Goal: Information Seeking & Learning: Find specific fact

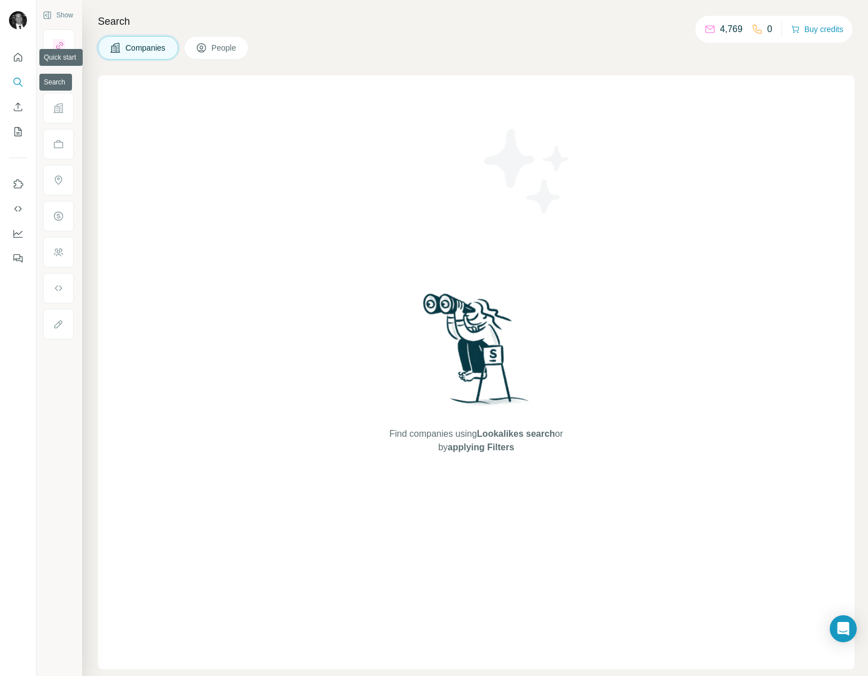
click at [15, 76] on icon "Search" at bounding box center [17, 81] width 11 height 11
click at [15, 53] on icon "Quick start" at bounding box center [17, 57] width 11 height 11
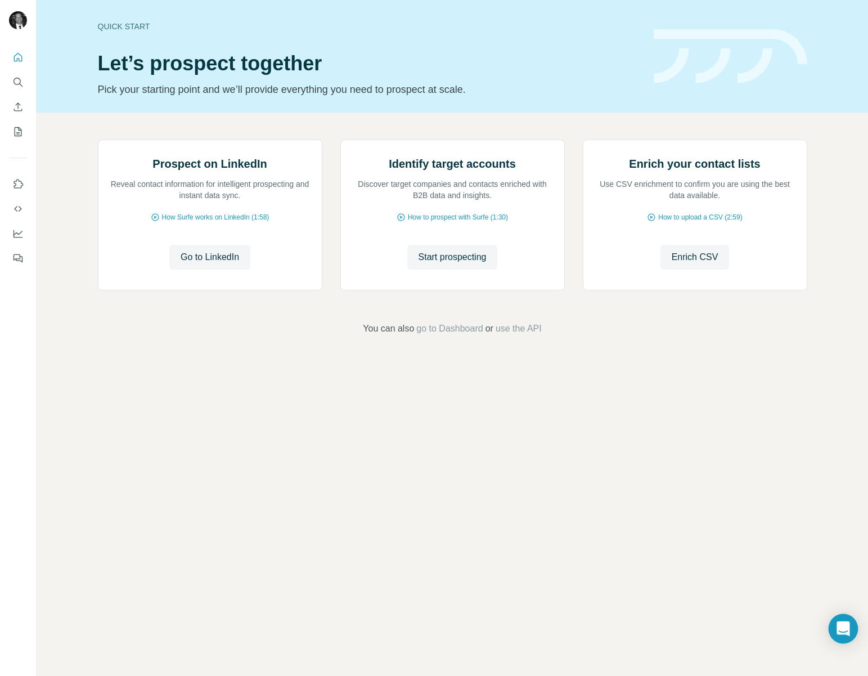
click at [839, 631] on icon "Open Intercom Messenger" at bounding box center [843, 628] width 15 height 15
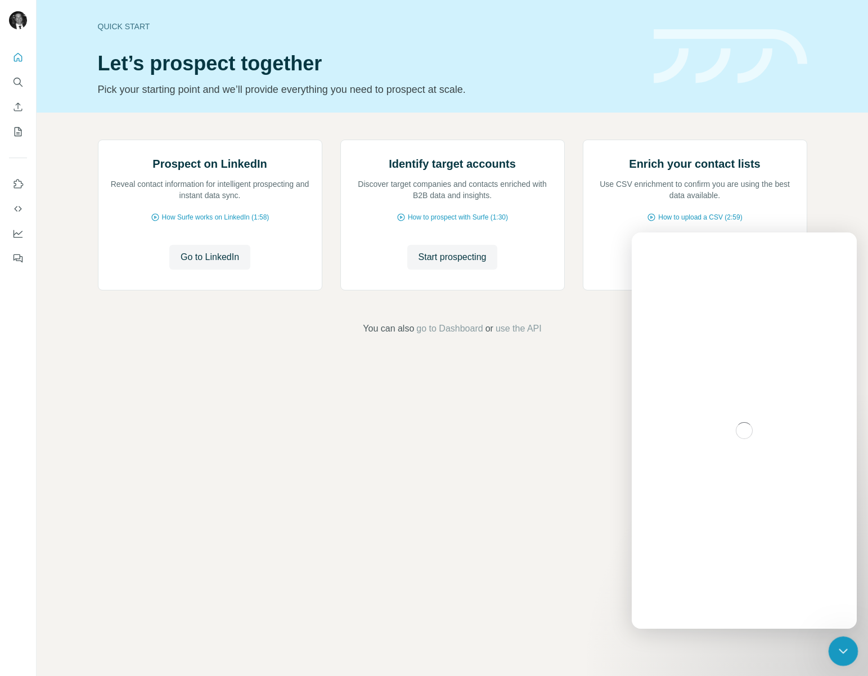
click at [844, 645] on icon "Close Intercom Messenger" at bounding box center [841, 648] width 13 height 13
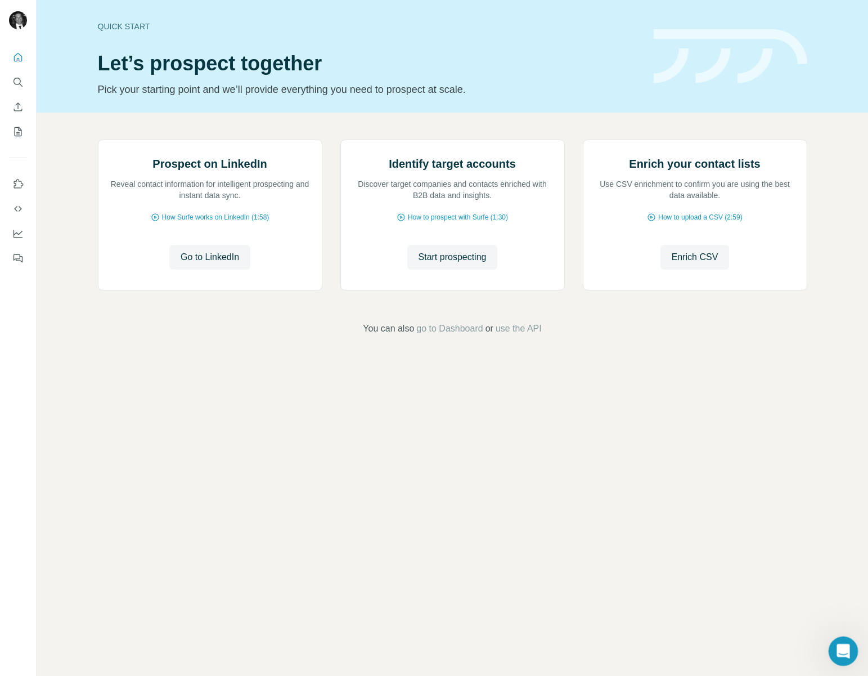
click at [841, 640] on div "Open Intercom Messenger" at bounding box center [841, 649] width 37 height 37
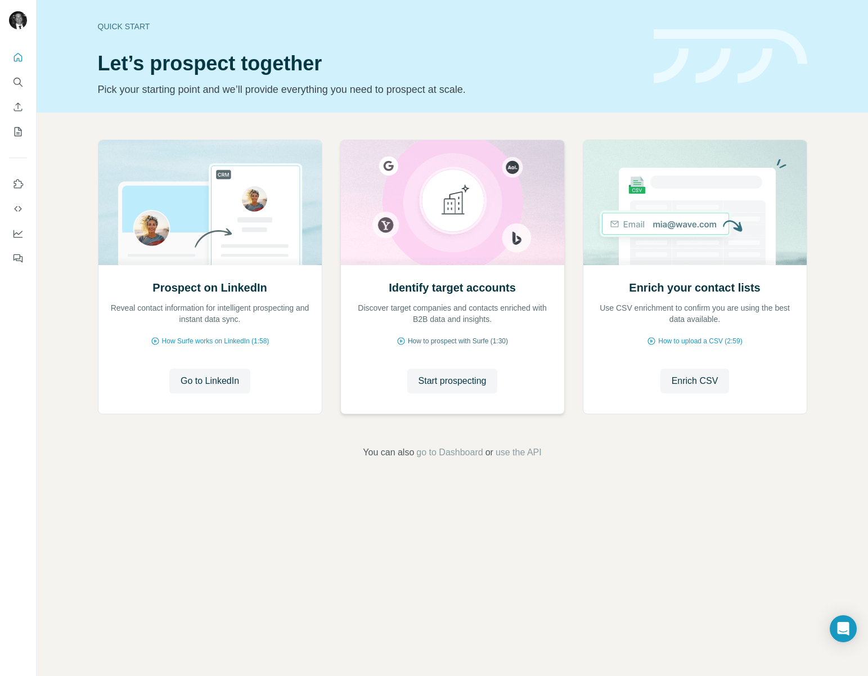
click at [424, 340] on span "How to prospect with Surfe (1:30)" at bounding box center [458, 341] width 100 height 10
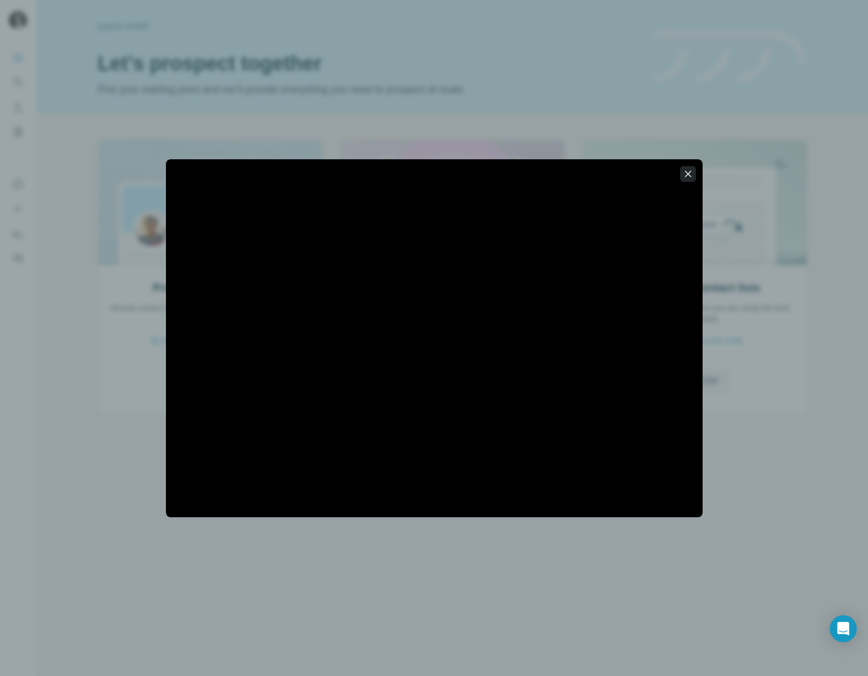
click at [683, 176] on icon "button" at bounding box center [687, 173] width 11 height 11
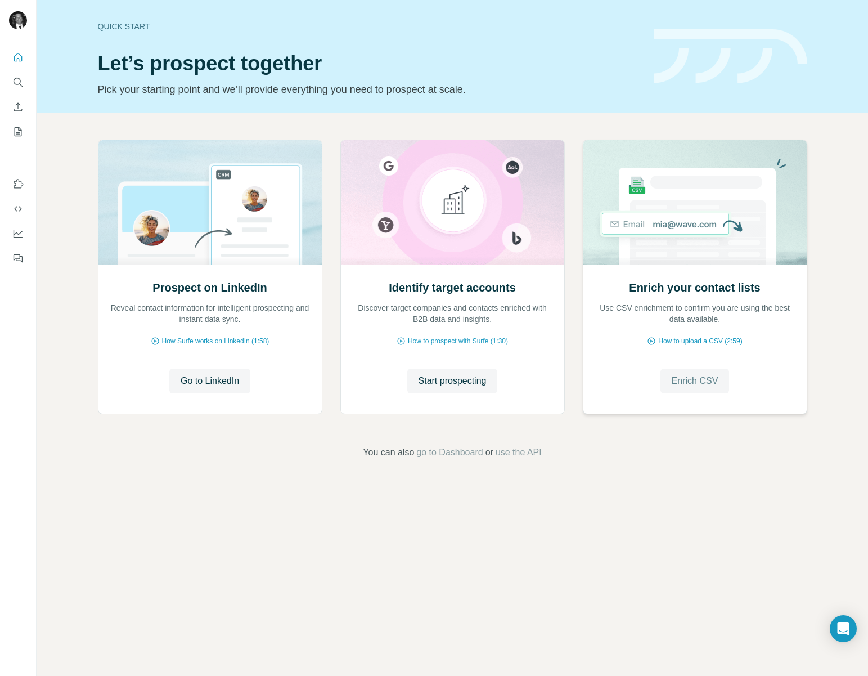
click at [705, 381] on span "Enrich CSV" at bounding box center [695, 380] width 47 height 13
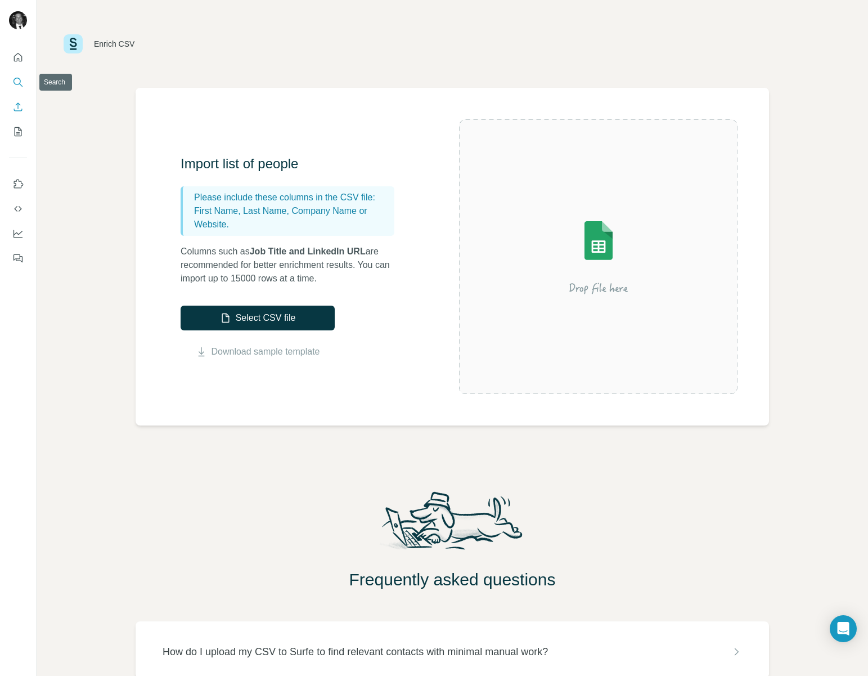
click at [17, 75] on button "Search" at bounding box center [18, 82] width 18 height 20
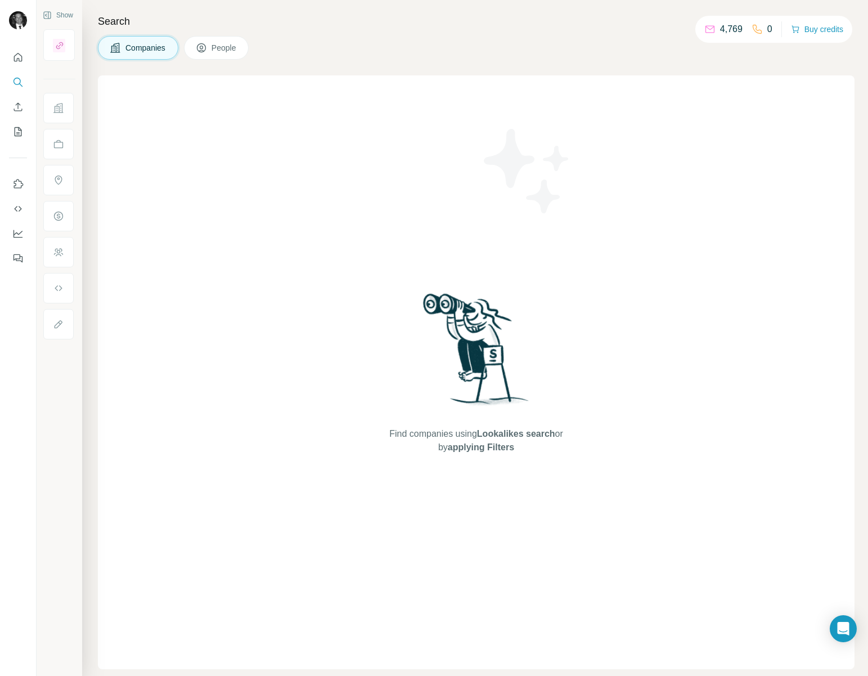
click at [223, 51] on span "People" at bounding box center [224, 47] width 26 height 11
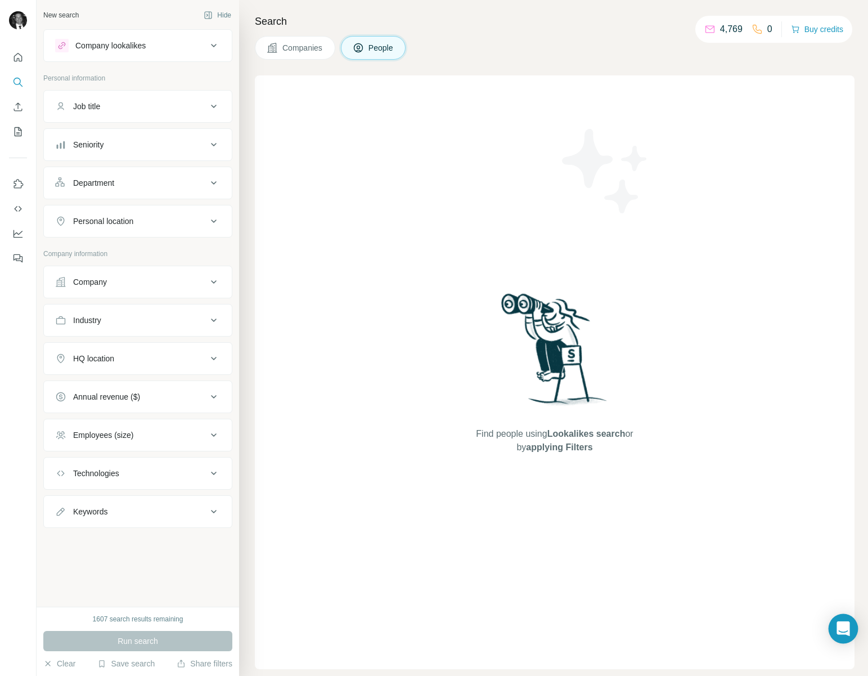
click at [843, 622] on icon "Open Intercom Messenger" at bounding box center [843, 628] width 15 height 15
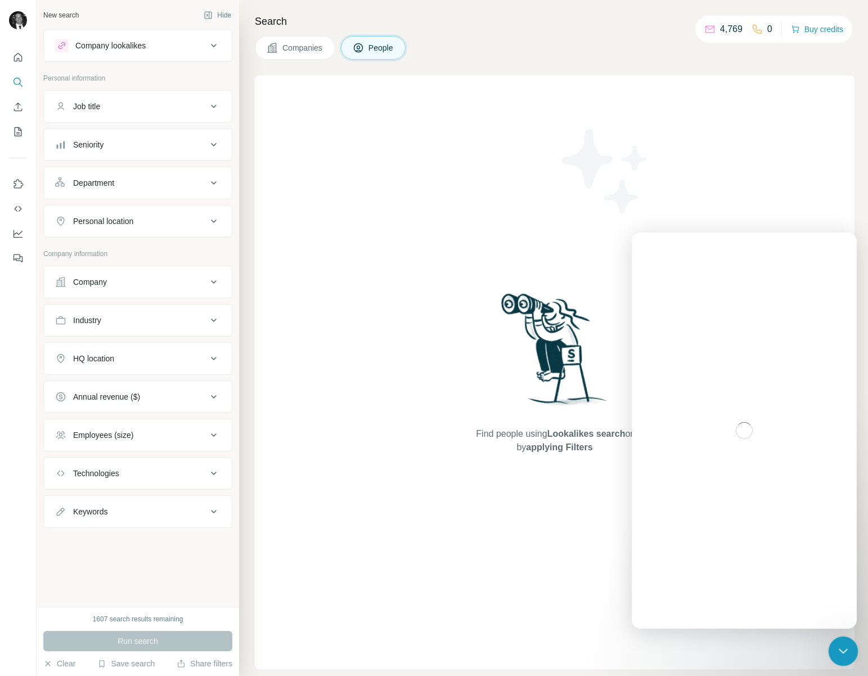
click at [839, 641] on div "Close Intercom Messenger" at bounding box center [841, 649] width 27 height 27
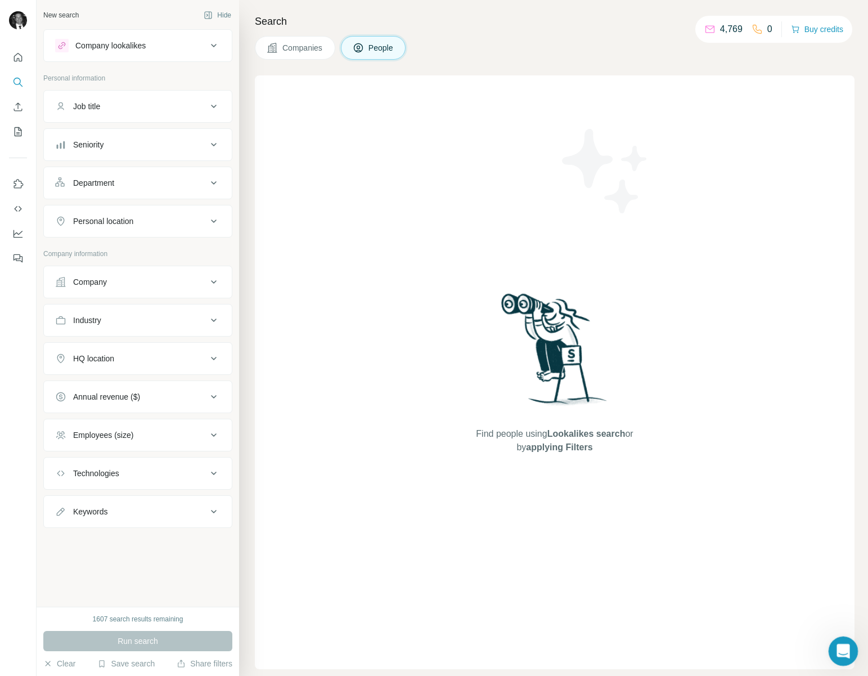
click at [842, 651] on icon "Open Intercom Messenger" at bounding box center [841, 649] width 19 height 19
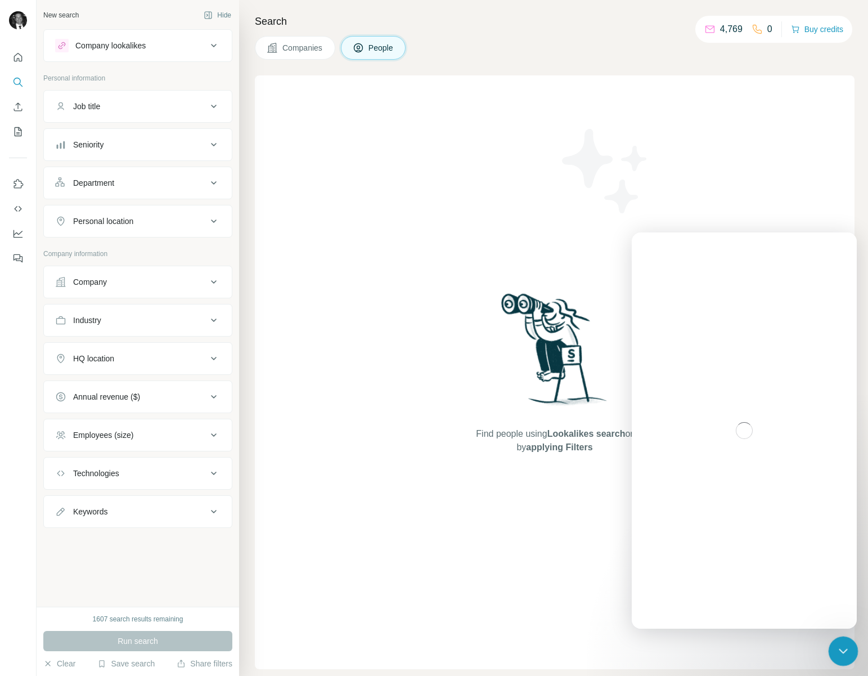
click at [844, 650] on icon "Close Intercom Messenger" at bounding box center [841, 648] width 13 height 13
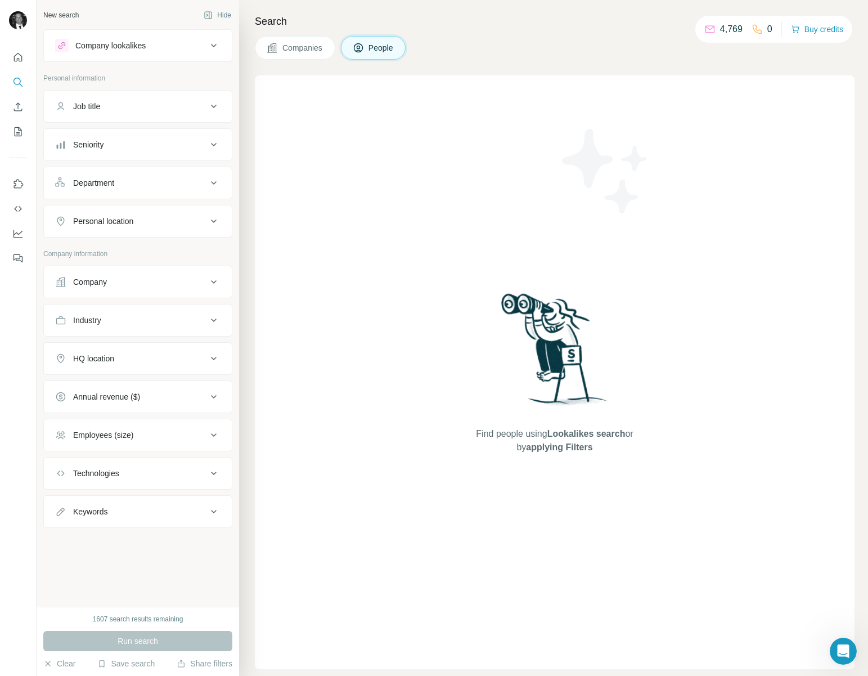
click at [163, 511] on div "Keywords" at bounding box center [131, 511] width 152 height 11
click at [145, 535] on input "text" at bounding box center [126, 539] width 143 height 20
click at [192, 224] on div "Personal location" at bounding box center [131, 220] width 152 height 11
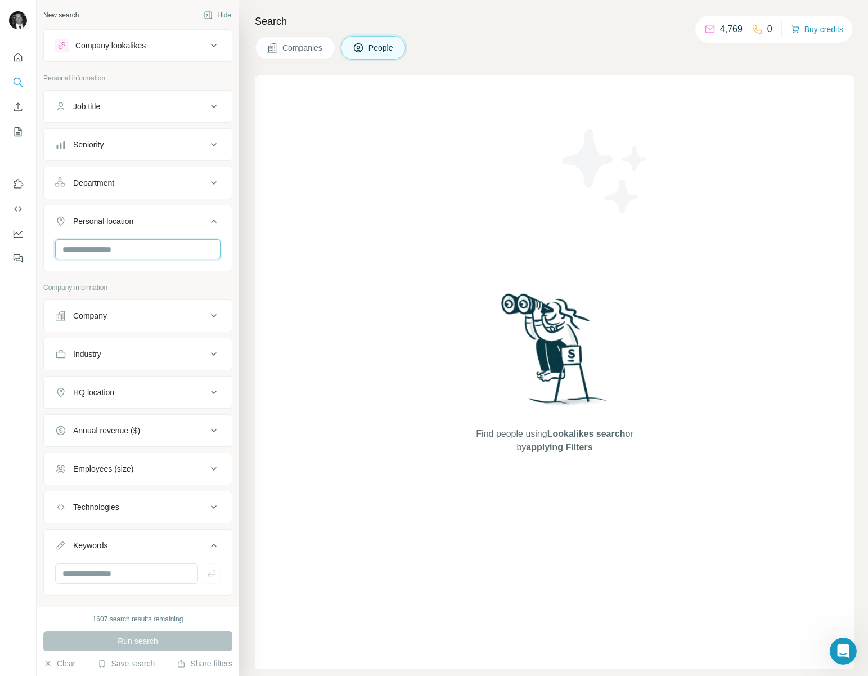
click at [143, 257] on input "text" at bounding box center [137, 249] width 165 height 20
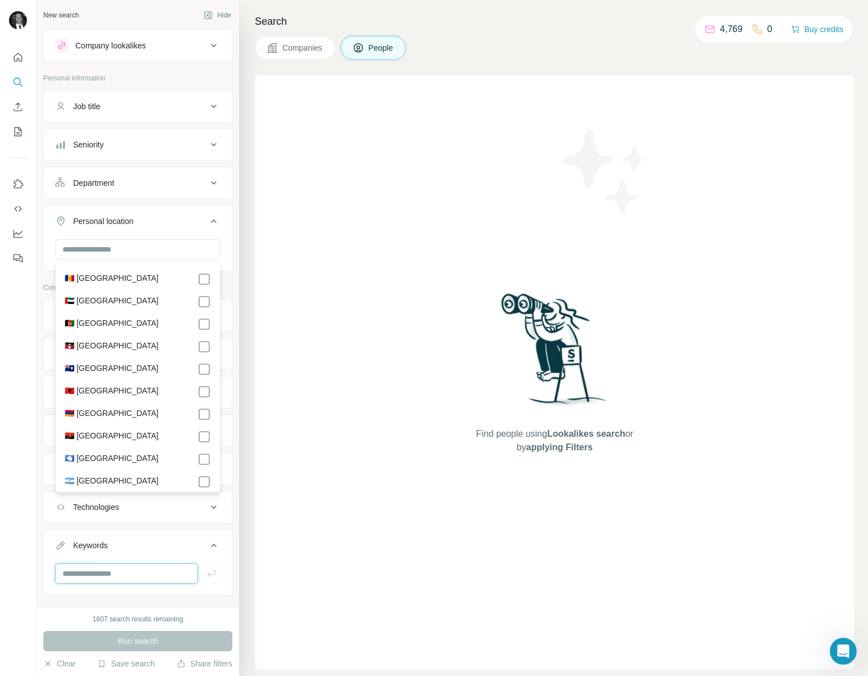
click at [98, 569] on input "text" at bounding box center [126, 573] width 143 height 20
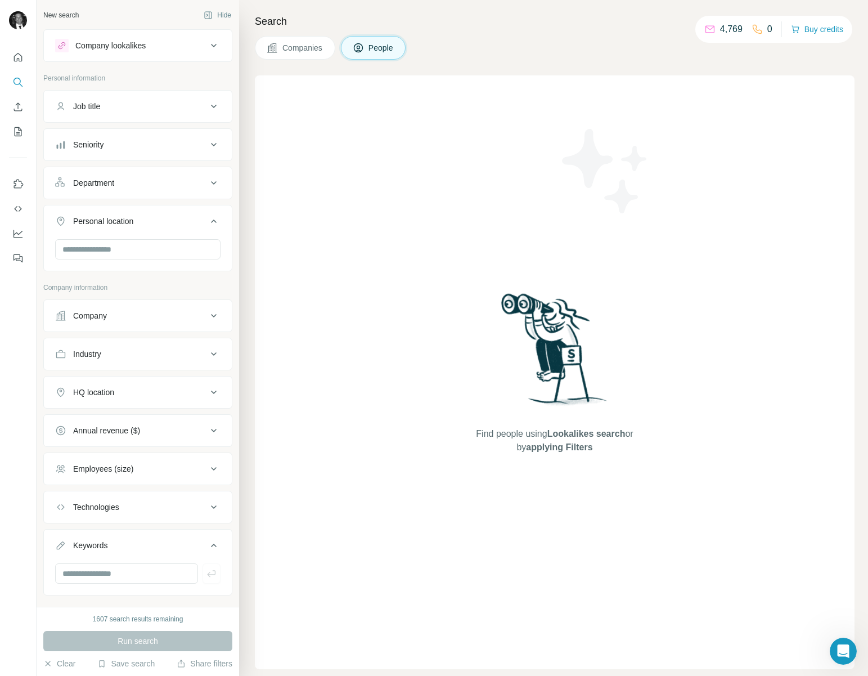
click at [102, 392] on div "HQ location" at bounding box center [93, 391] width 41 height 11
click at [103, 320] on div "Company" at bounding box center [90, 315] width 34 height 11
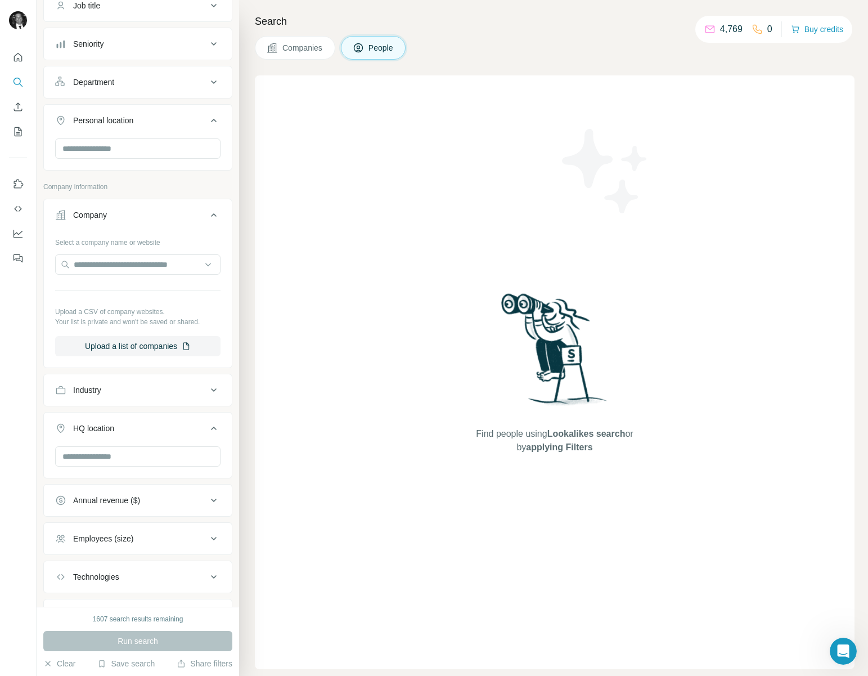
scroll to position [102, 0]
click at [88, 458] on input "text" at bounding box center [137, 455] width 165 height 20
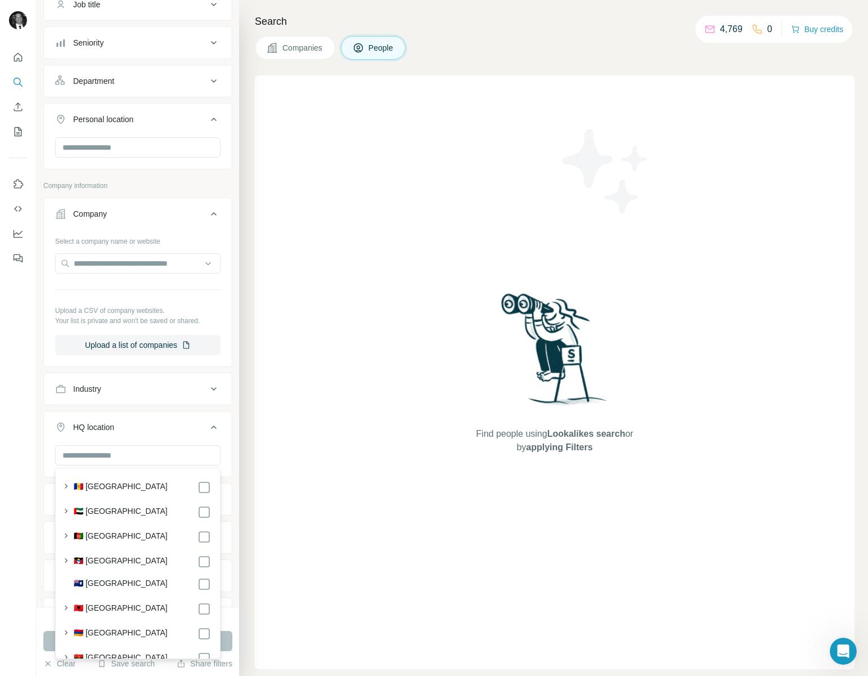
click at [127, 424] on div "HQ location" at bounding box center [131, 426] width 152 height 11
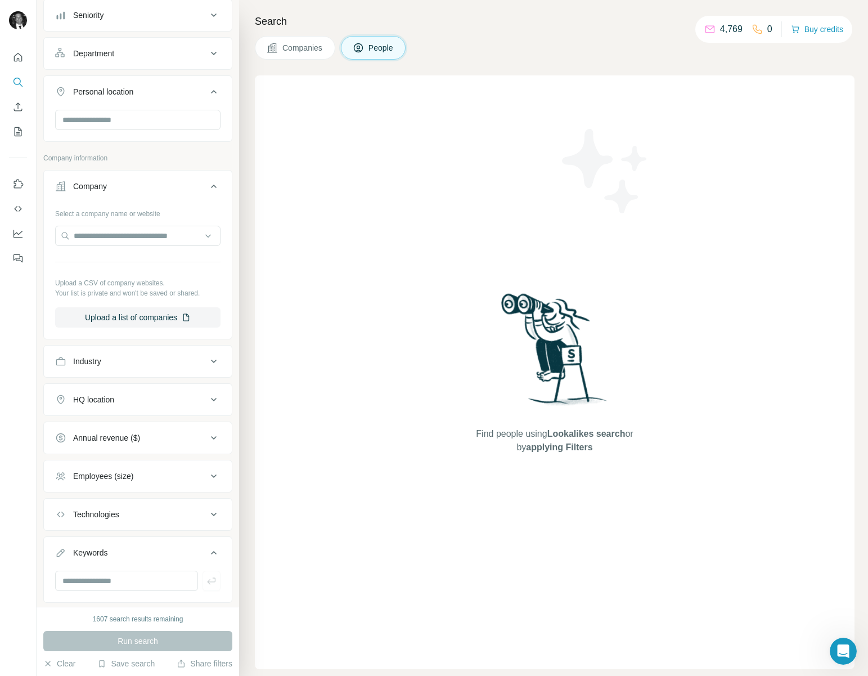
scroll to position [157, 0]
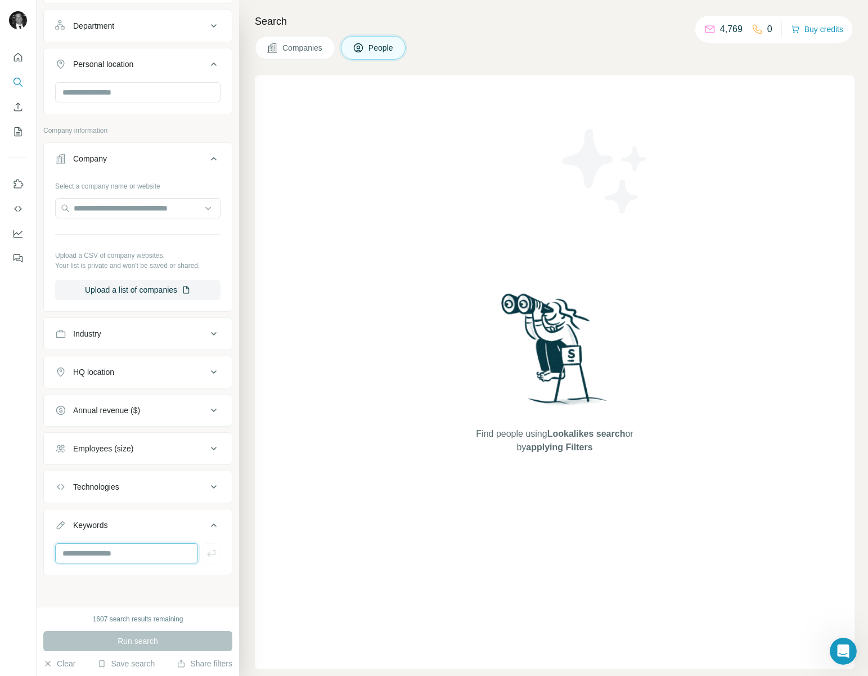
click at [107, 555] on input "text" at bounding box center [126, 553] width 143 height 20
type input "**********"
click at [126, 619] on div "1607 search results remaining" at bounding box center [138, 619] width 91 height 10
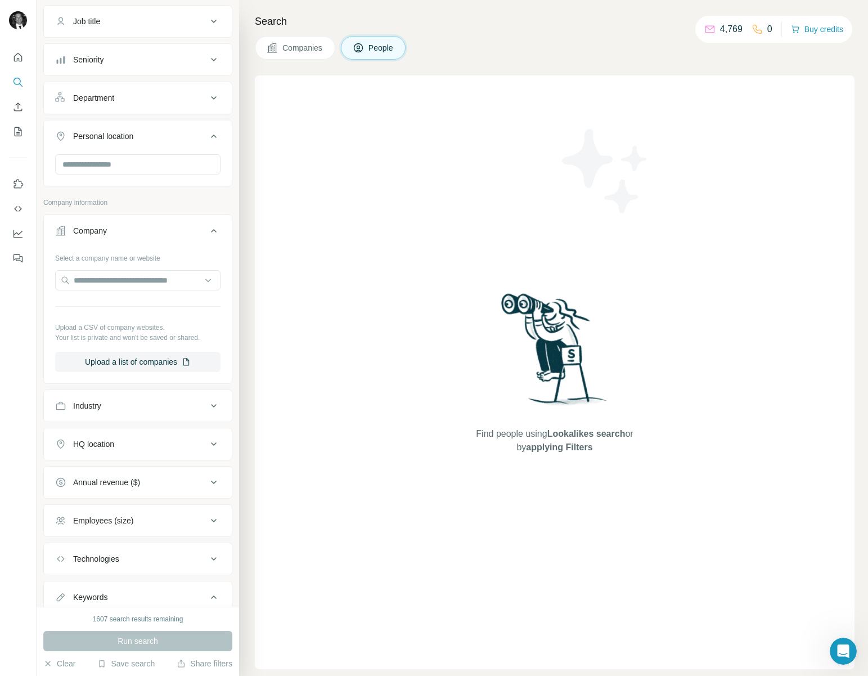
scroll to position [84, 0]
click at [172, 166] on input "text" at bounding box center [137, 165] width 165 height 20
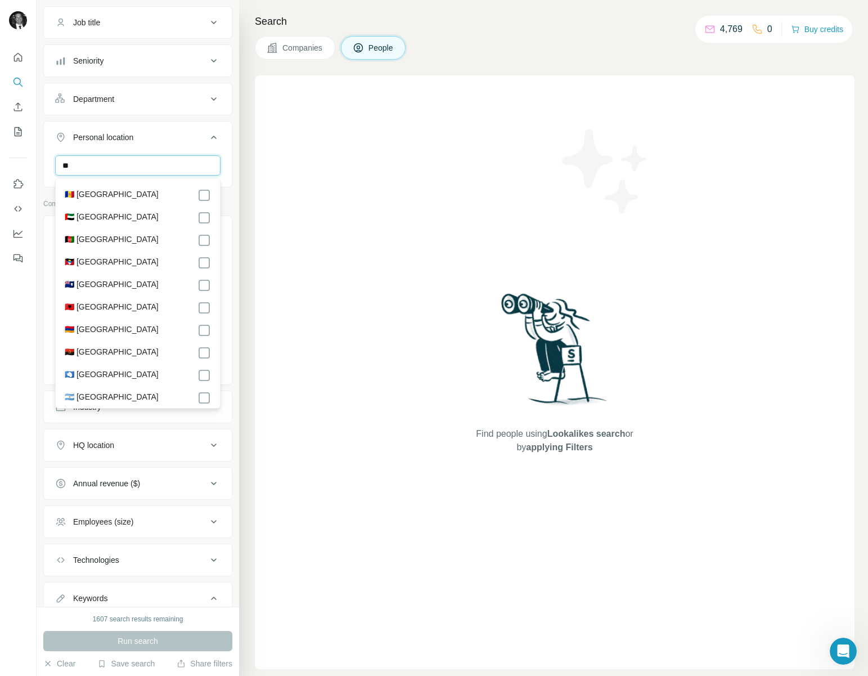
type input "*"
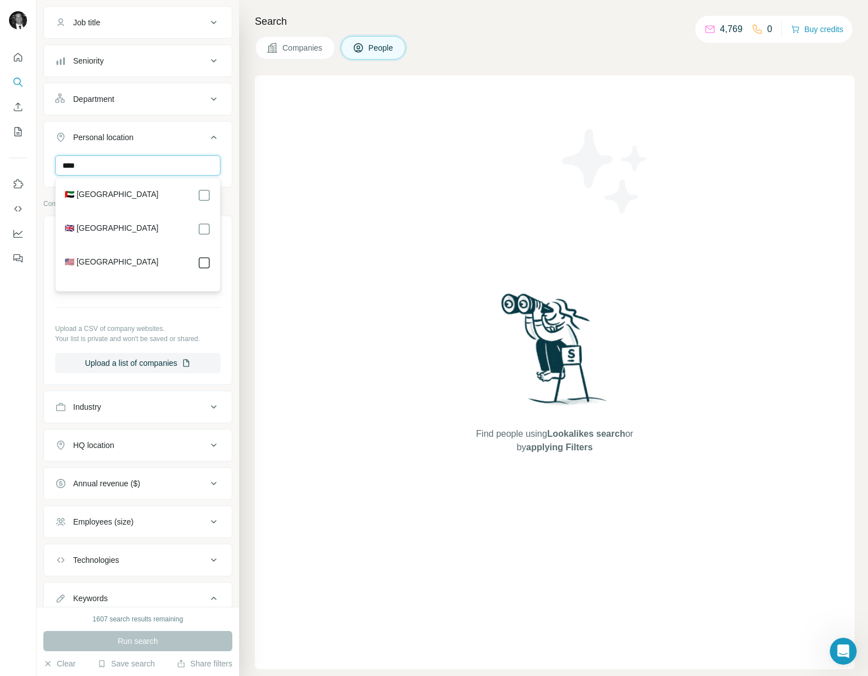
type input "****"
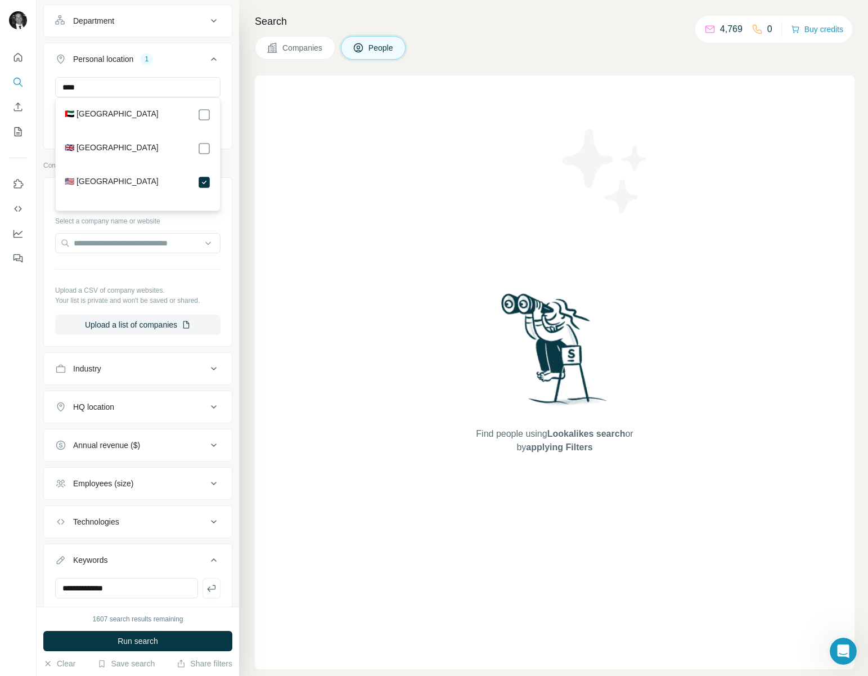
scroll to position [197, 0]
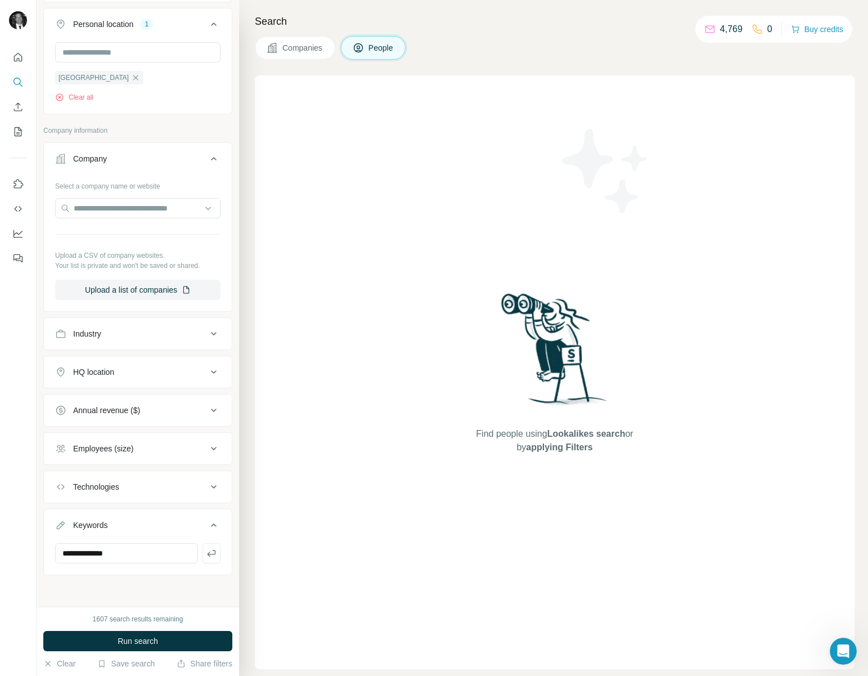
click at [164, 596] on div "**********" at bounding box center [138, 303] width 202 height 606
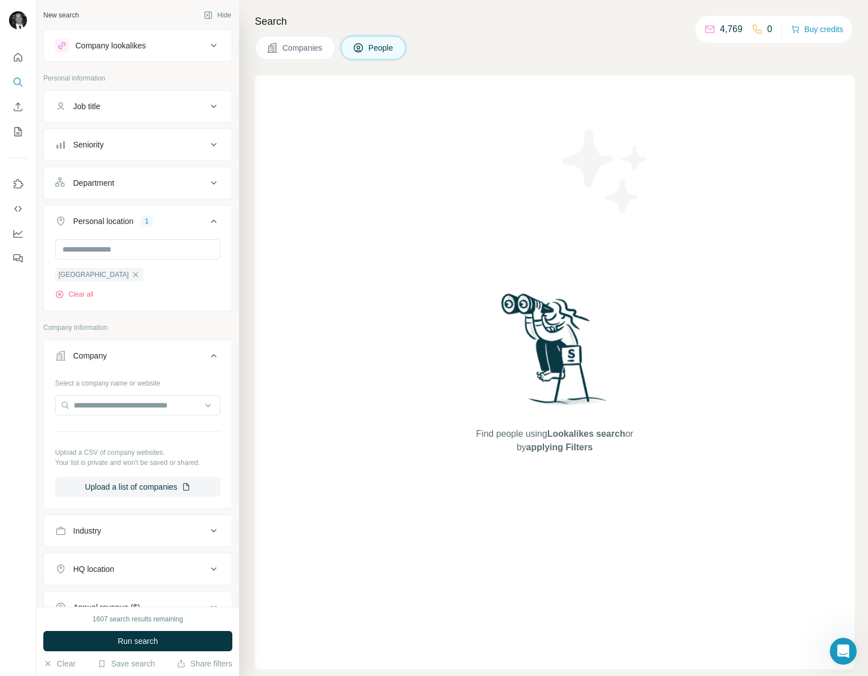
scroll to position [1, 0]
click at [215, 138] on icon at bounding box center [213, 143] width 13 height 13
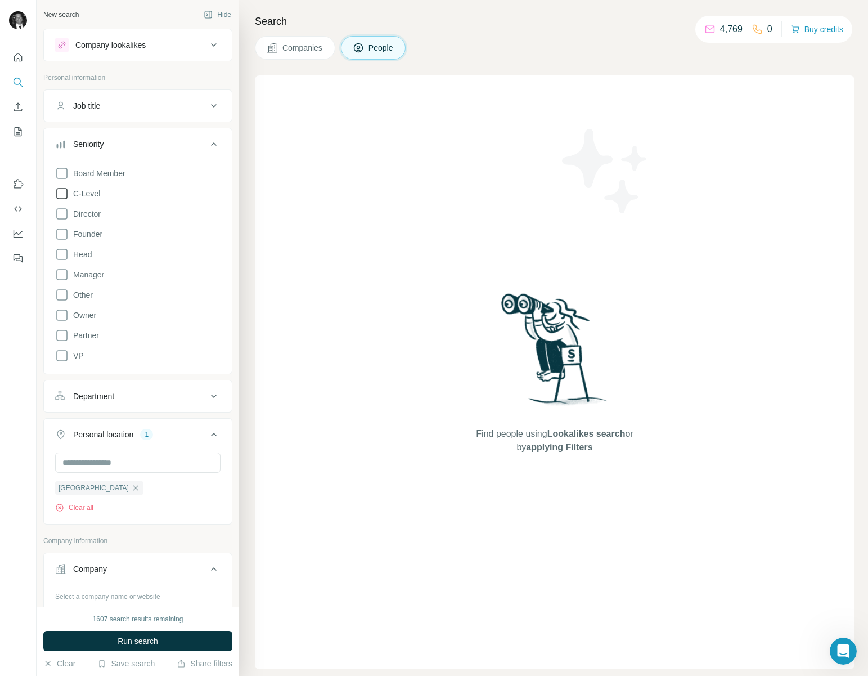
click at [64, 193] on icon at bounding box center [61, 193] width 13 height 13
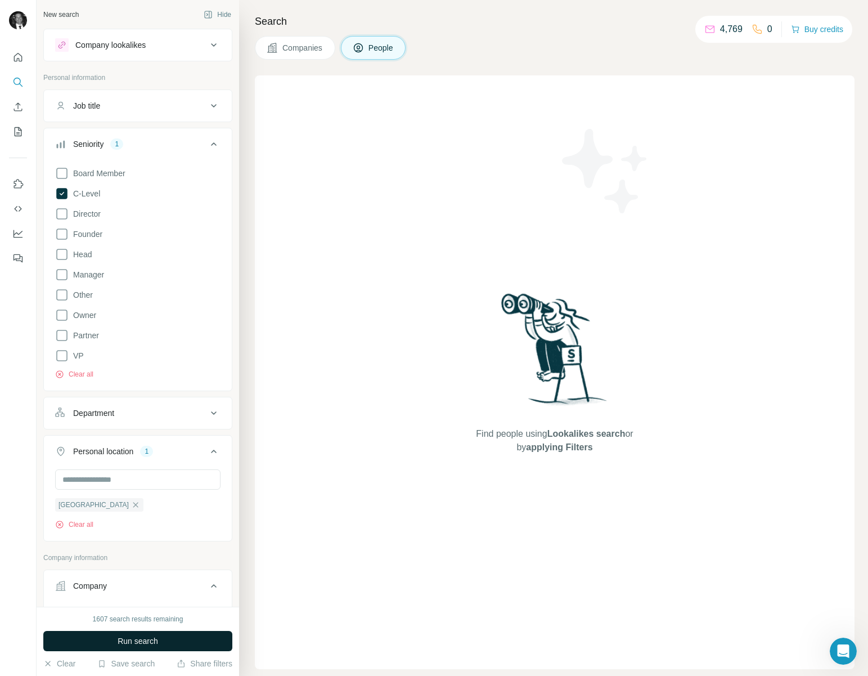
click at [103, 642] on button "Run search" at bounding box center [137, 641] width 189 height 20
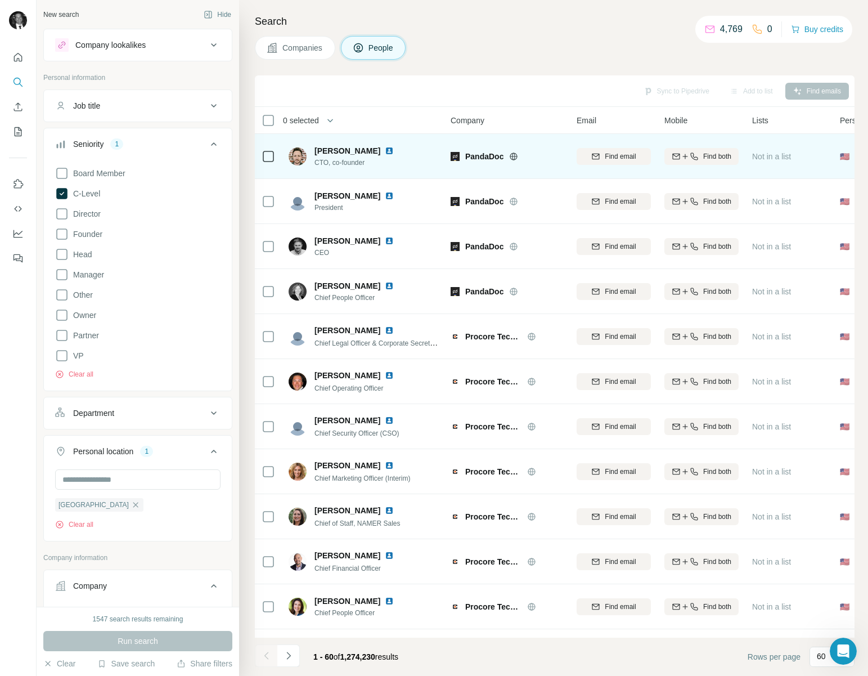
click at [387, 150] on img at bounding box center [389, 150] width 9 height 9
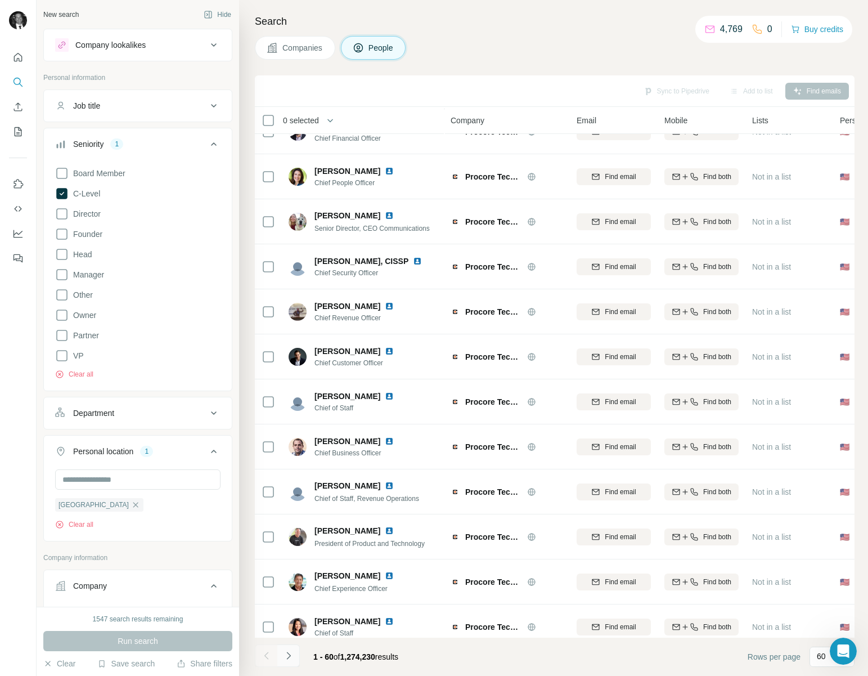
scroll to position [8, 0]
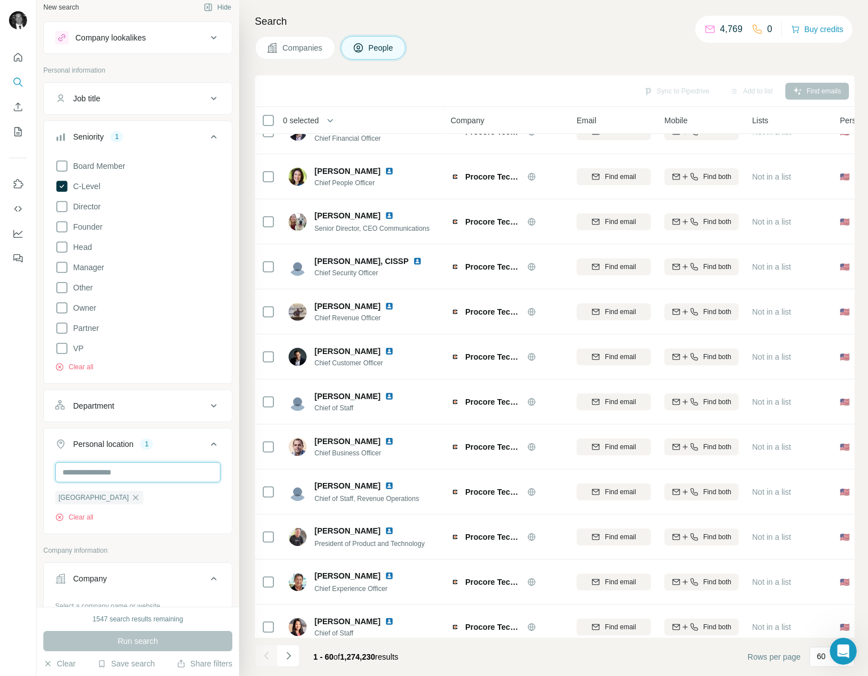
click at [154, 466] on input "text" at bounding box center [137, 472] width 165 height 20
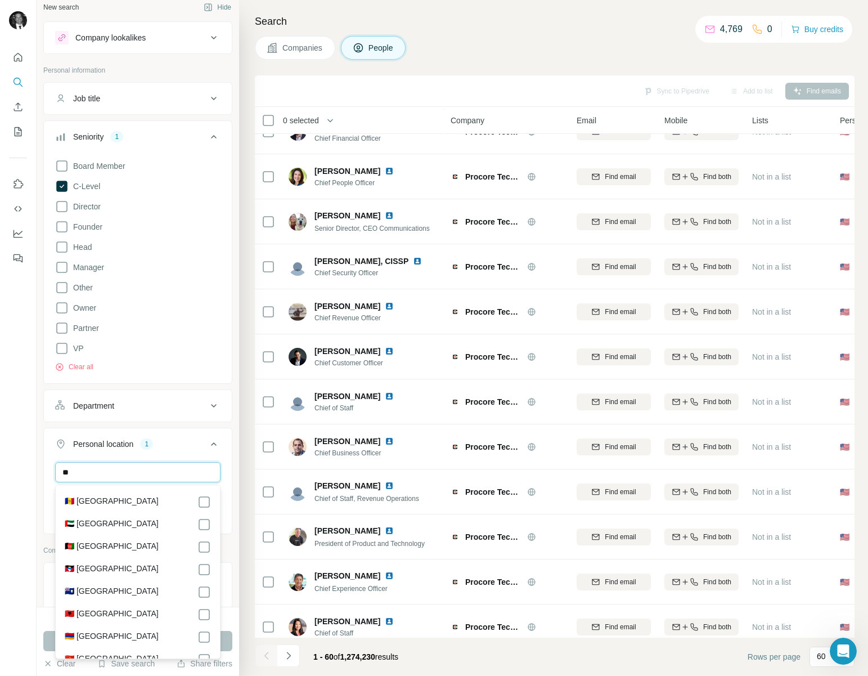
type input "*"
click at [201, 434] on button "Personal location 1" at bounding box center [138, 445] width 188 height 31
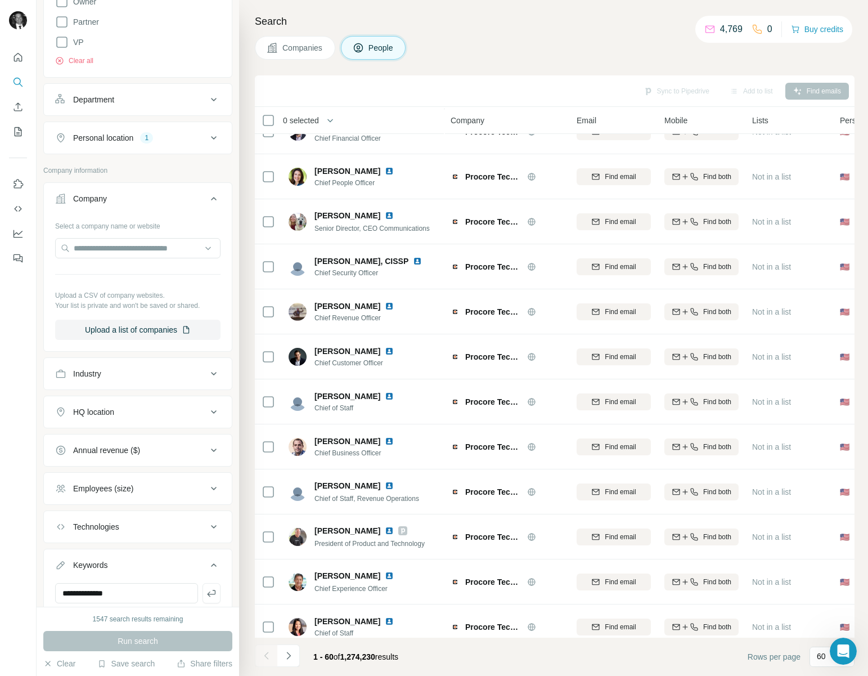
scroll to position [354, 0]
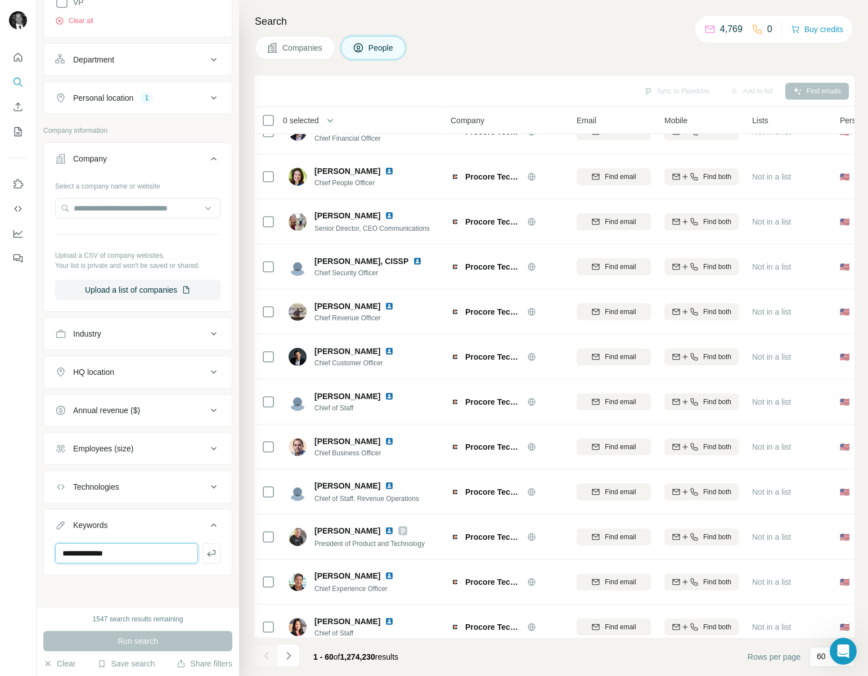
click at [171, 551] on input "**********" at bounding box center [126, 553] width 143 height 20
click at [181, 560] on input "**********" at bounding box center [126, 553] width 143 height 20
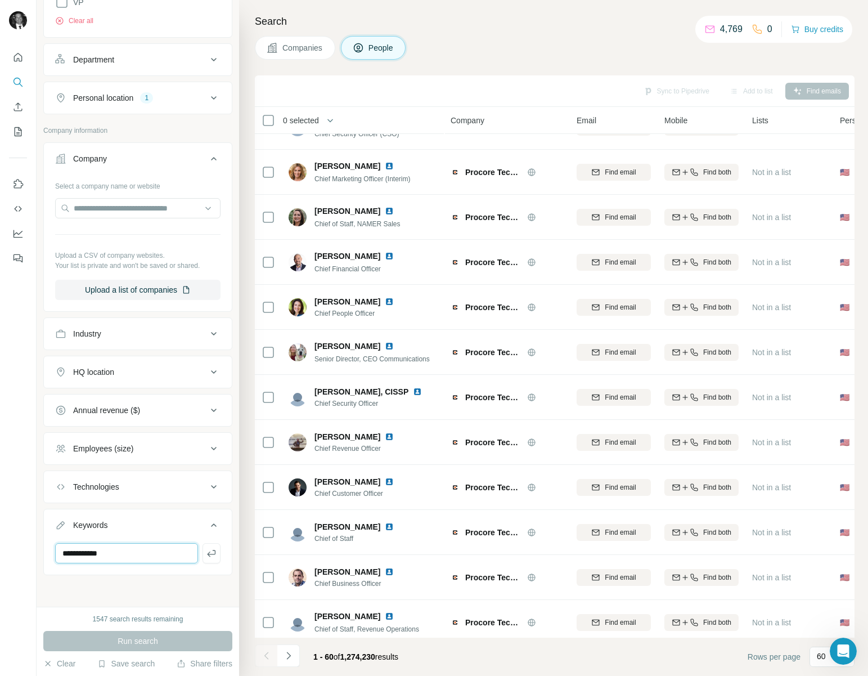
scroll to position [310, 0]
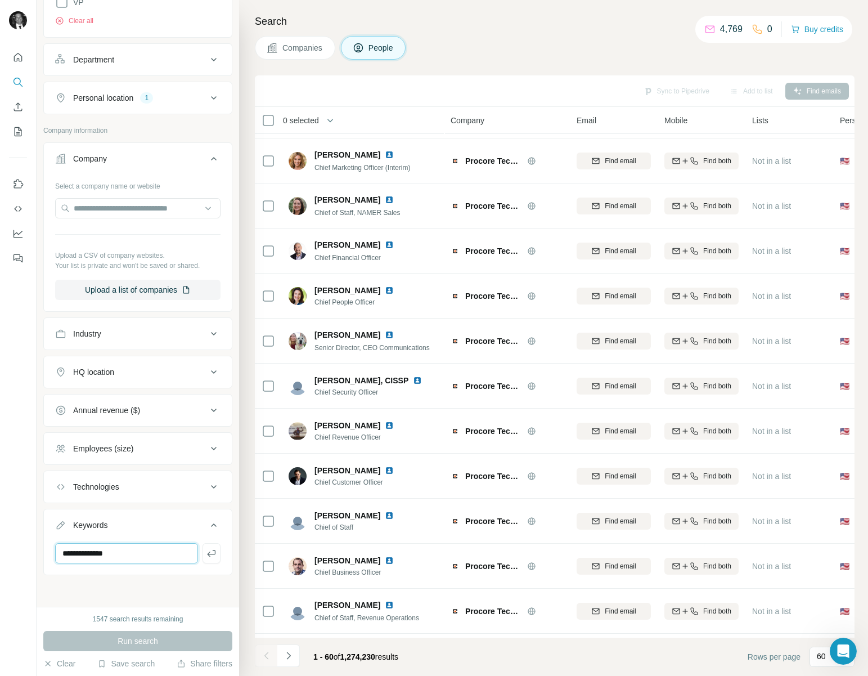
type input "*******"
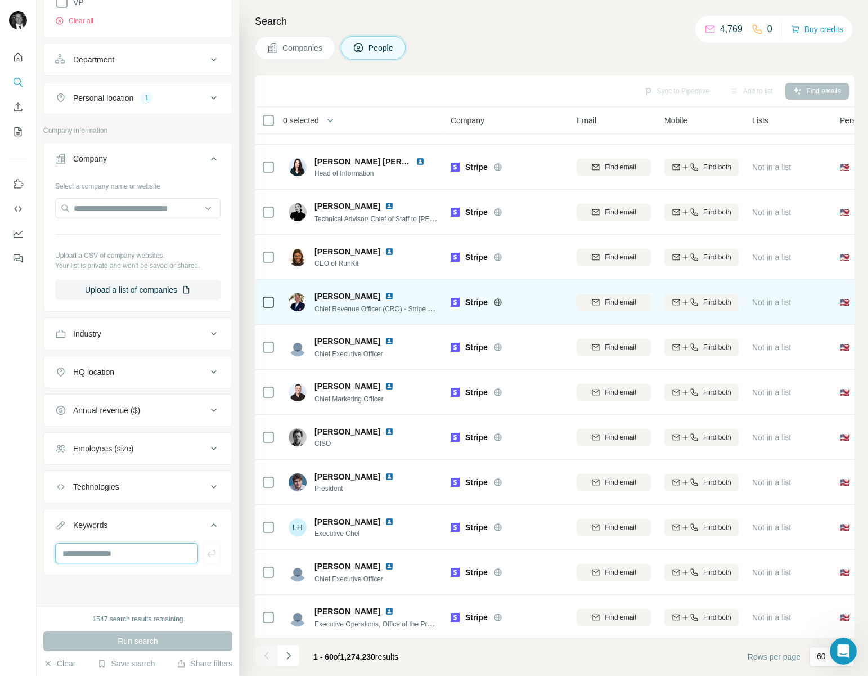
scroll to position [1296, 0]
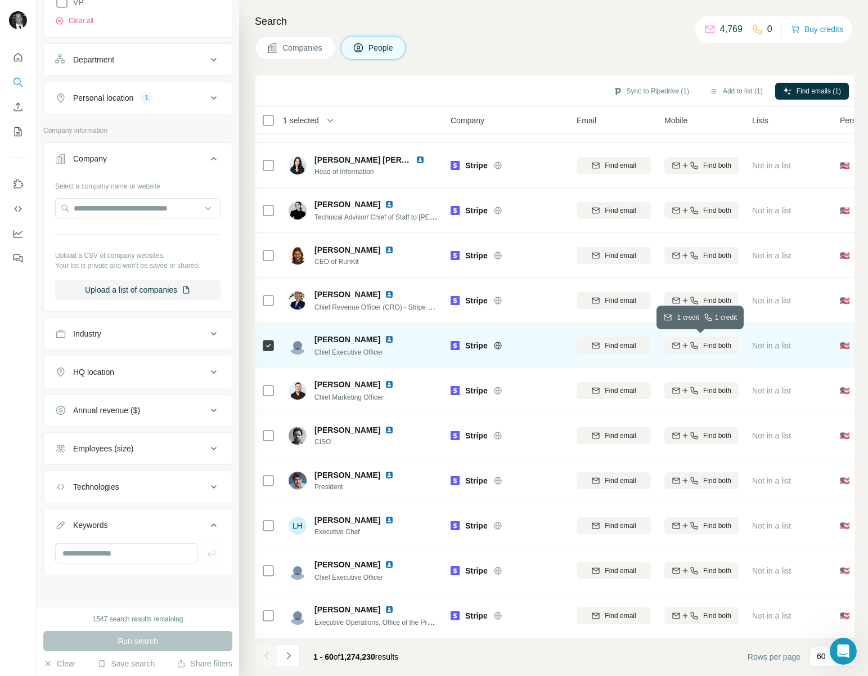
click at [695, 344] on icon "button" at bounding box center [694, 345] width 9 height 9
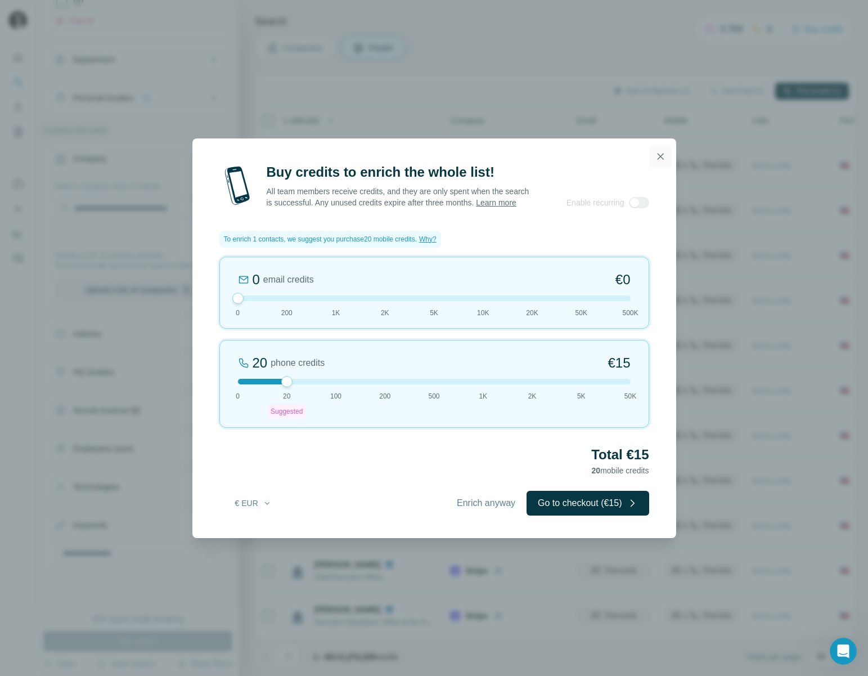
click at [667, 152] on button "button" at bounding box center [660, 156] width 22 height 22
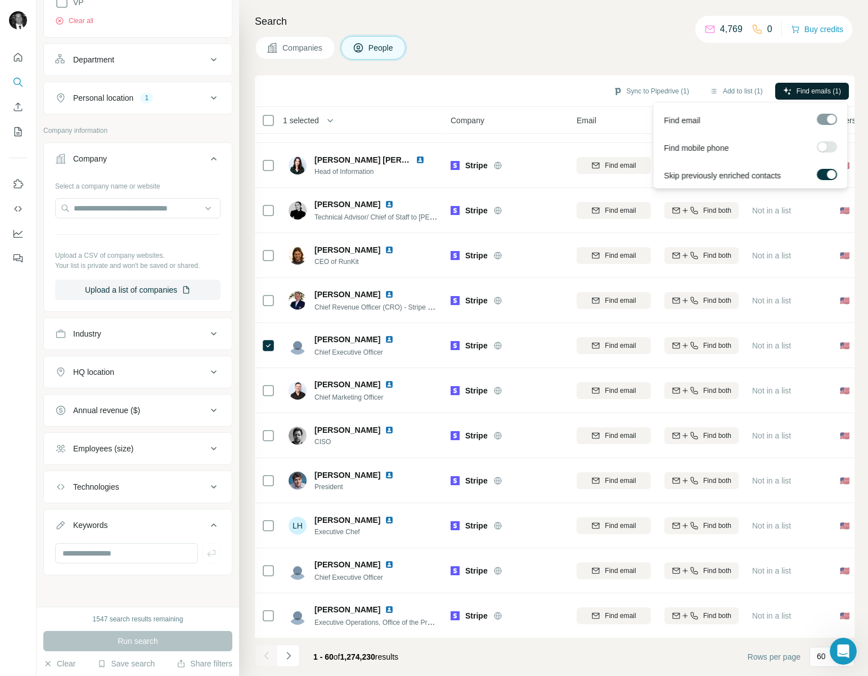
click at [809, 89] on span "Find emails (1)" at bounding box center [818, 91] width 44 height 10
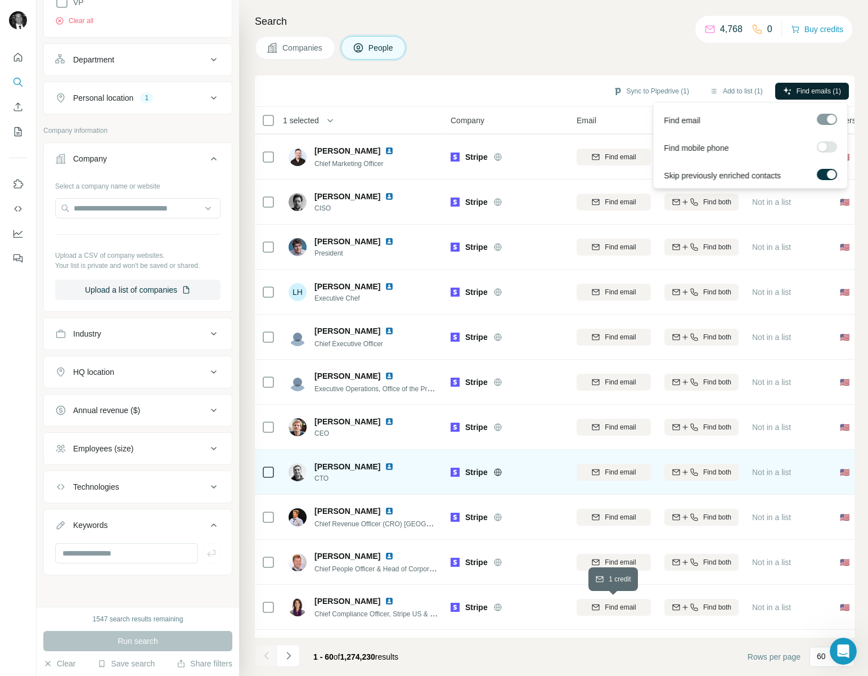
scroll to position [1530, 0]
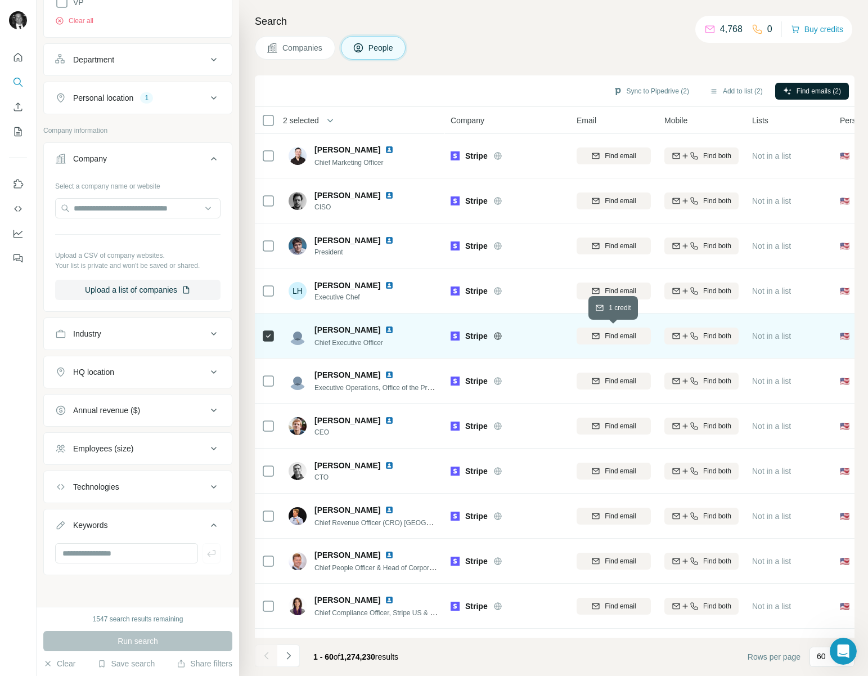
click at [622, 334] on span "Find email" at bounding box center [620, 336] width 31 height 10
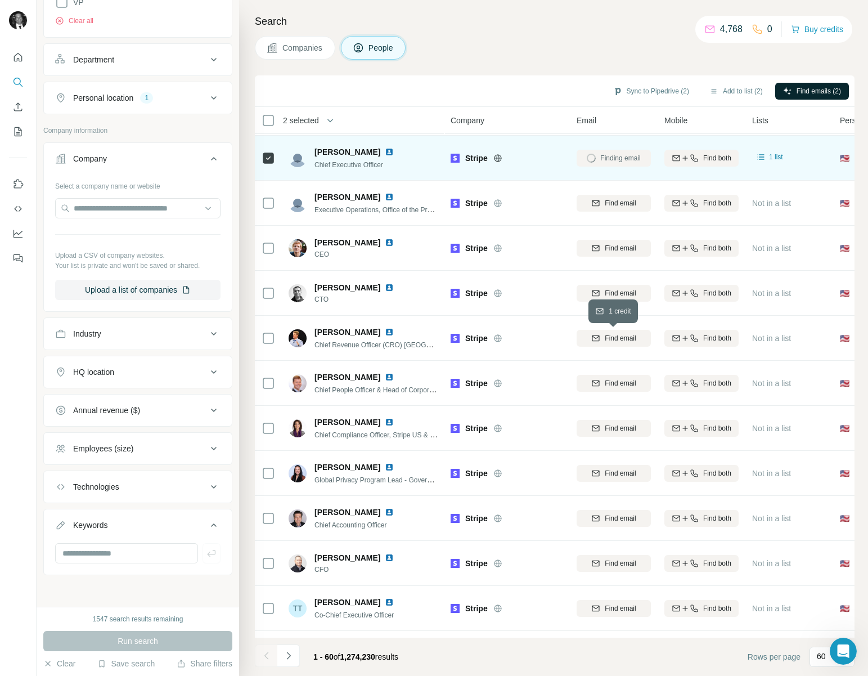
scroll to position [1709, 0]
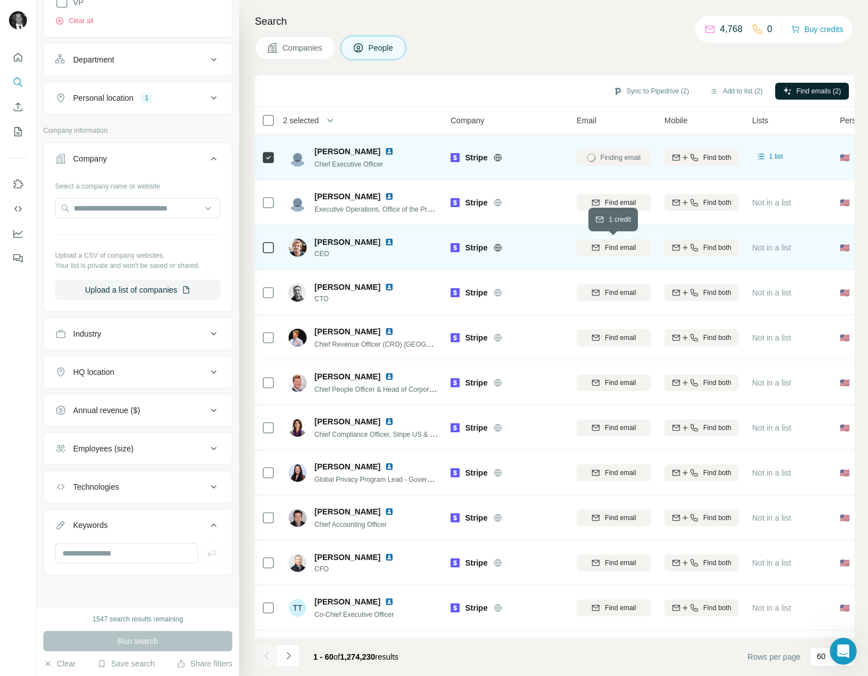
click at [616, 250] on span "Find email" at bounding box center [620, 247] width 31 height 10
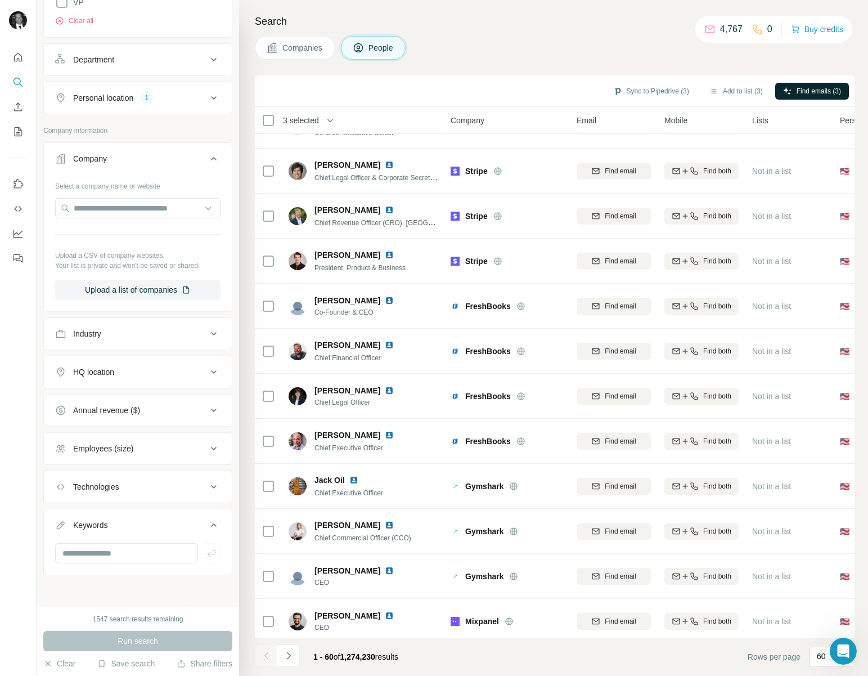
scroll to position [2196, 0]
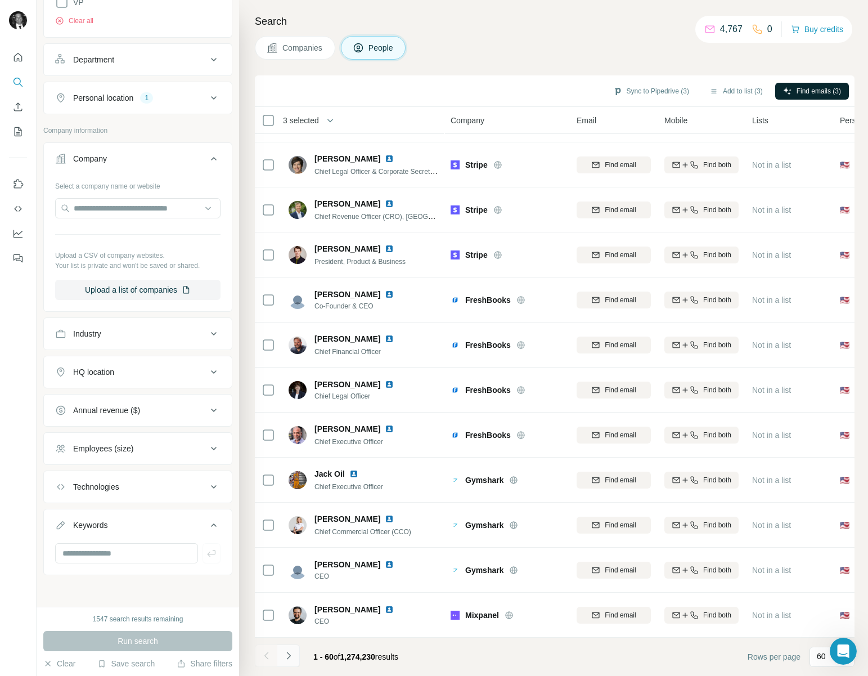
click at [289, 656] on icon "Navigate to next page" at bounding box center [288, 654] width 4 height 7
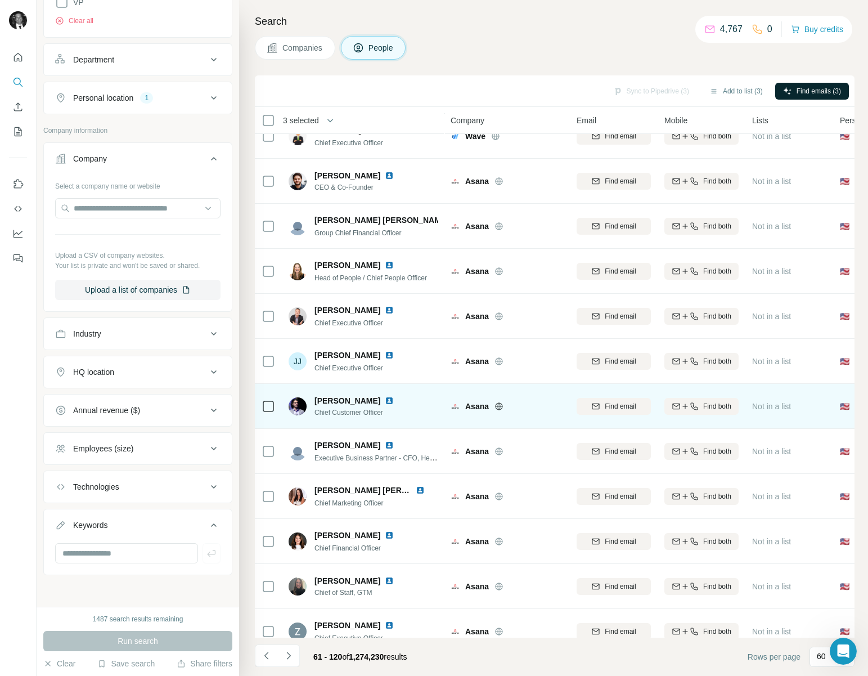
scroll to position [155, 0]
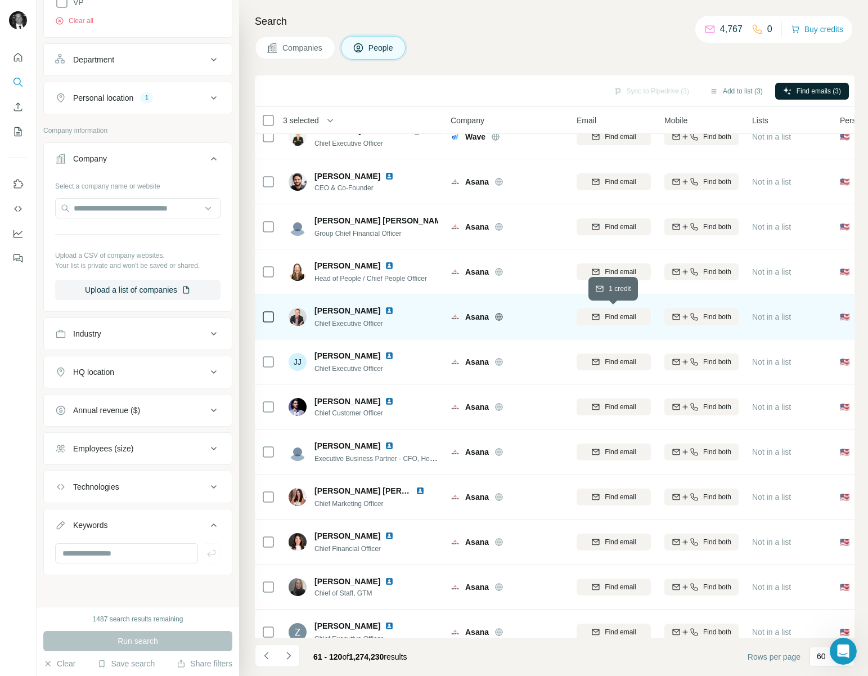
click at [616, 312] on span "Find email" at bounding box center [620, 317] width 31 height 10
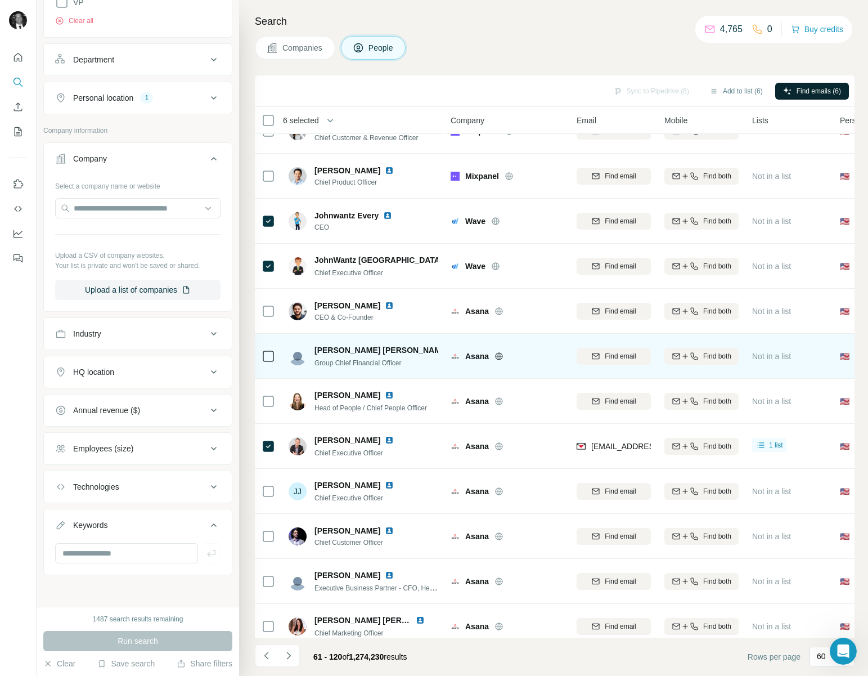
scroll to position [21, 0]
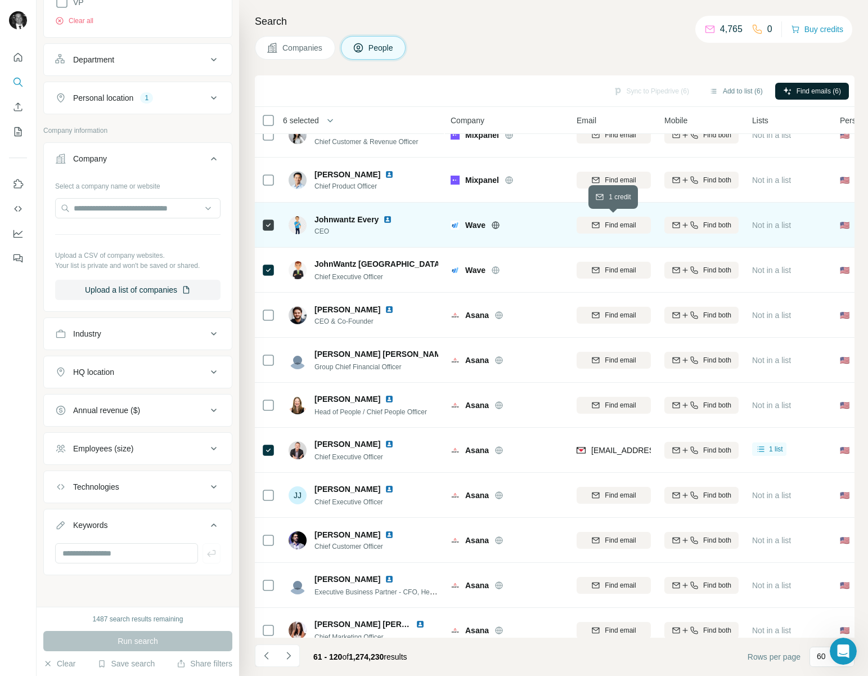
click at [615, 223] on span "Find email" at bounding box center [620, 225] width 31 height 10
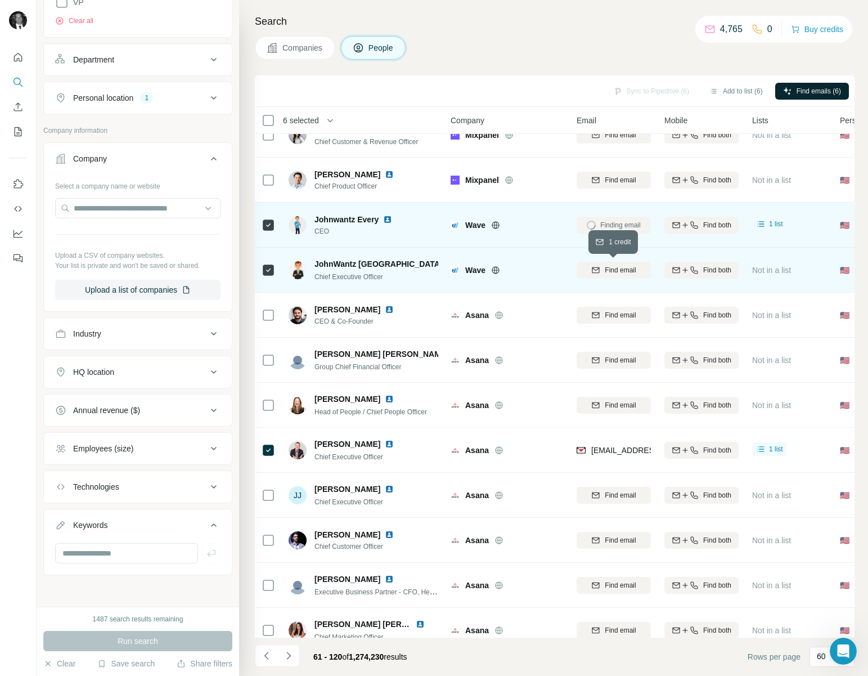
click at [610, 272] on span "Find email" at bounding box center [620, 270] width 31 height 10
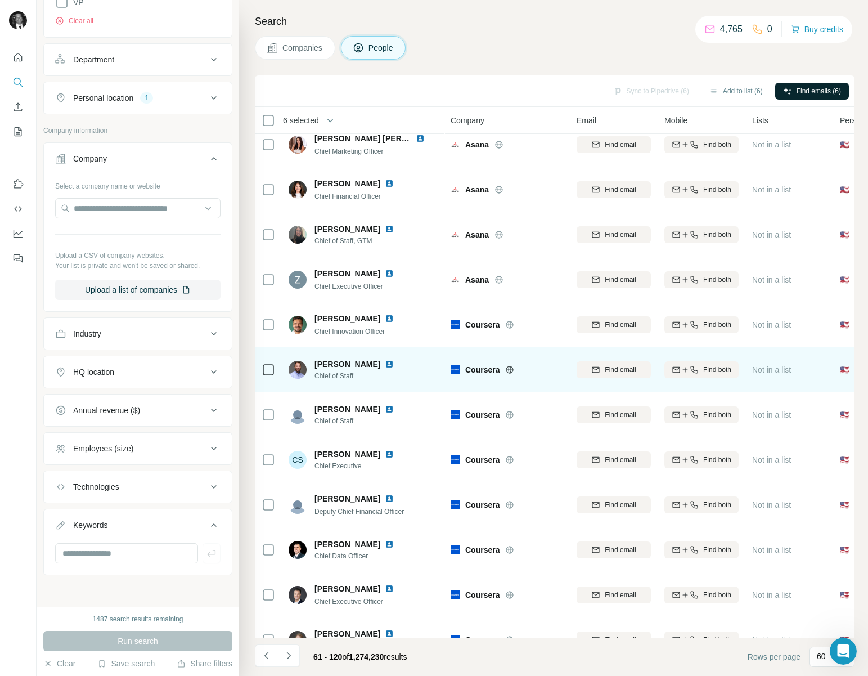
scroll to position [508, 0]
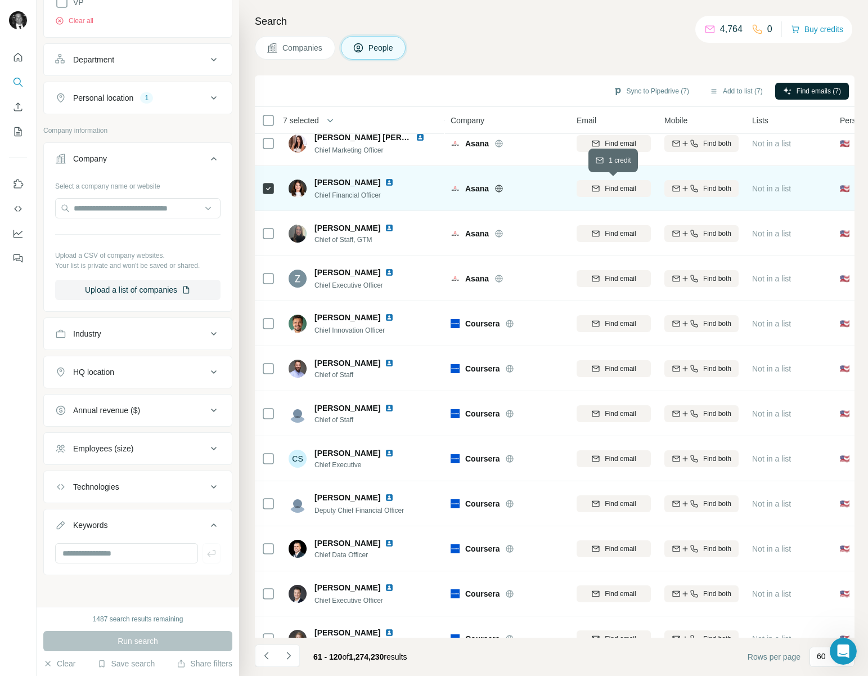
click at [613, 185] on span "Find email" at bounding box center [620, 188] width 31 height 10
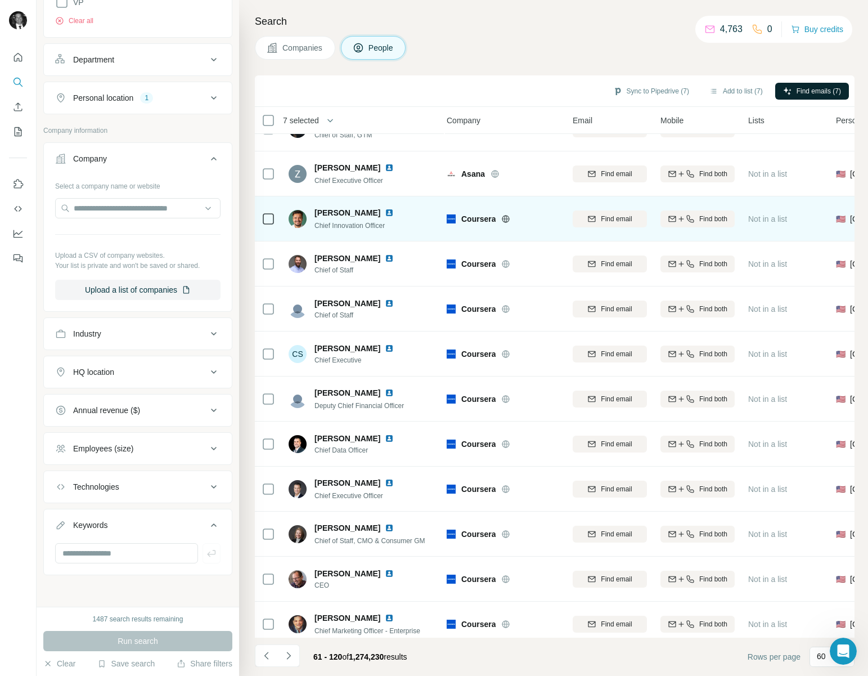
scroll to position [614, 4]
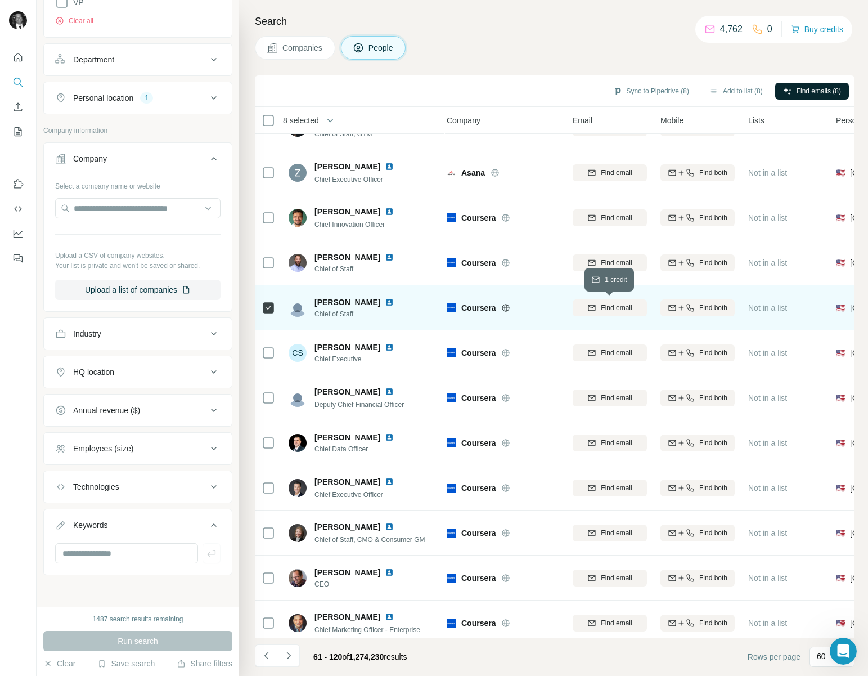
click at [610, 305] on span "Find email" at bounding box center [616, 308] width 31 height 10
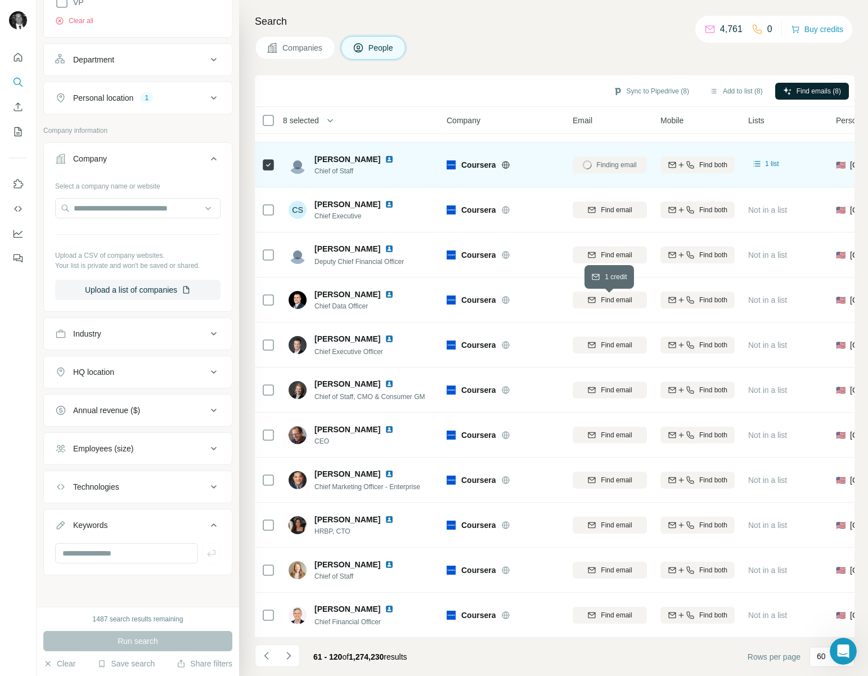
scroll to position [758, 4]
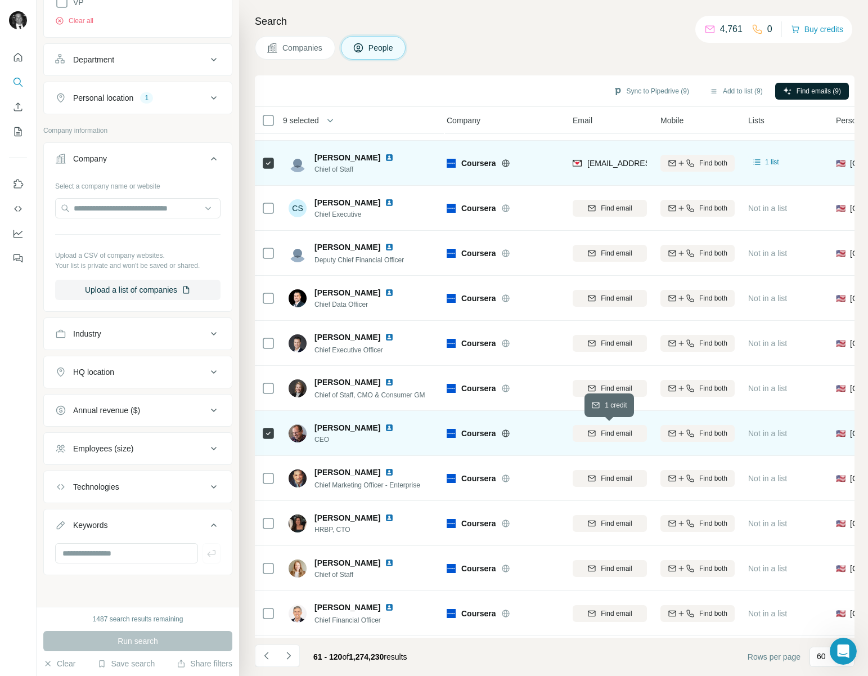
click at [605, 433] on span "Find email" at bounding box center [616, 433] width 31 height 10
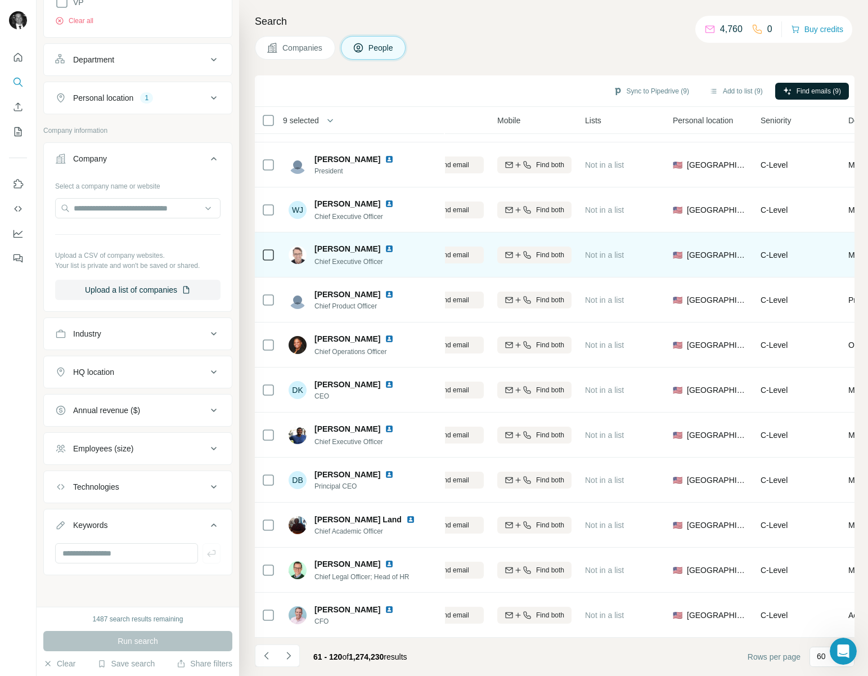
scroll to position [1566, 0]
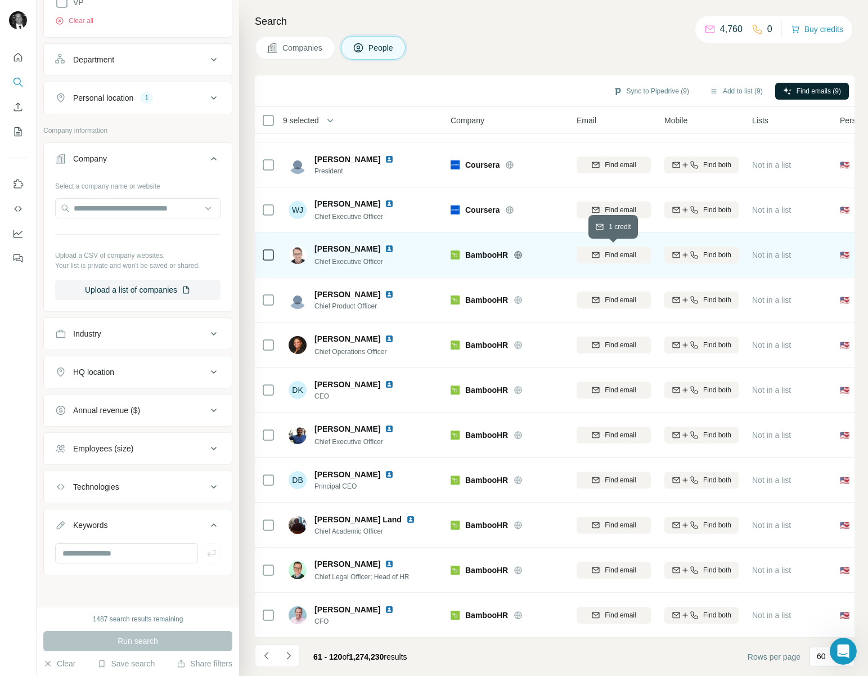
click at [612, 253] on span "Find email" at bounding box center [620, 255] width 31 height 10
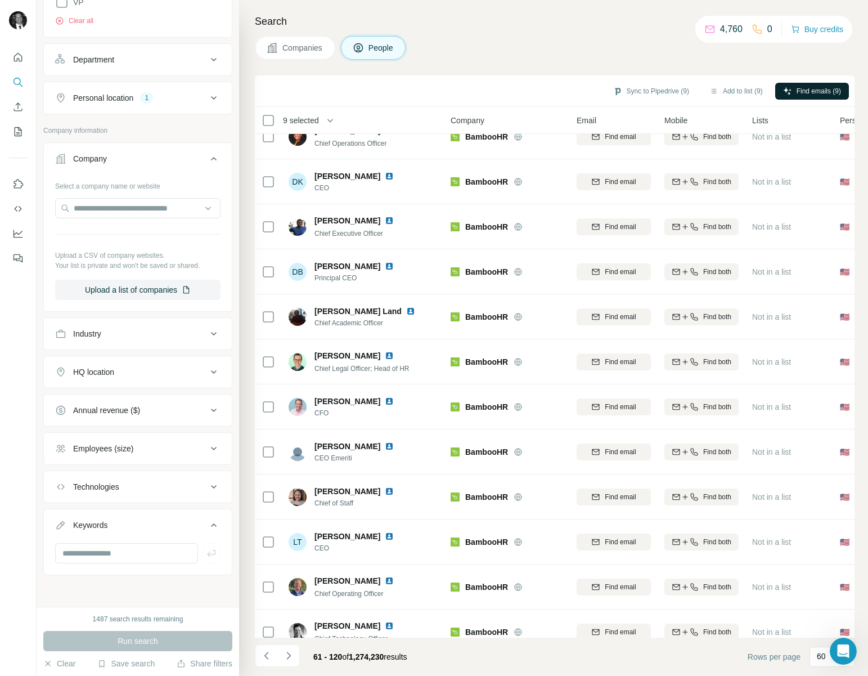
scroll to position [1777, 0]
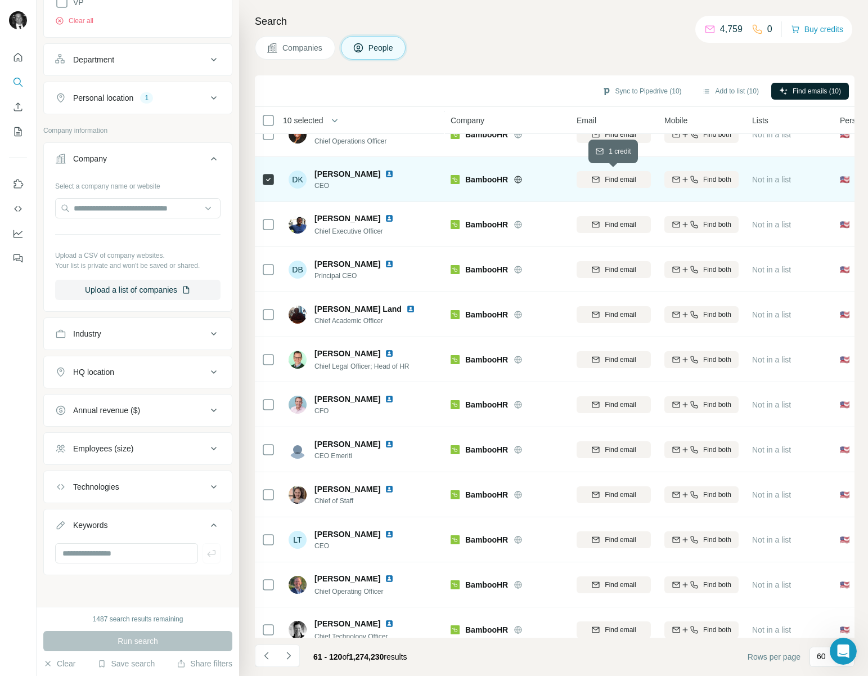
click at [610, 176] on span "Find email" at bounding box center [620, 179] width 31 height 10
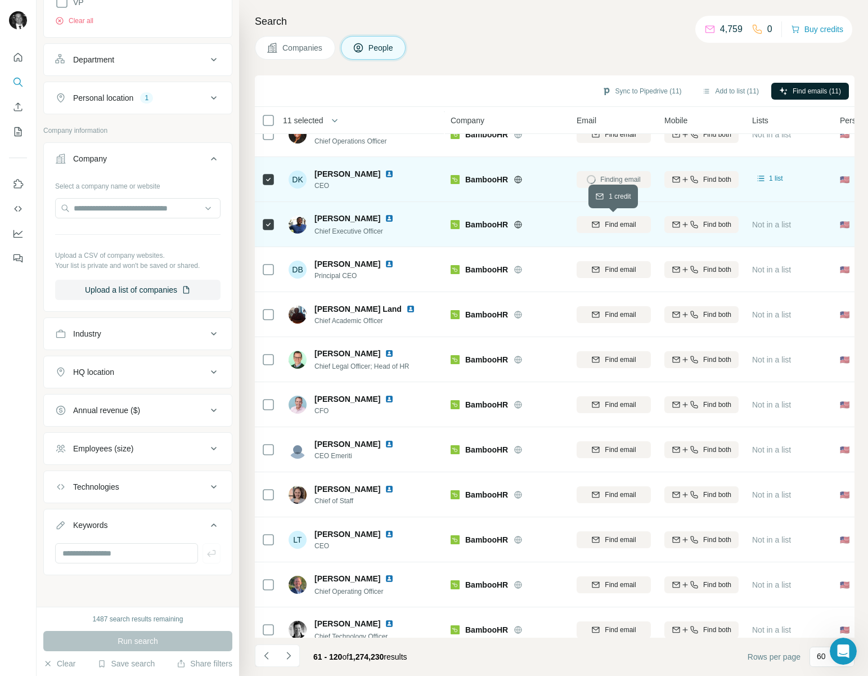
click at [627, 226] on span "Find email" at bounding box center [620, 224] width 31 height 10
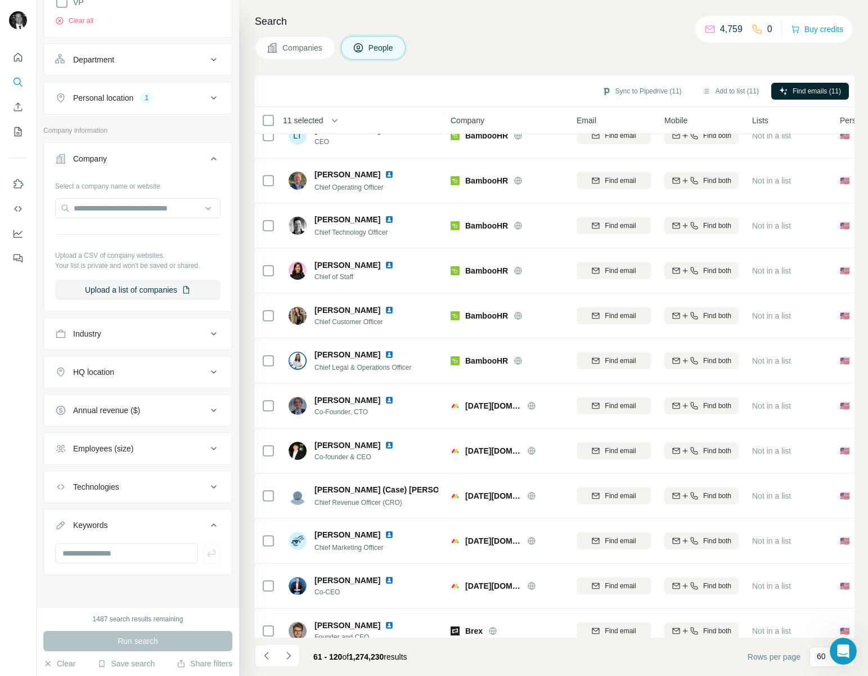
scroll to position [2196, 0]
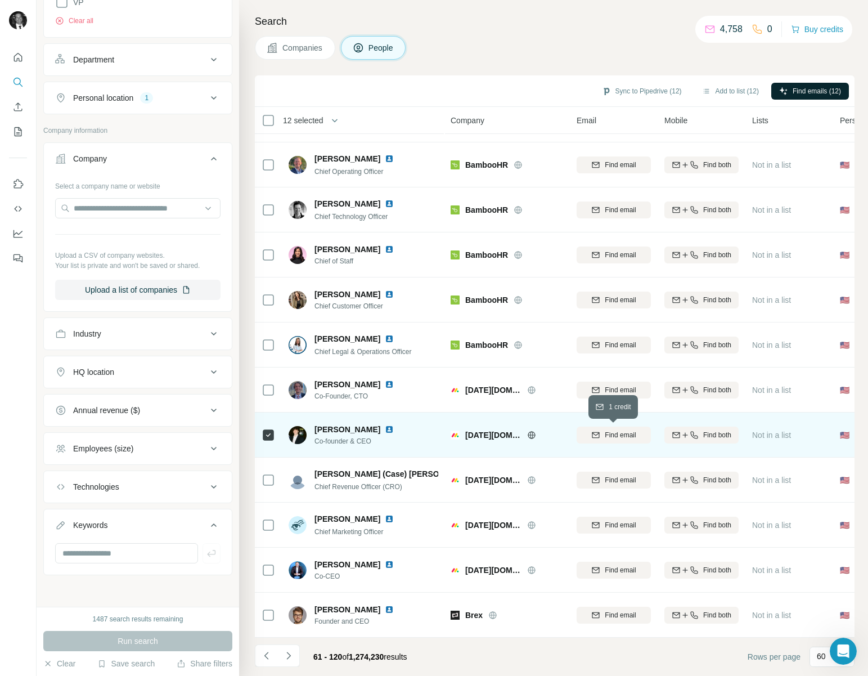
click at [608, 433] on span "Find email" at bounding box center [620, 435] width 31 height 10
click at [292, 655] on icon "Navigate to next page" at bounding box center [288, 655] width 11 height 11
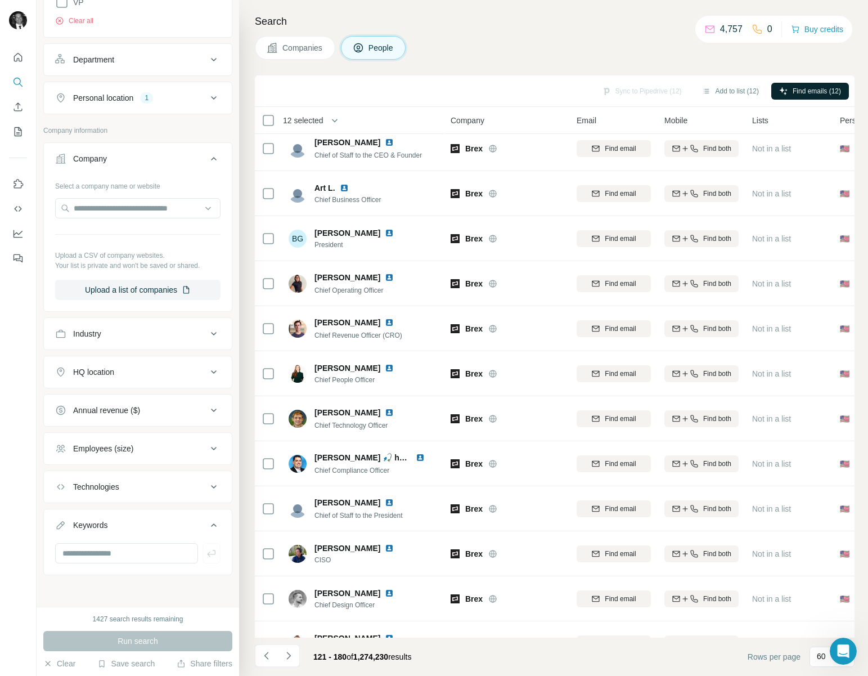
scroll to position [5, 0]
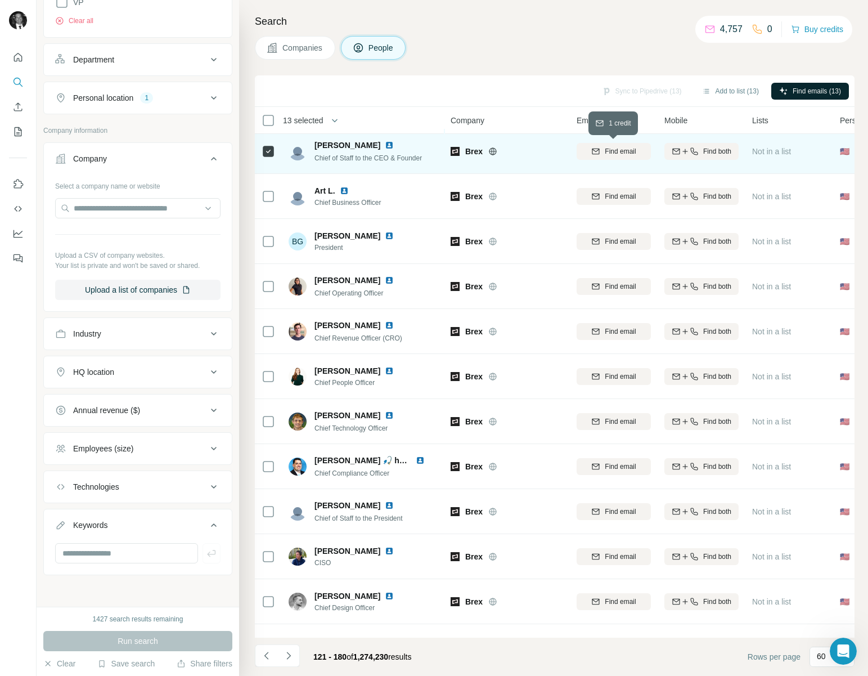
click at [631, 154] on span "Find email" at bounding box center [620, 151] width 31 height 10
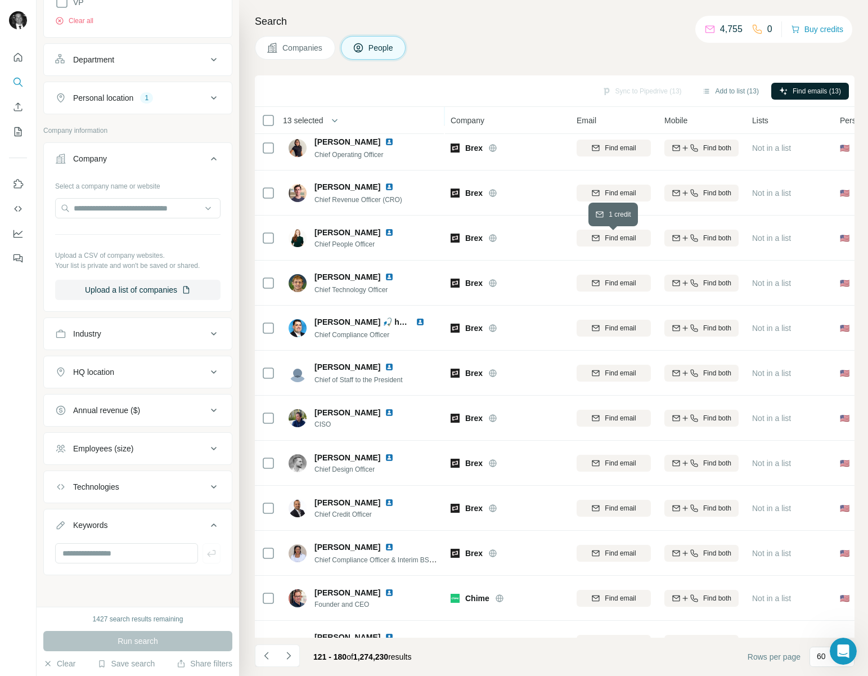
scroll to position [151, 0]
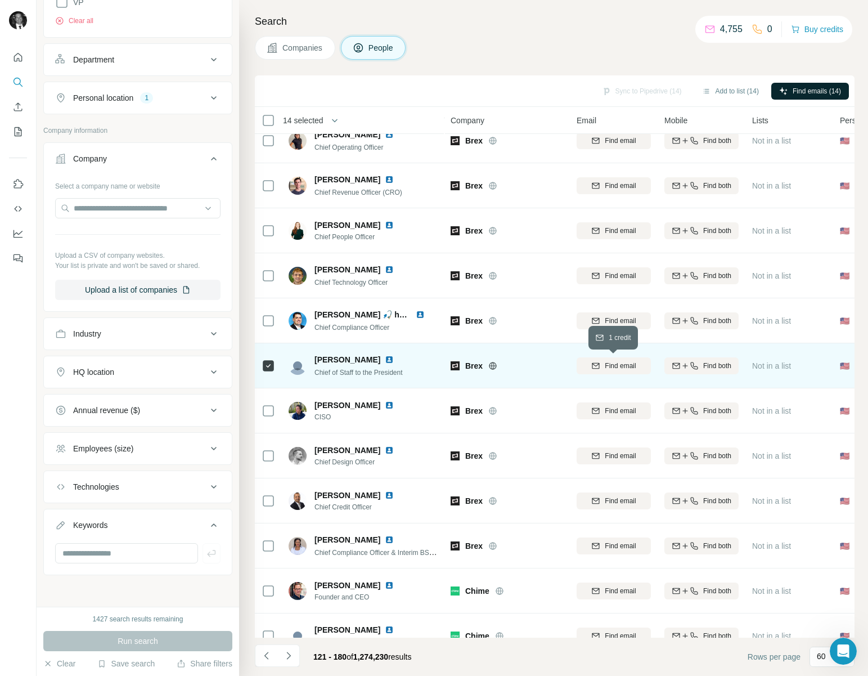
click at [611, 362] on span "Find email" at bounding box center [620, 366] width 31 height 10
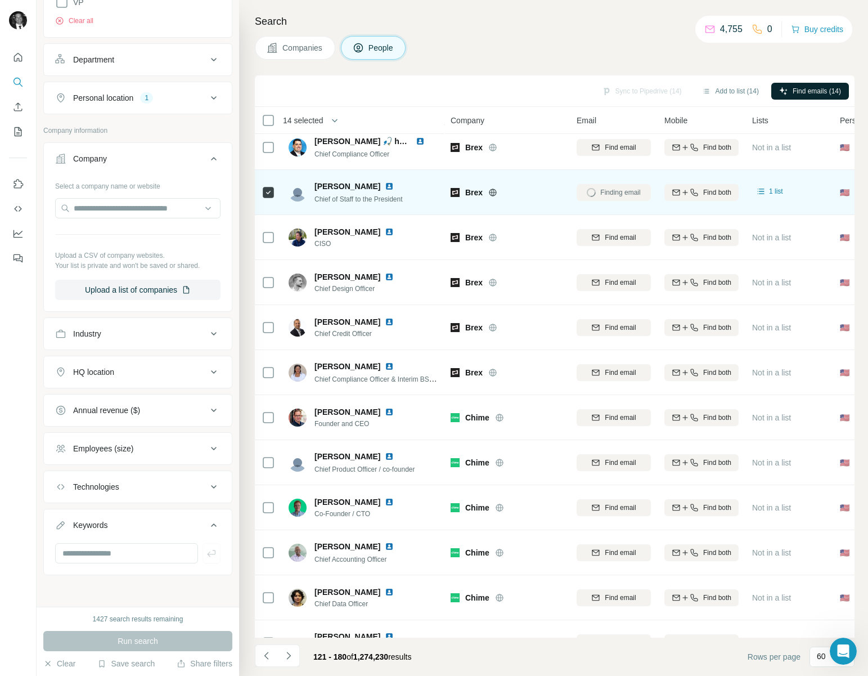
scroll to position [342, 0]
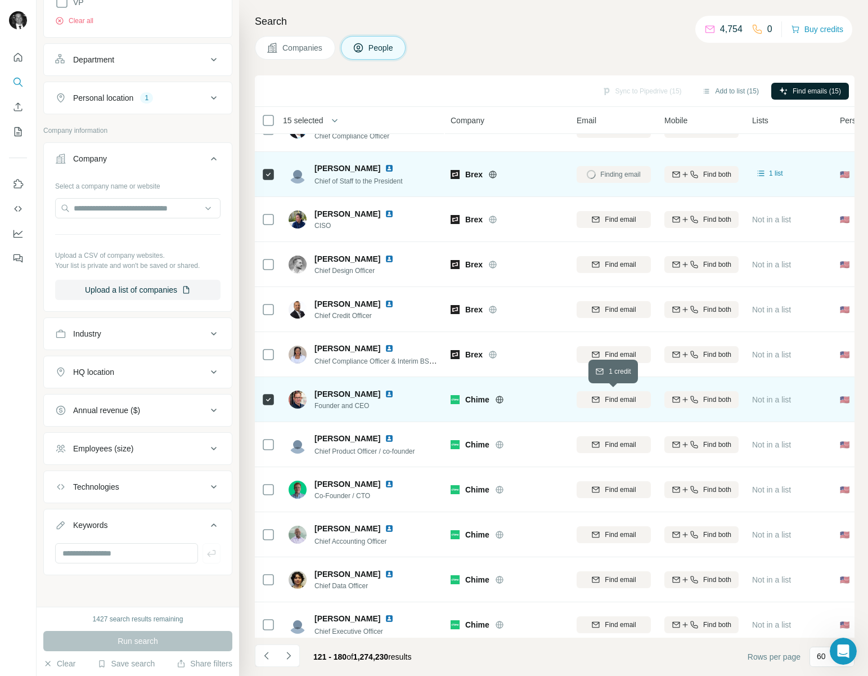
click at [610, 399] on span "Find email" at bounding box center [620, 399] width 31 height 10
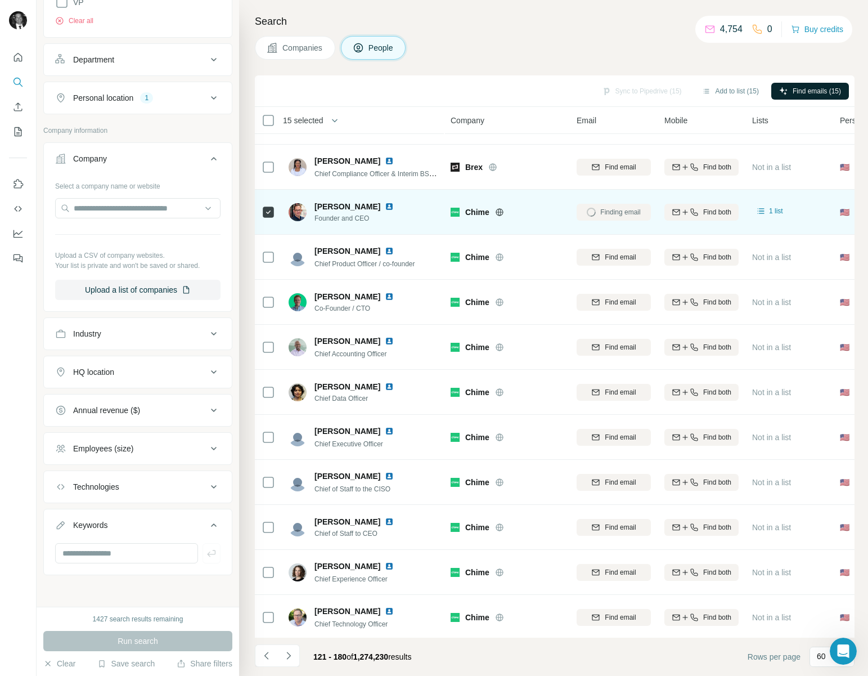
scroll to position [548, 0]
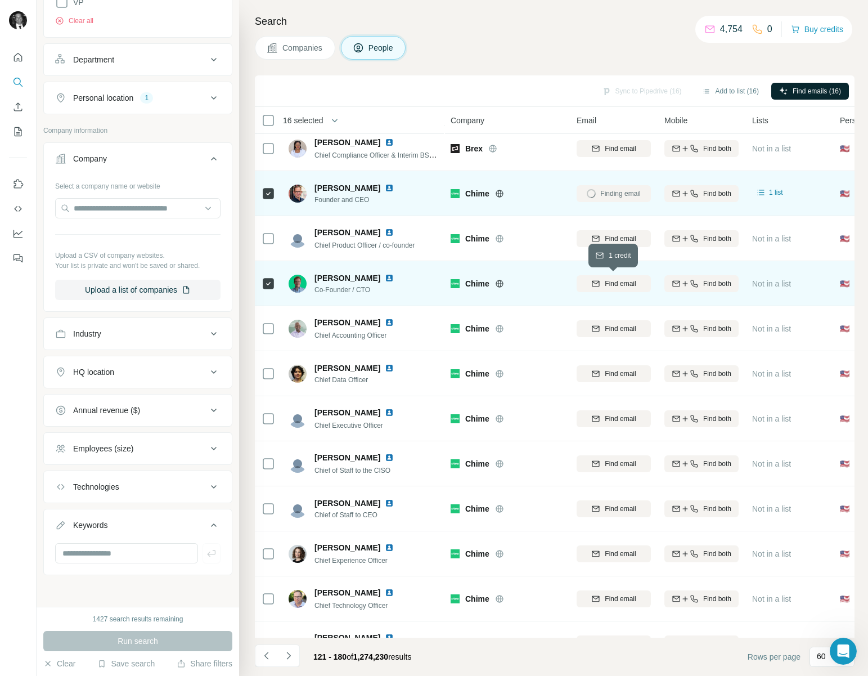
click at [611, 276] on button "Find email" at bounding box center [614, 283] width 74 height 17
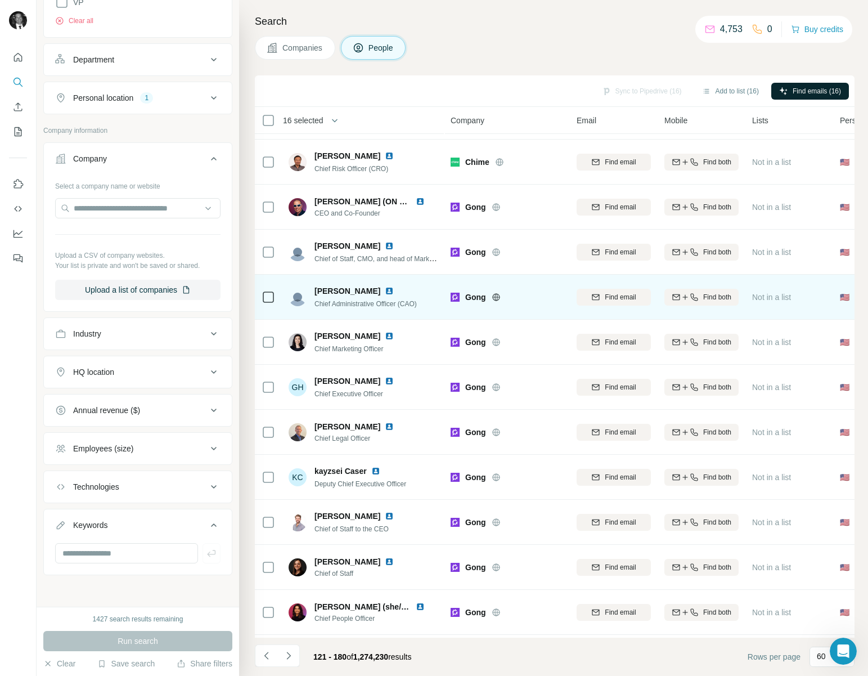
scroll to position [1524, 0]
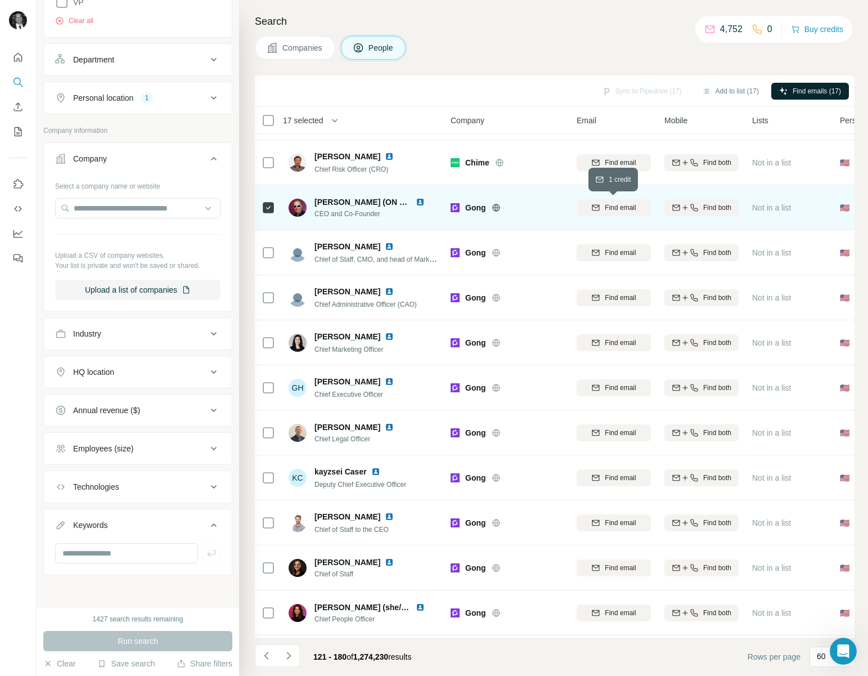
click at [613, 205] on span "Find email" at bounding box center [620, 207] width 31 height 10
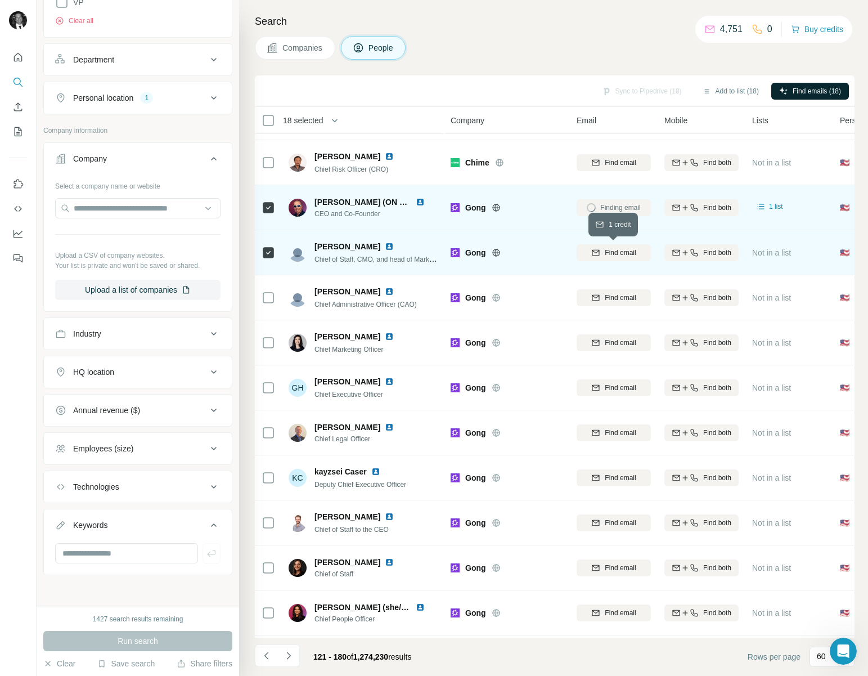
click at [623, 250] on span "Find email" at bounding box center [620, 252] width 31 height 10
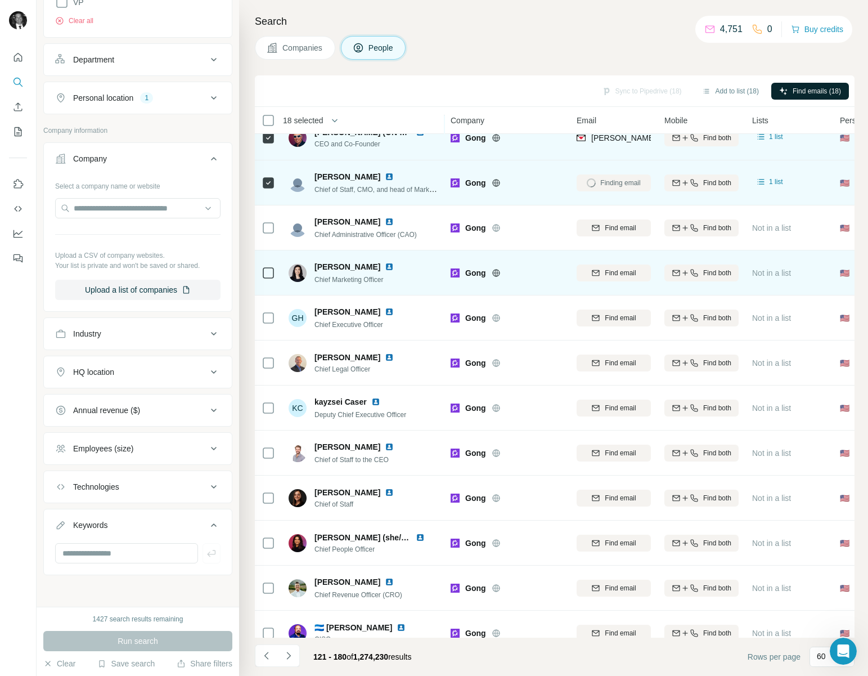
scroll to position [1596, 0]
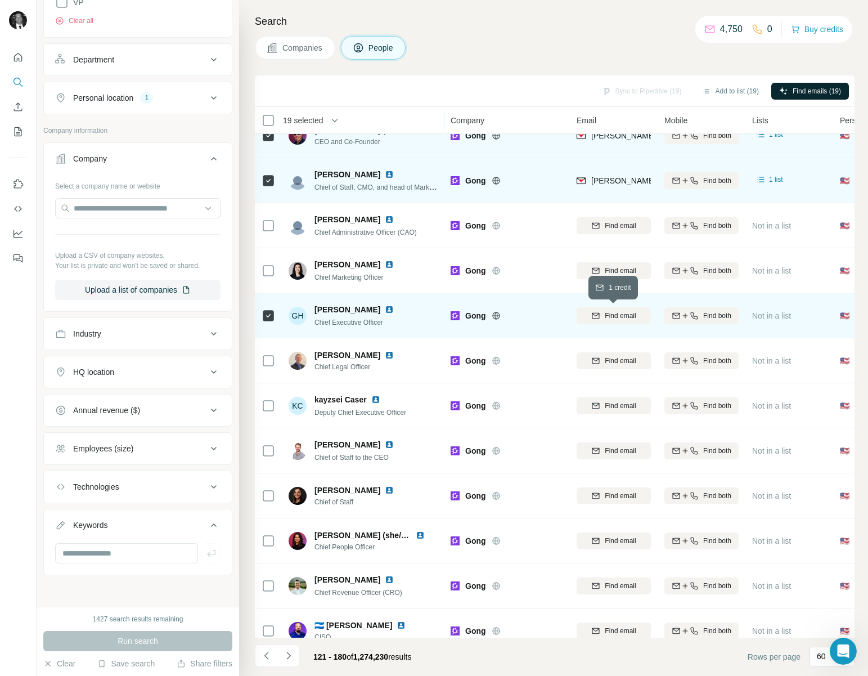
click at [618, 317] on span "Find email" at bounding box center [620, 315] width 31 height 10
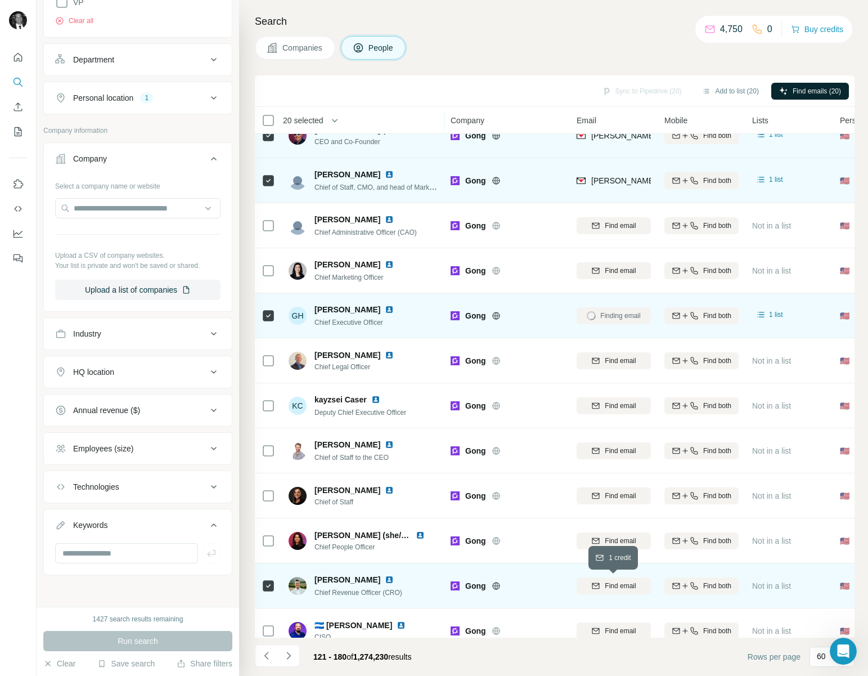
click at [614, 590] on button "Find email" at bounding box center [614, 585] width 74 height 17
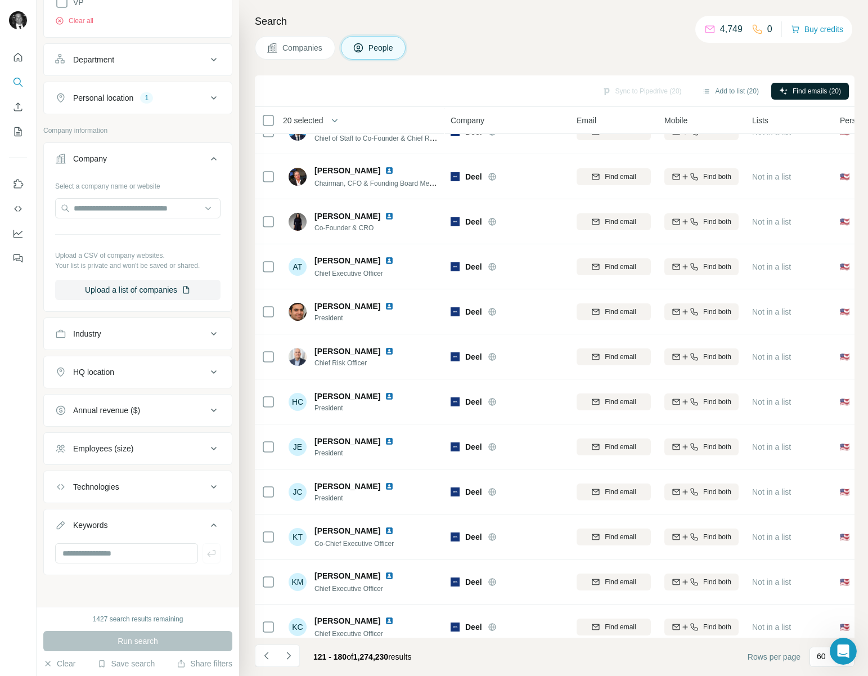
scroll to position [2149, 0]
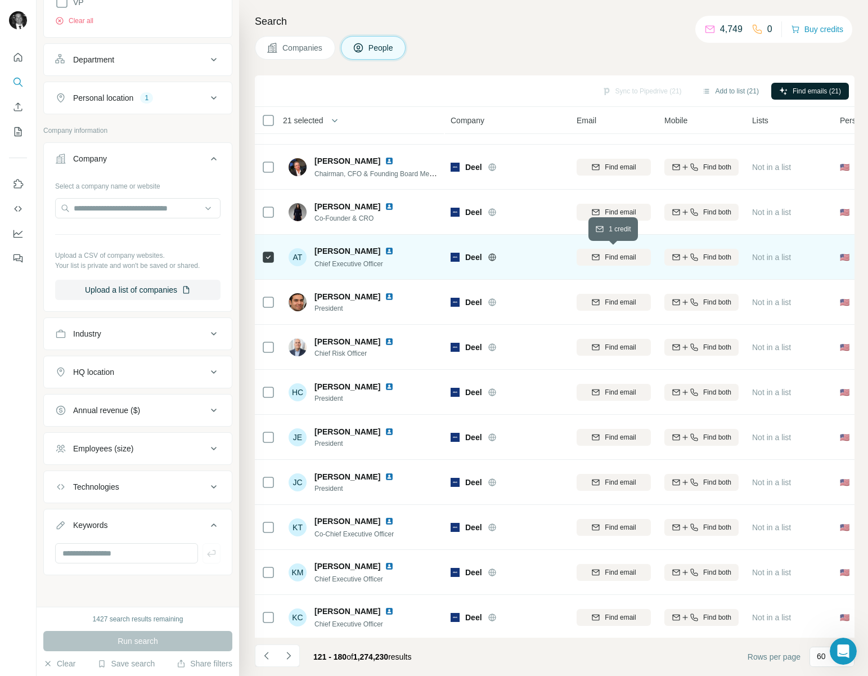
click at [615, 262] on span "Find email" at bounding box center [620, 257] width 31 height 10
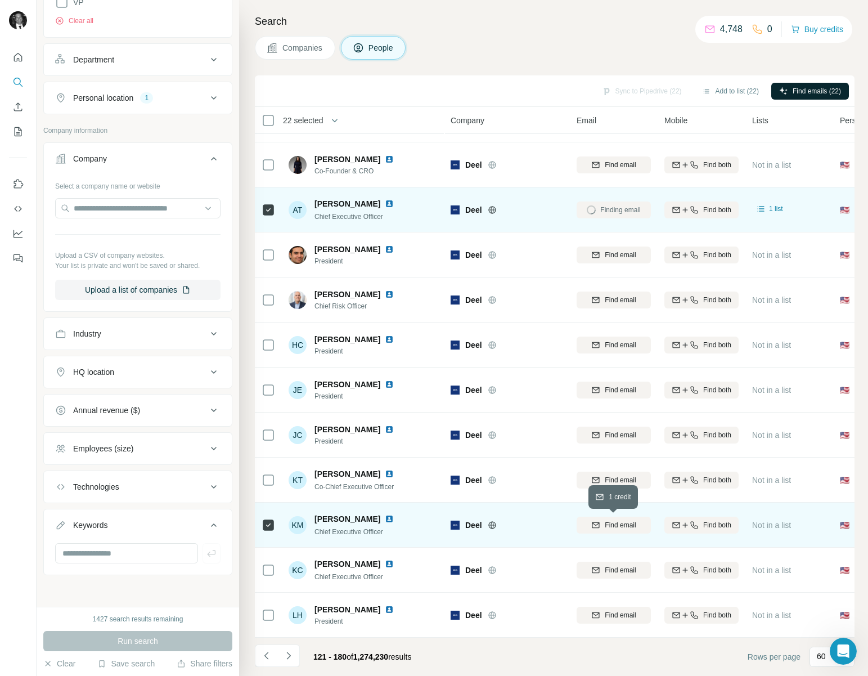
click at [602, 521] on div "Find email" at bounding box center [614, 525] width 74 height 10
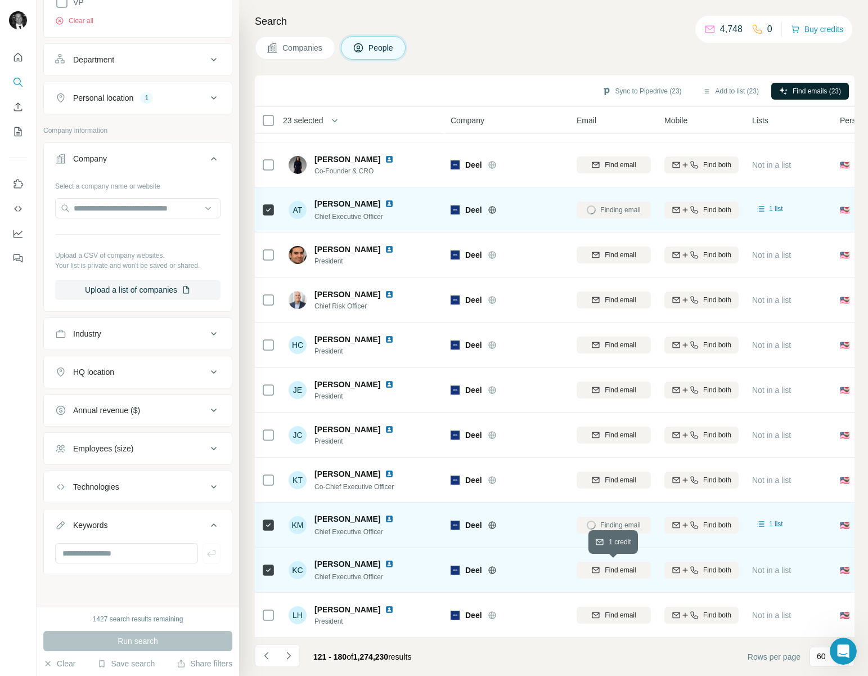
click at [598, 570] on icon "button" at bounding box center [595, 569] width 9 height 9
click at [290, 654] on icon "Navigate to next page" at bounding box center [288, 655] width 11 height 11
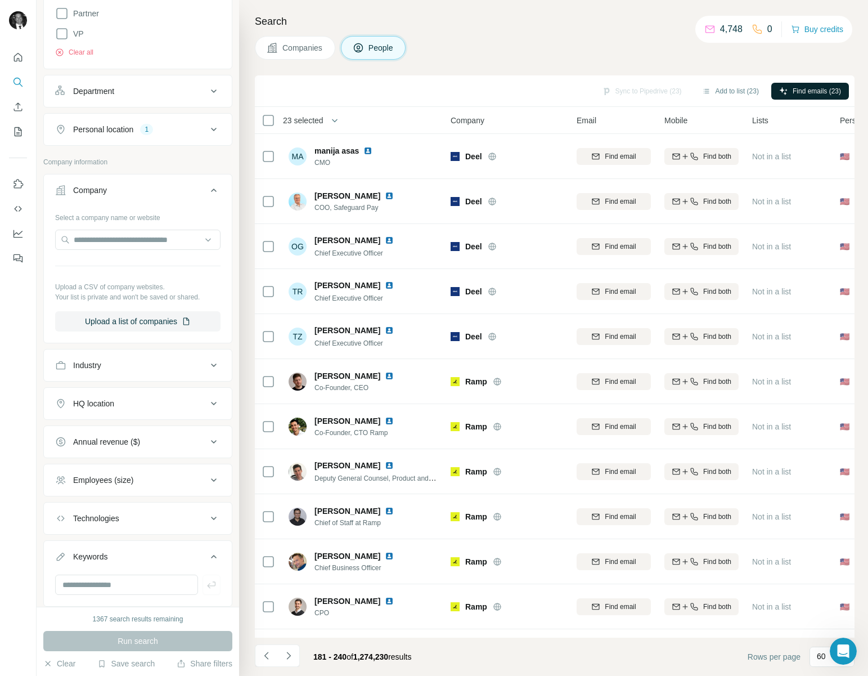
scroll to position [354, 0]
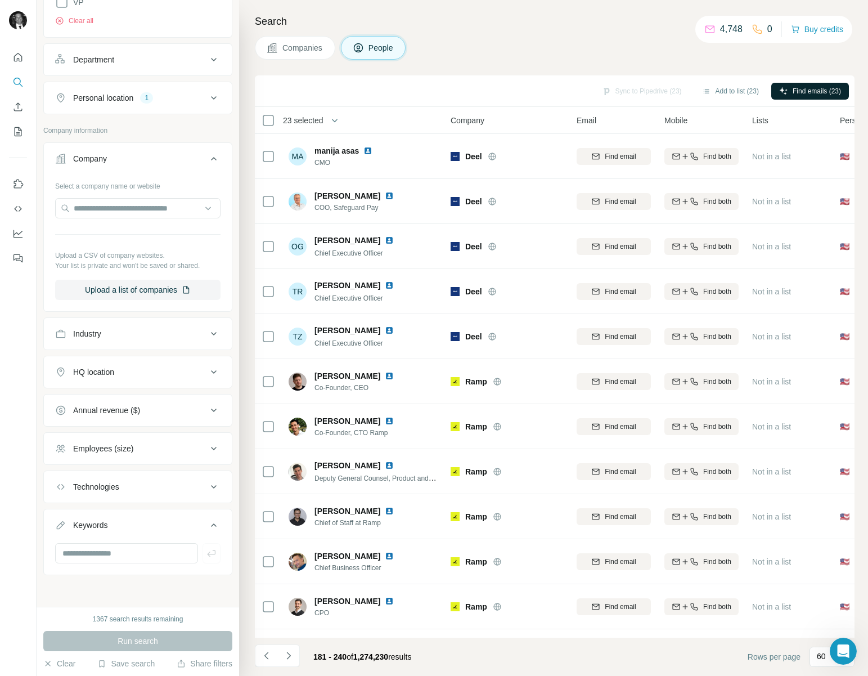
click at [148, 414] on div "Annual revenue ($)" at bounding box center [131, 409] width 152 height 11
click at [60, 555] on icon at bounding box center [61, 559] width 13 height 13
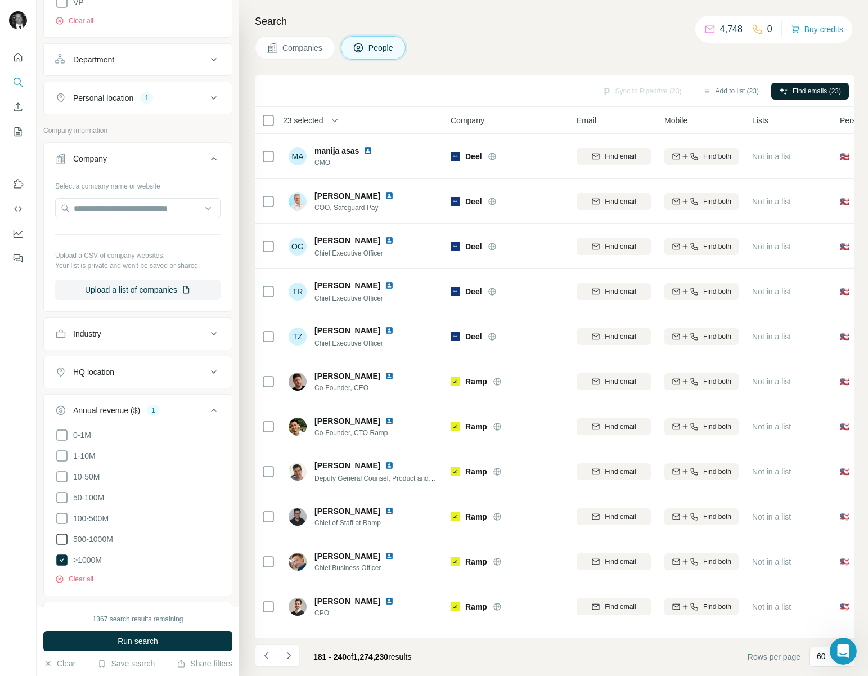
click at [62, 541] on icon at bounding box center [61, 538] width 11 height 11
click at [65, 537] on icon at bounding box center [61, 538] width 11 height 11
click at [100, 641] on button "Run search" at bounding box center [137, 641] width 189 height 20
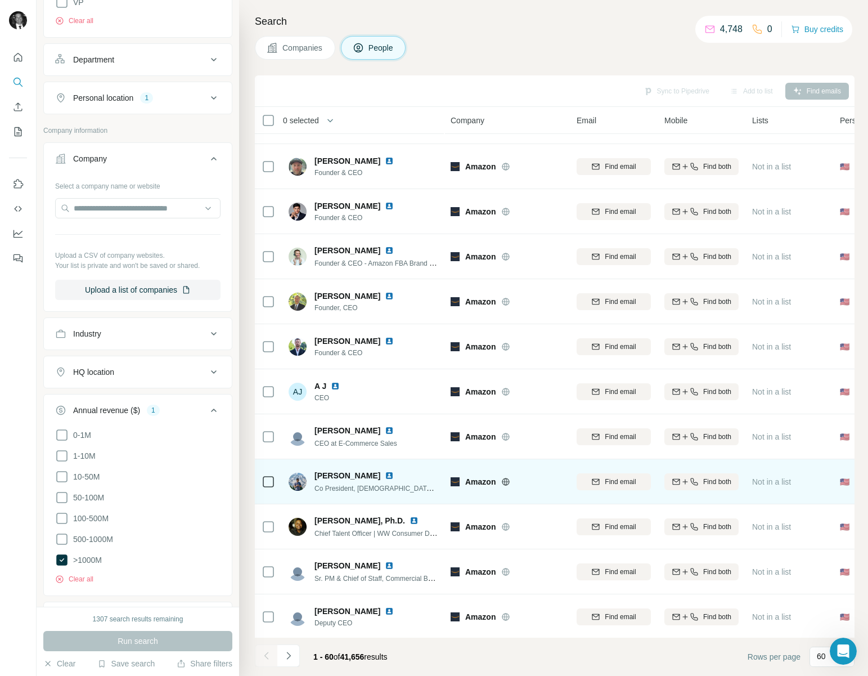
scroll to position [35, 0]
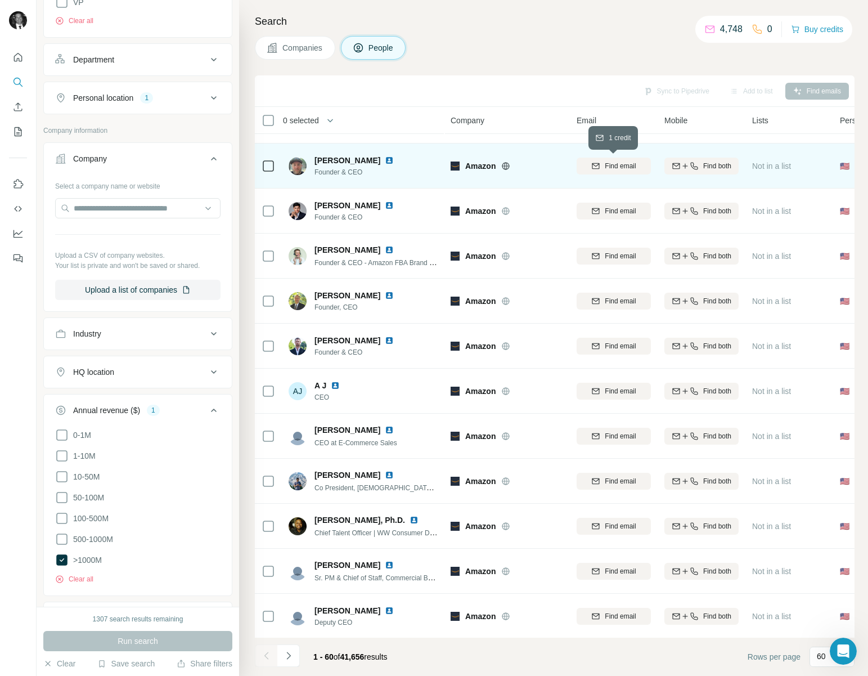
click at [614, 161] on span "Find email" at bounding box center [620, 166] width 31 height 10
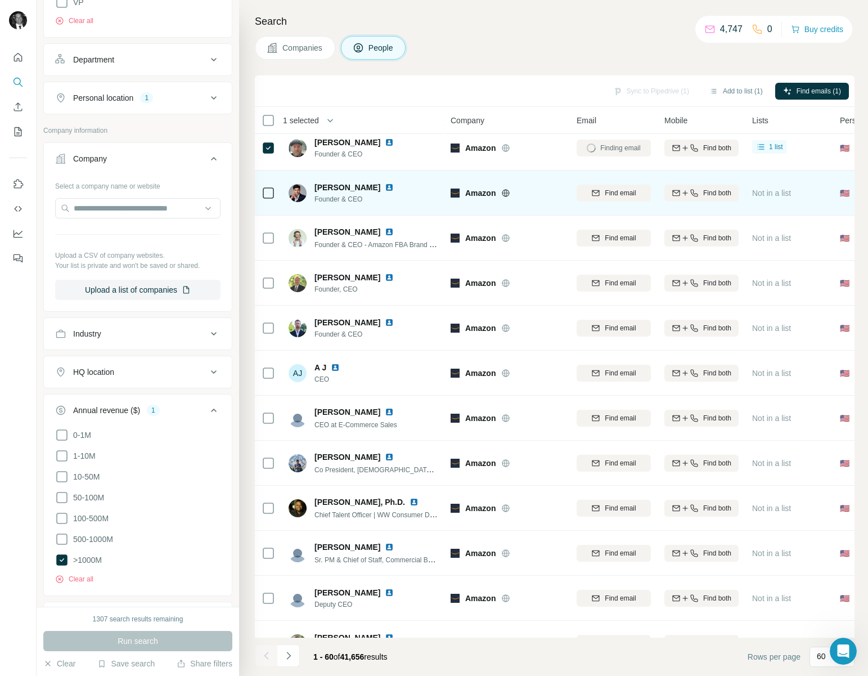
scroll to position [56, 0]
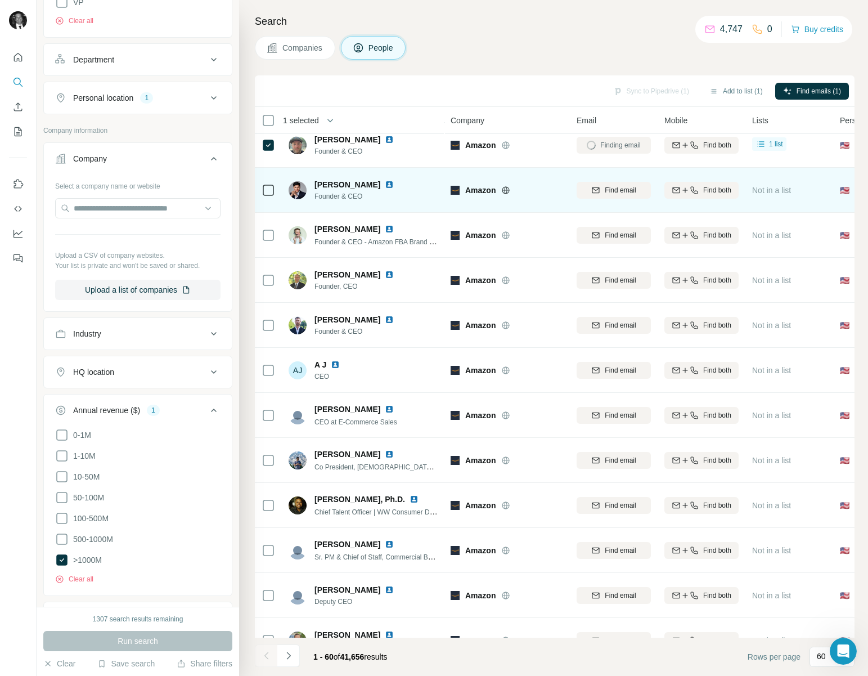
click at [274, 190] on icon at bounding box center [268, 189] width 13 height 13
click at [618, 190] on span "Find email" at bounding box center [620, 190] width 31 height 10
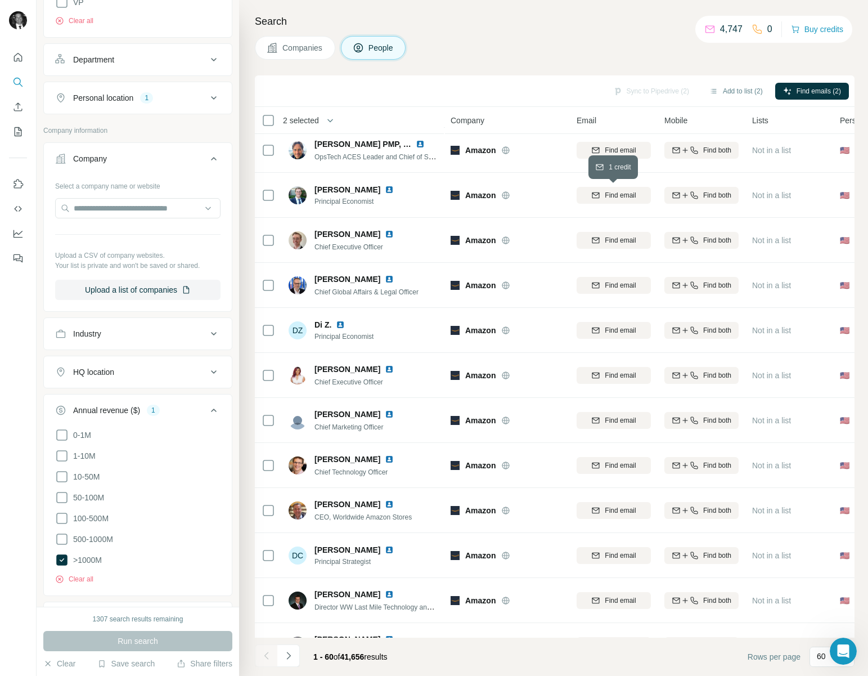
scroll to position [2196, 0]
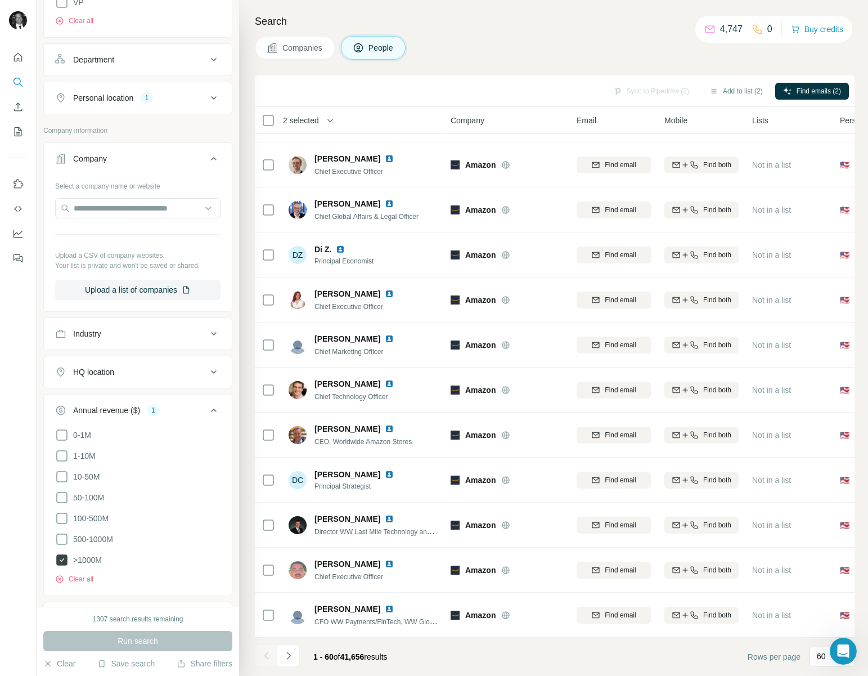
click at [62, 555] on icon at bounding box center [61, 559] width 11 height 11
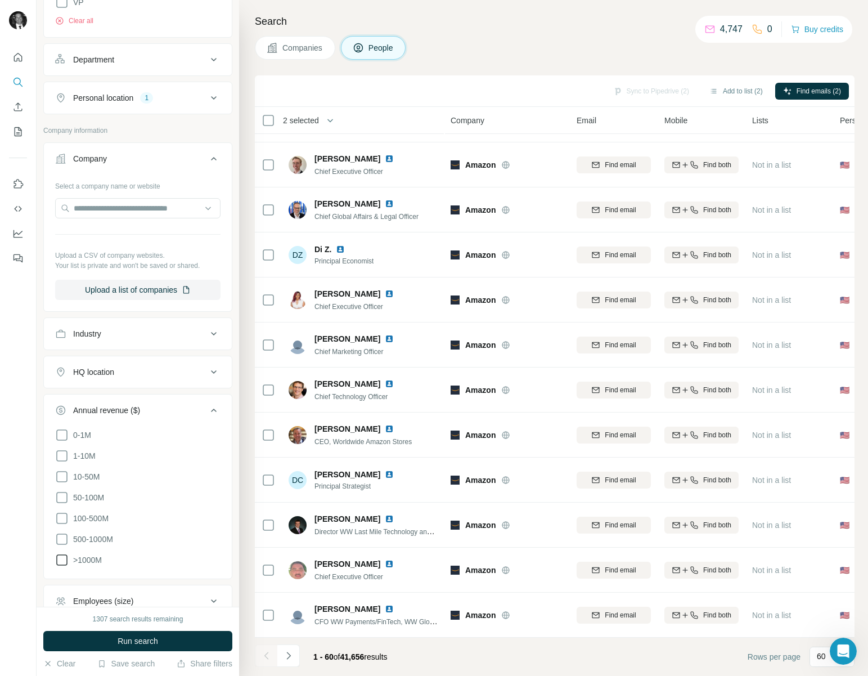
click at [62, 555] on icon at bounding box center [61, 559] width 13 height 13
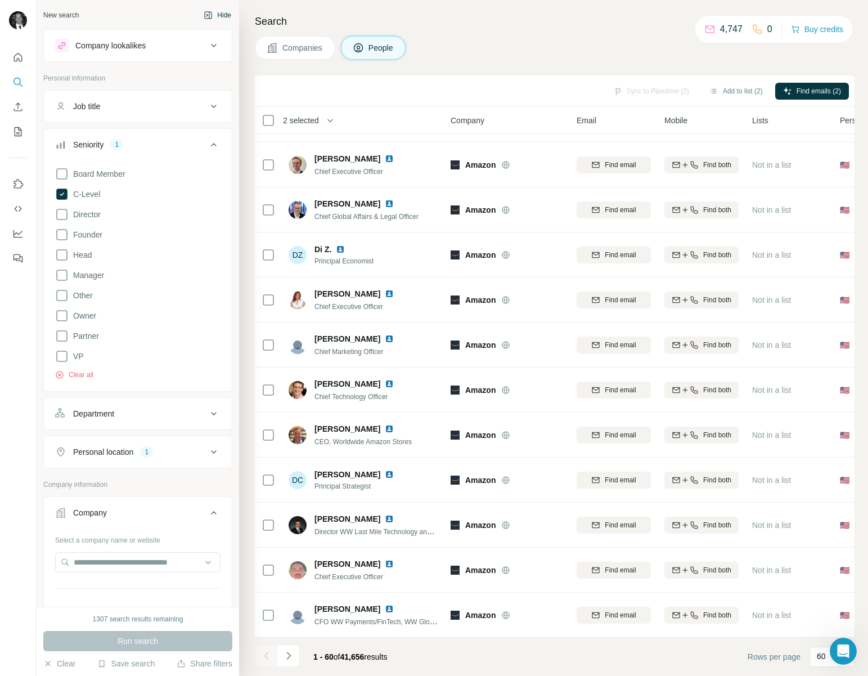
click at [218, 16] on button "Hide" at bounding box center [217, 15] width 43 height 17
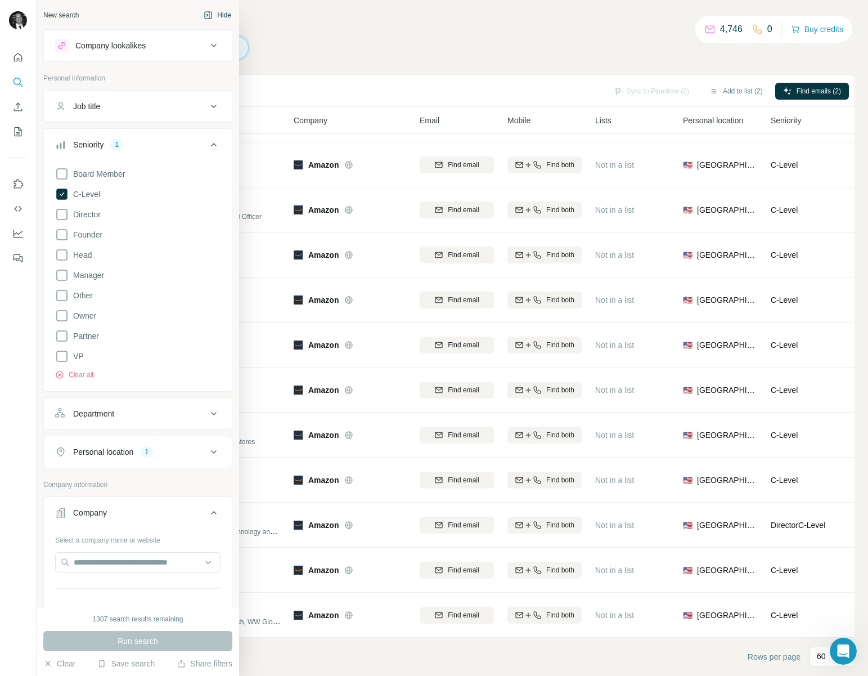
click at [220, 14] on button "Hide" at bounding box center [217, 15] width 43 height 17
click at [220, 15] on button "Hide" at bounding box center [217, 15] width 43 height 17
click at [222, 15] on button "Hide" at bounding box center [217, 15] width 43 height 17
click at [66, 16] on div "New search" at bounding box center [60, 15] width 35 height 10
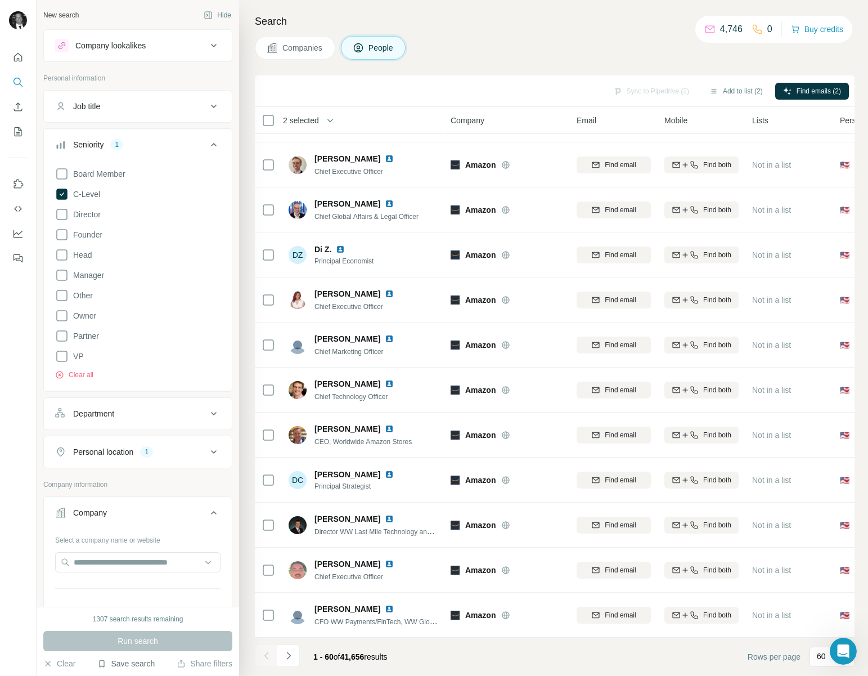
click at [120, 663] on button "Save search" at bounding box center [125, 663] width 57 height 11
click at [132, 621] on div "Save search" at bounding box center [157, 621] width 119 height 22
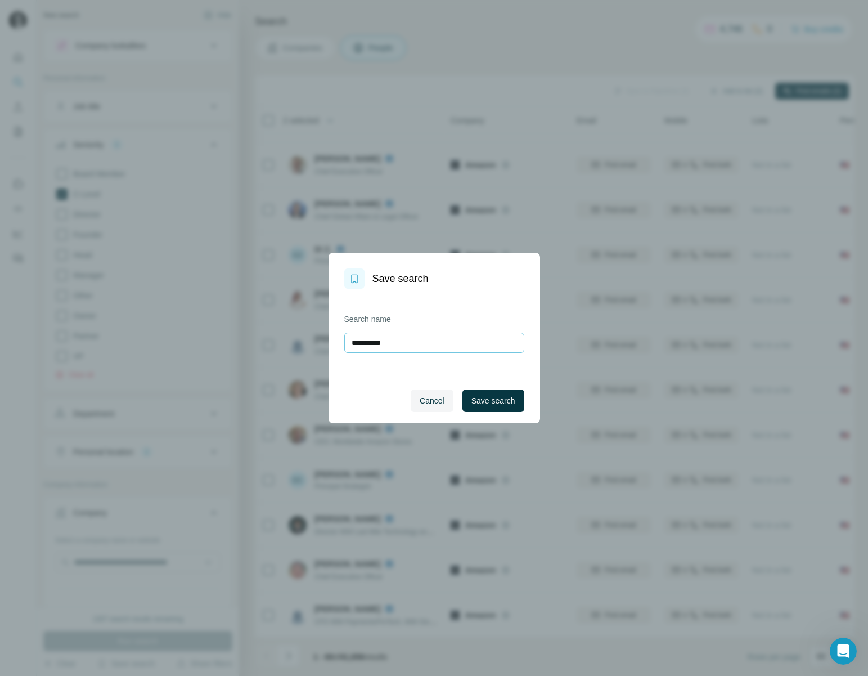
click at [436, 341] on input "**********" at bounding box center [434, 342] width 180 height 20
type input "**********"
click at [499, 403] on span "Save search" at bounding box center [493, 400] width 44 height 11
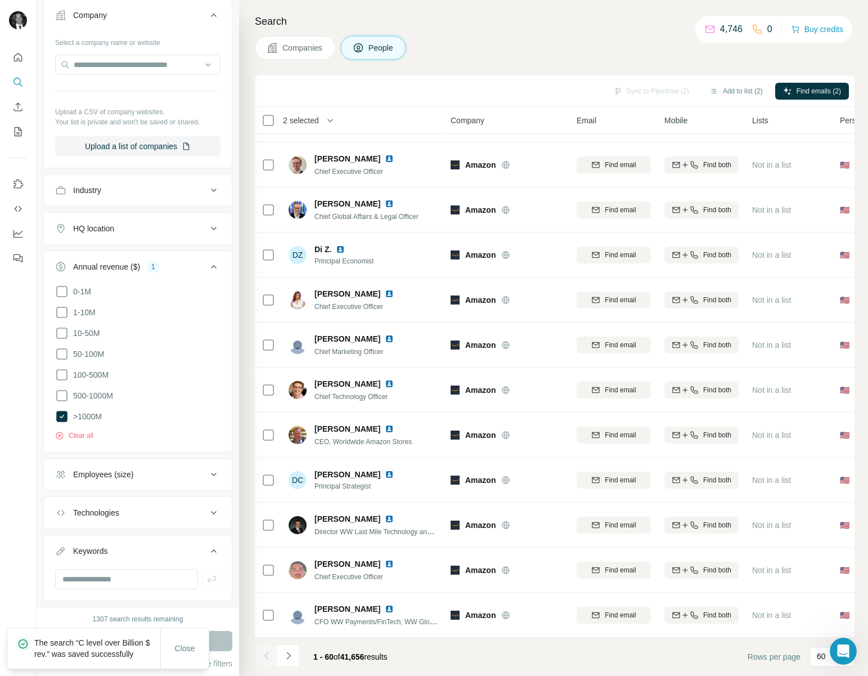
scroll to position [519, 0]
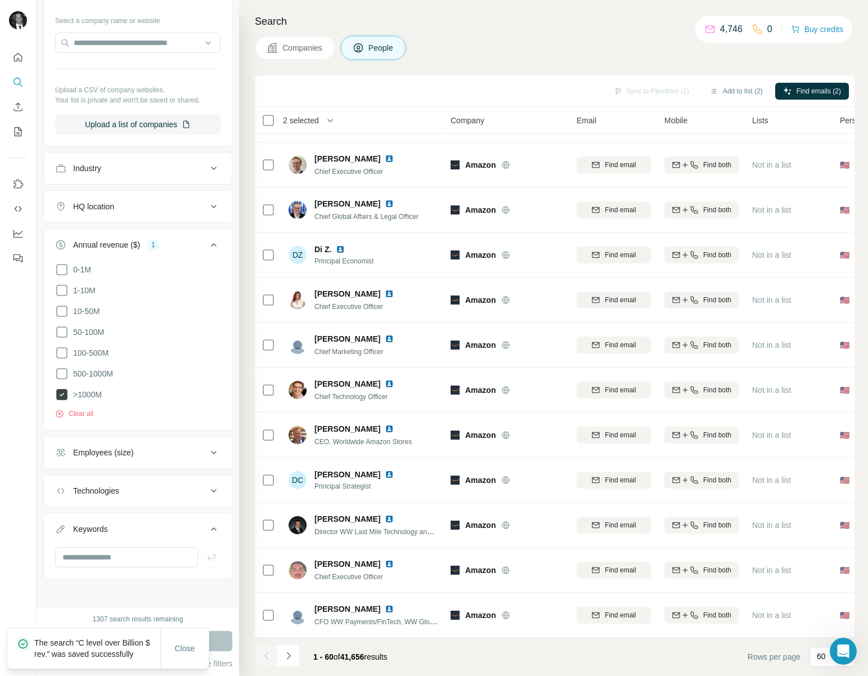
click at [61, 390] on icon at bounding box center [61, 394] width 11 height 11
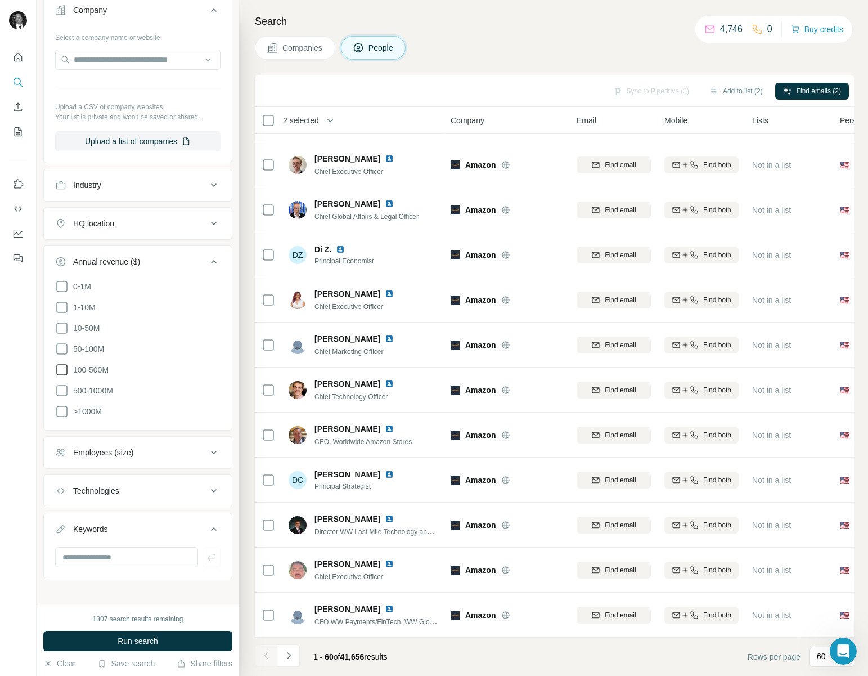
click at [60, 365] on icon at bounding box center [61, 369] width 13 height 13
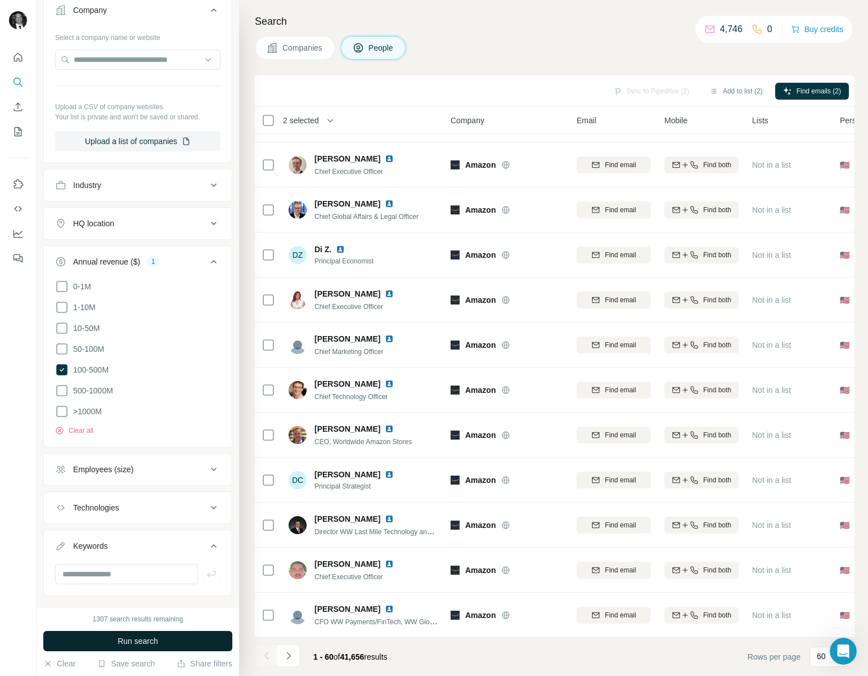
click at [103, 633] on button "Run search" at bounding box center [137, 641] width 189 height 20
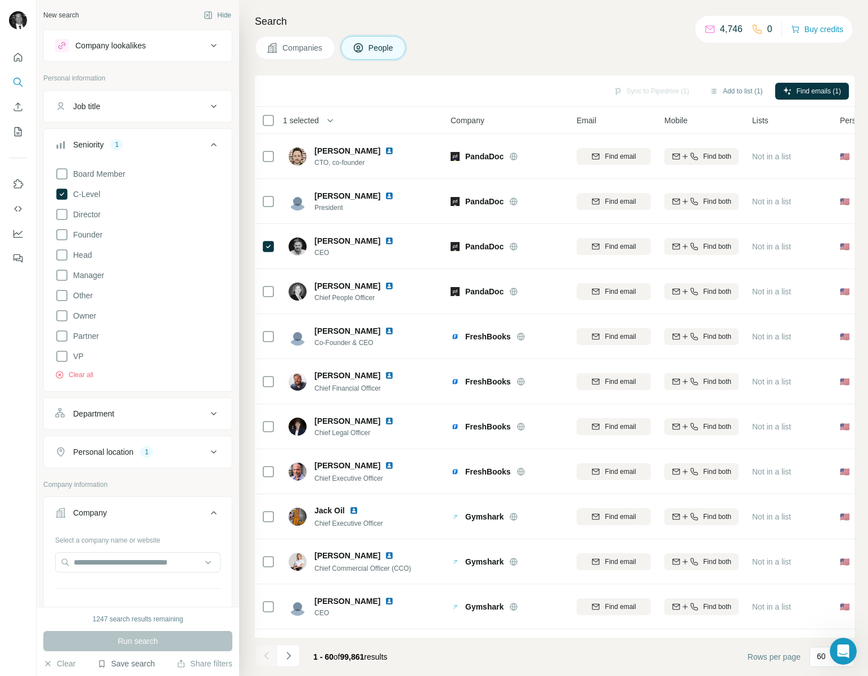
click at [122, 661] on button "Save search" at bounding box center [125, 663] width 57 height 11
click at [130, 619] on div "Save search" at bounding box center [157, 621] width 119 height 22
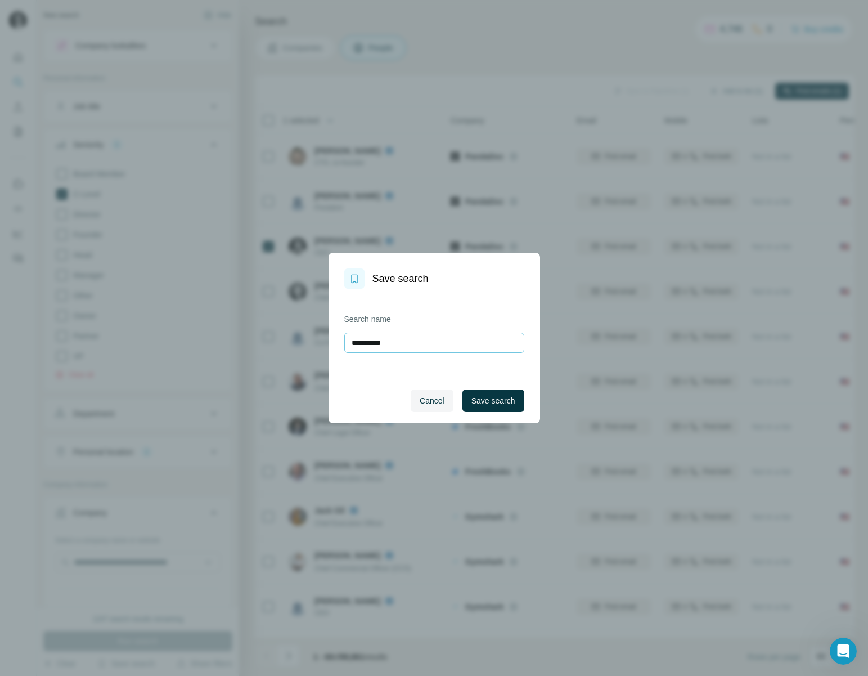
click at [426, 341] on input "**********" at bounding box center [434, 342] width 180 height 20
type input "**********"
click at [480, 402] on span "Save search" at bounding box center [493, 400] width 44 height 11
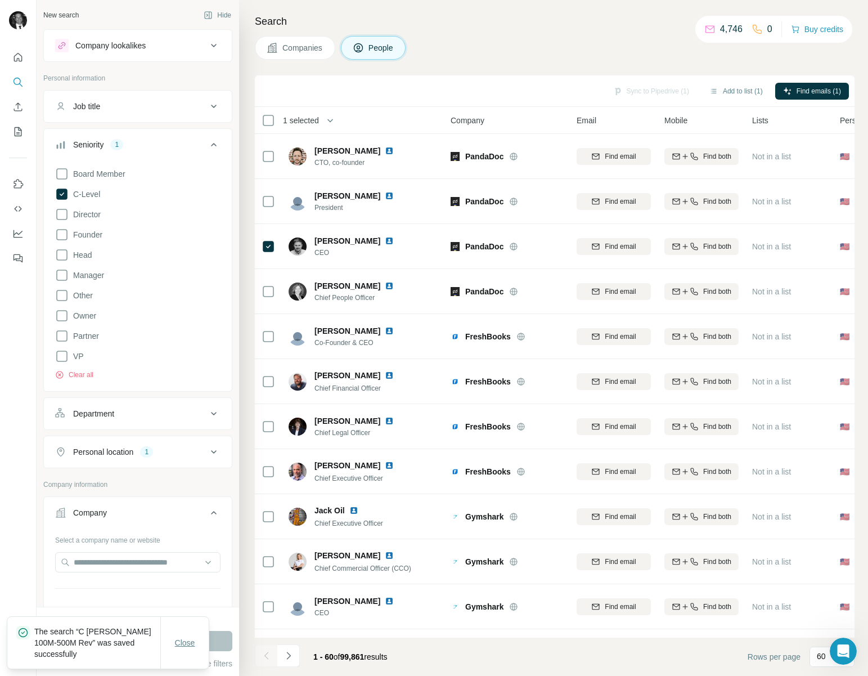
click at [186, 646] on span "Close" at bounding box center [185, 642] width 20 height 11
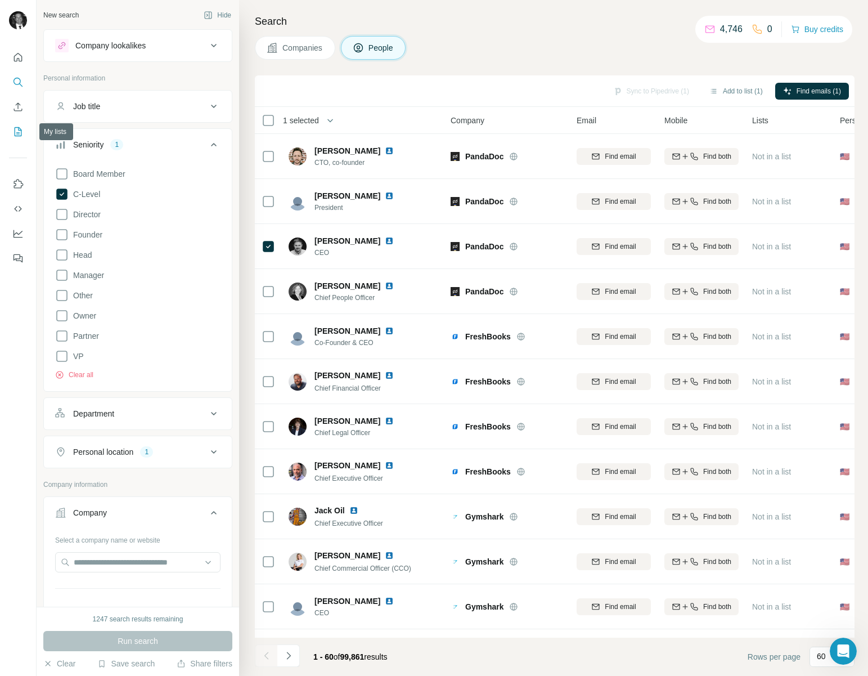
click at [21, 124] on button "My lists" at bounding box center [18, 131] width 18 height 20
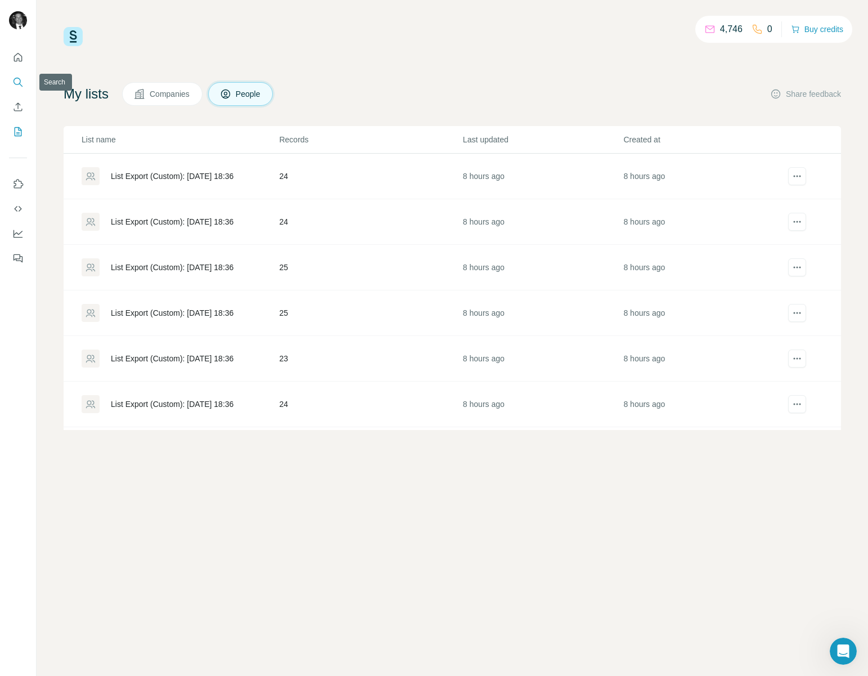
click at [15, 83] on icon "Search" at bounding box center [17, 81] width 11 height 11
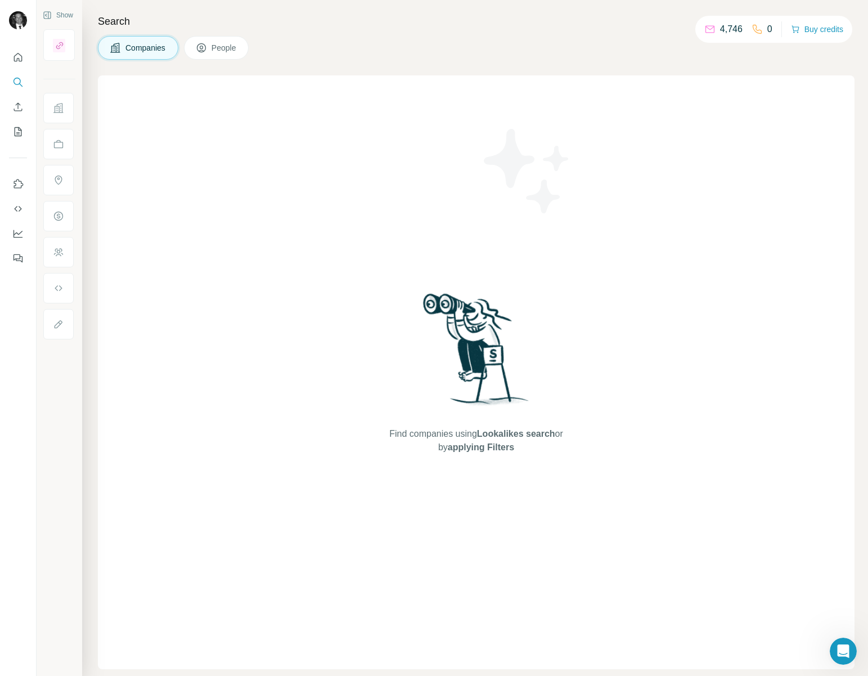
click at [217, 43] on span "People" at bounding box center [224, 47] width 26 height 11
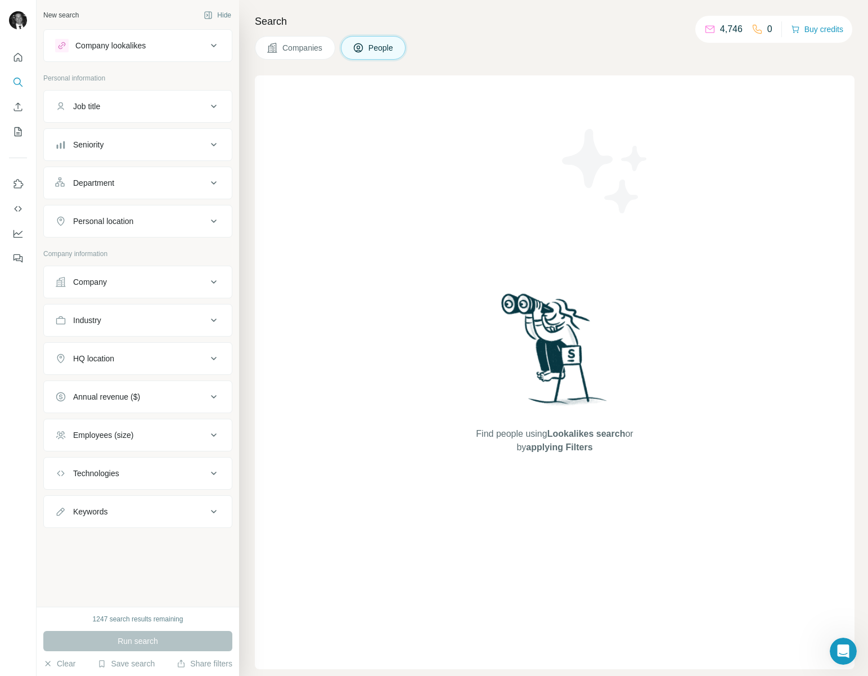
click at [219, 45] on icon at bounding box center [213, 45] width 13 height 13
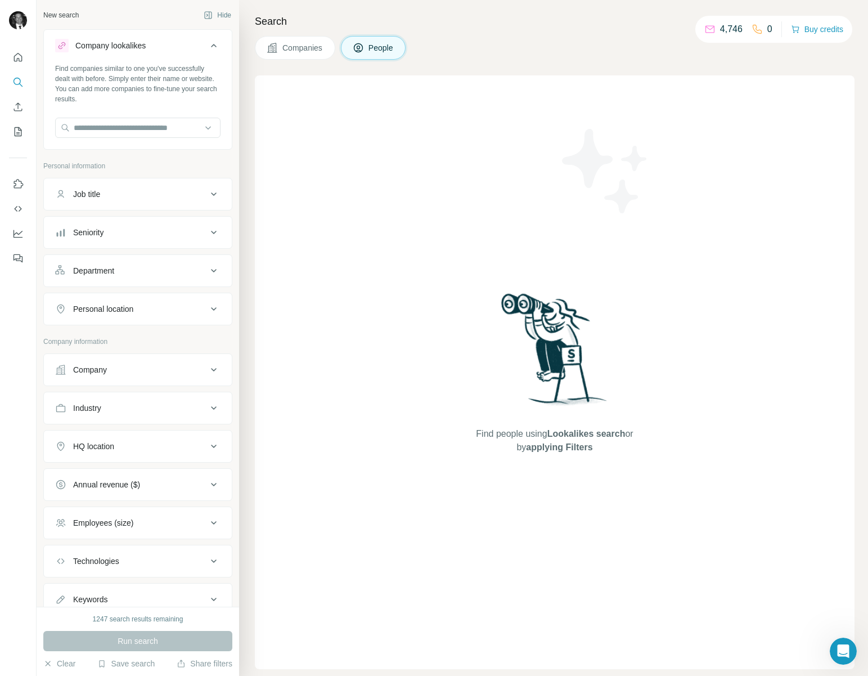
click at [219, 45] on icon at bounding box center [213, 45] width 13 height 13
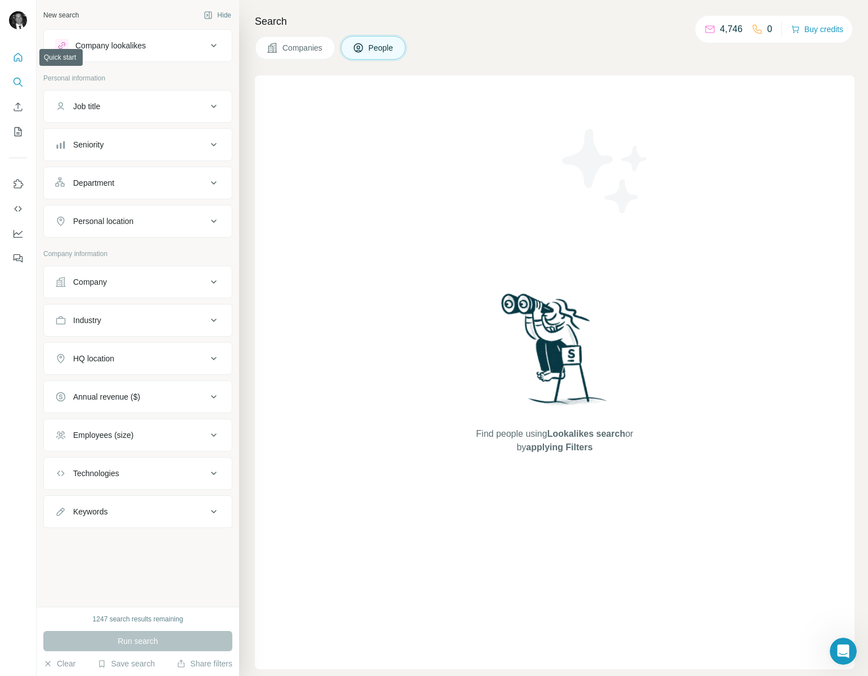
click at [19, 55] on icon "Quick start" at bounding box center [17, 57] width 11 height 11
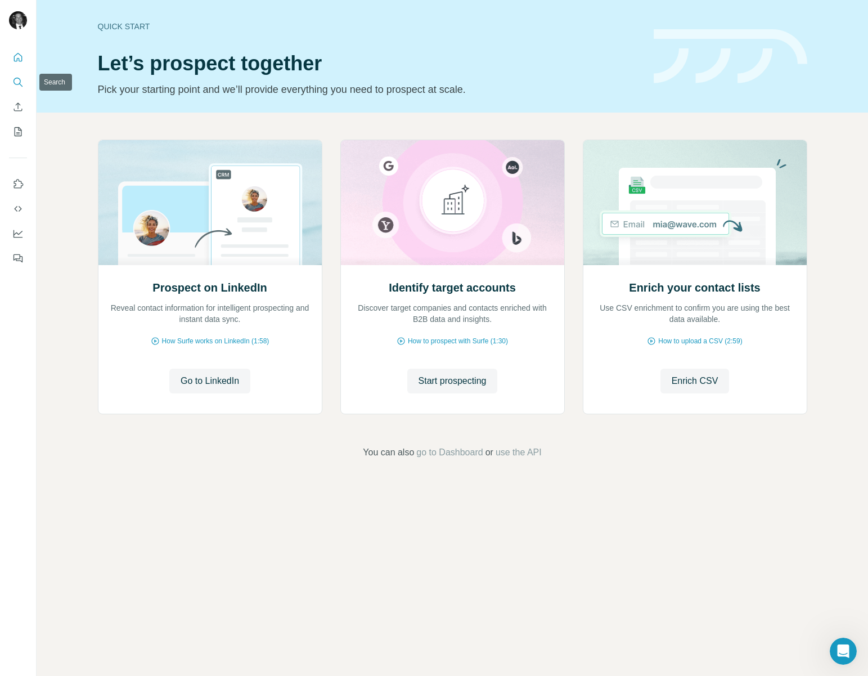
click at [16, 80] on icon "Search" at bounding box center [17, 81] width 11 height 11
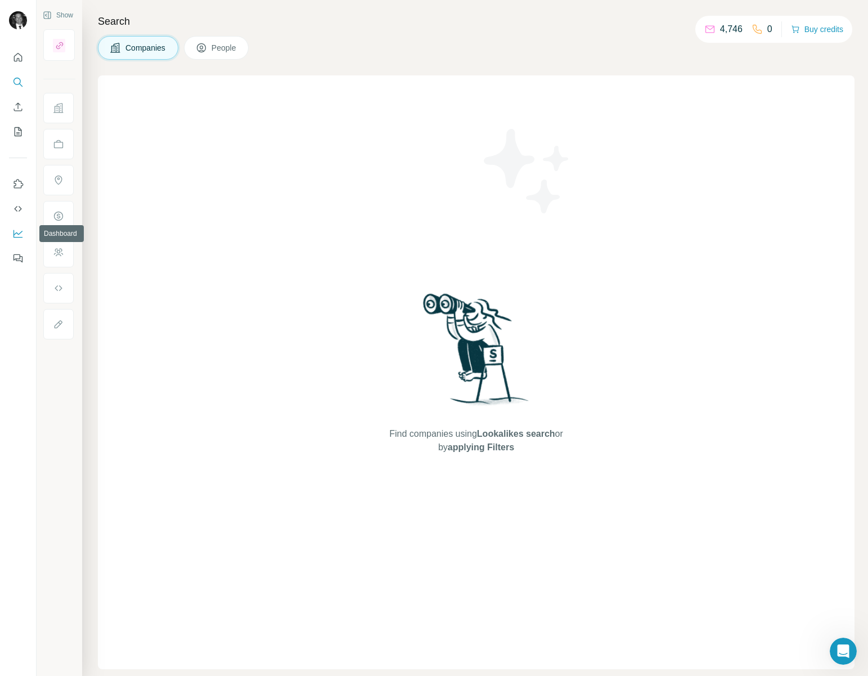
click at [16, 228] on icon "Dashboard" at bounding box center [17, 233] width 11 height 11
click at [17, 84] on icon "Search" at bounding box center [16, 81] width 7 height 7
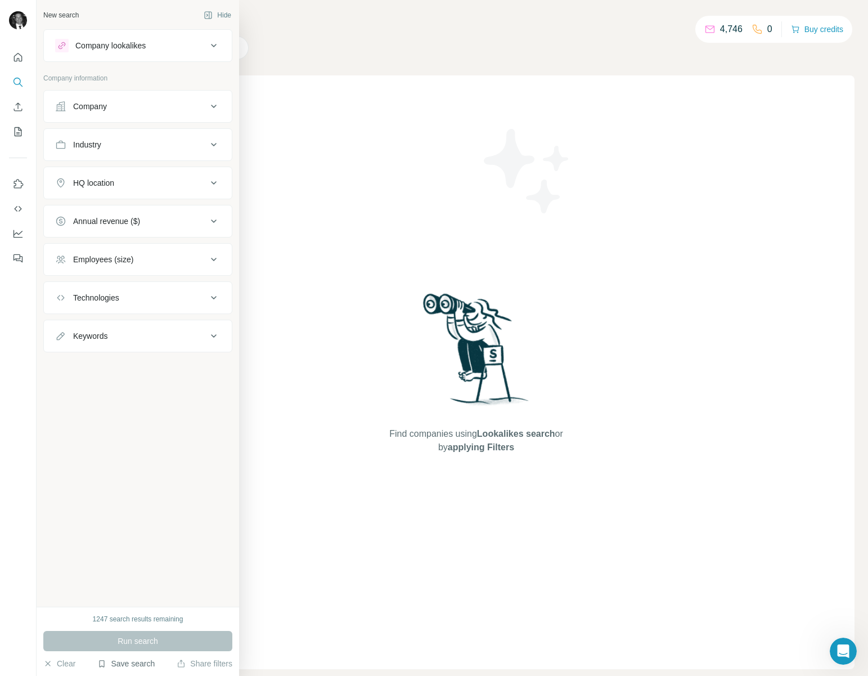
click at [119, 662] on button "Save search" at bounding box center [125, 663] width 57 height 11
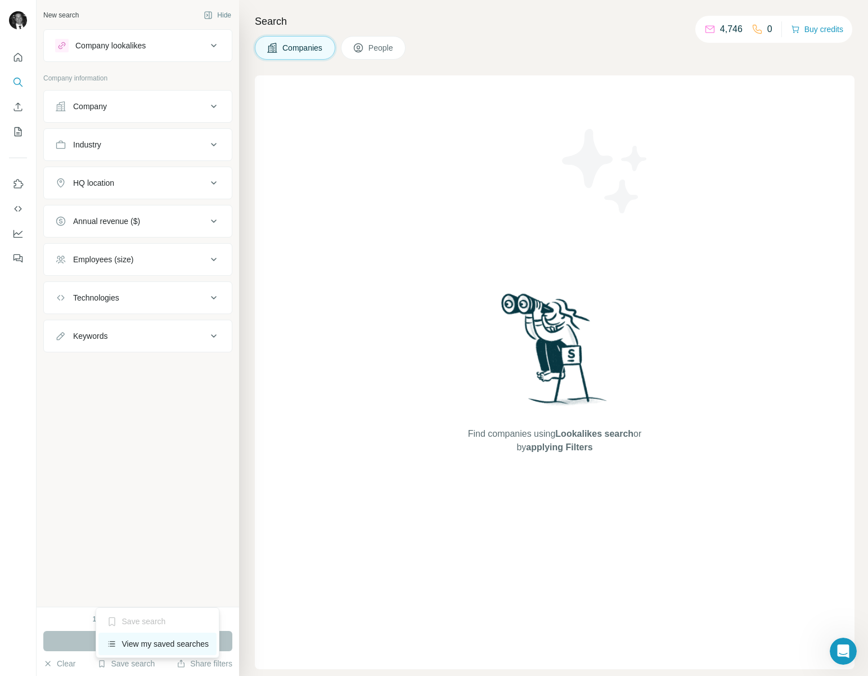
click at [123, 650] on div "View my saved searches" at bounding box center [157, 643] width 119 height 22
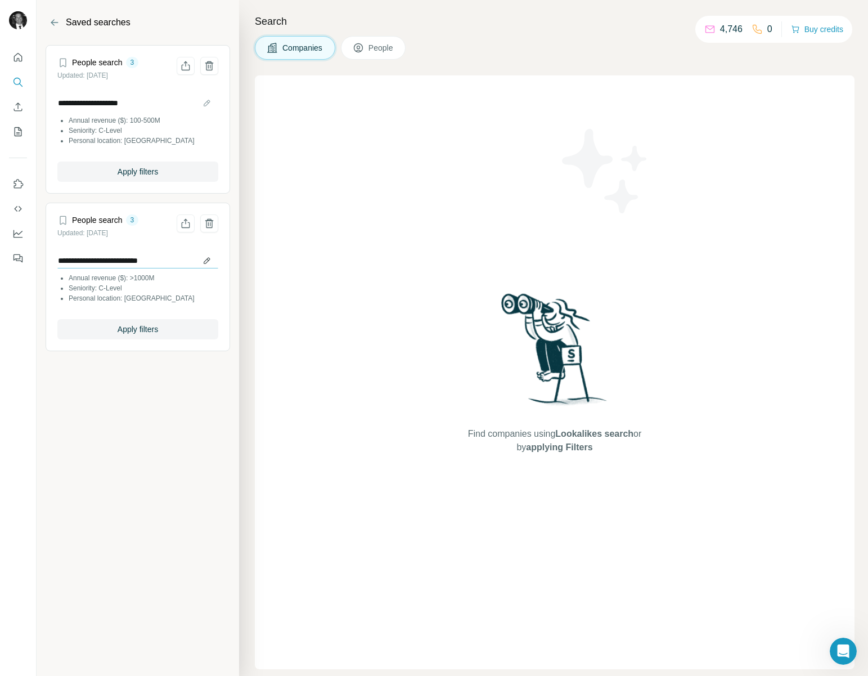
click at [129, 263] on input "**********" at bounding box center [137, 261] width 161 height 16
click at [128, 326] on span "Apply filters" at bounding box center [138, 328] width 40 height 11
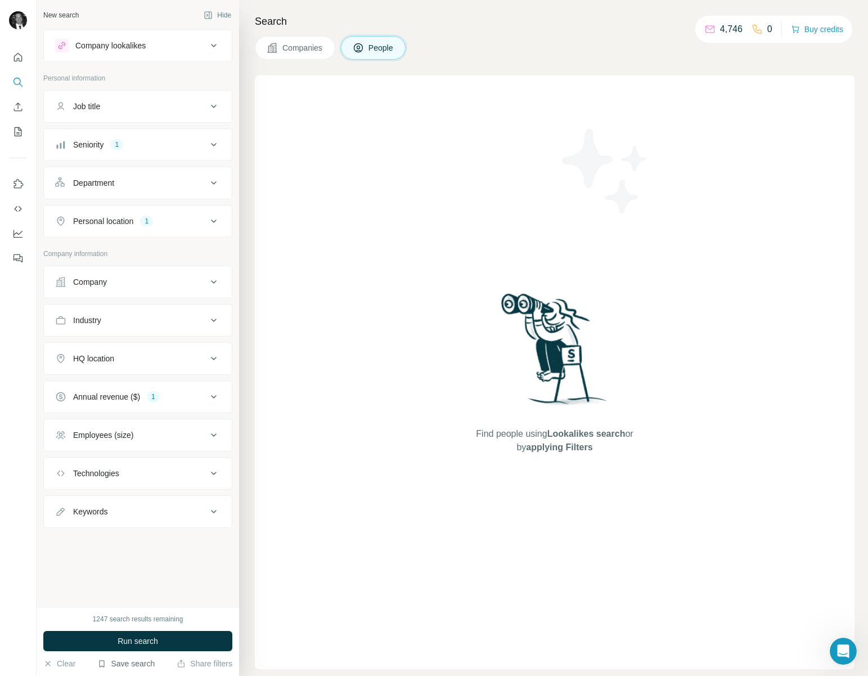
click at [137, 665] on button "Save search" at bounding box center [125, 663] width 57 height 11
click at [137, 641] on div "View my saved searches" at bounding box center [157, 643] width 119 height 22
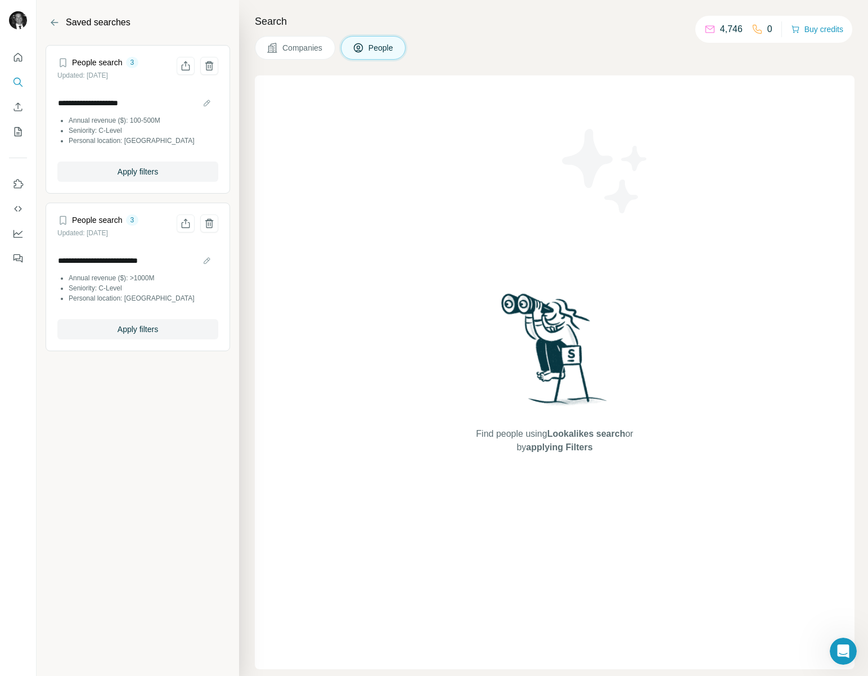
click at [120, 284] on li "Seniority: C-Level" at bounding box center [144, 288] width 150 height 10
click at [65, 206] on article "**********" at bounding box center [138, 276] width 184 height 148
click at [65, 213] on article "**********" at bounding box center [138, 276] width 184 height 148
click at [65, 219] on icon at bounding box center [63, 220] width 6 height 9
click at [99, 327] on button "Apply filters" at bounding box center [137, 329] width 161 height 20
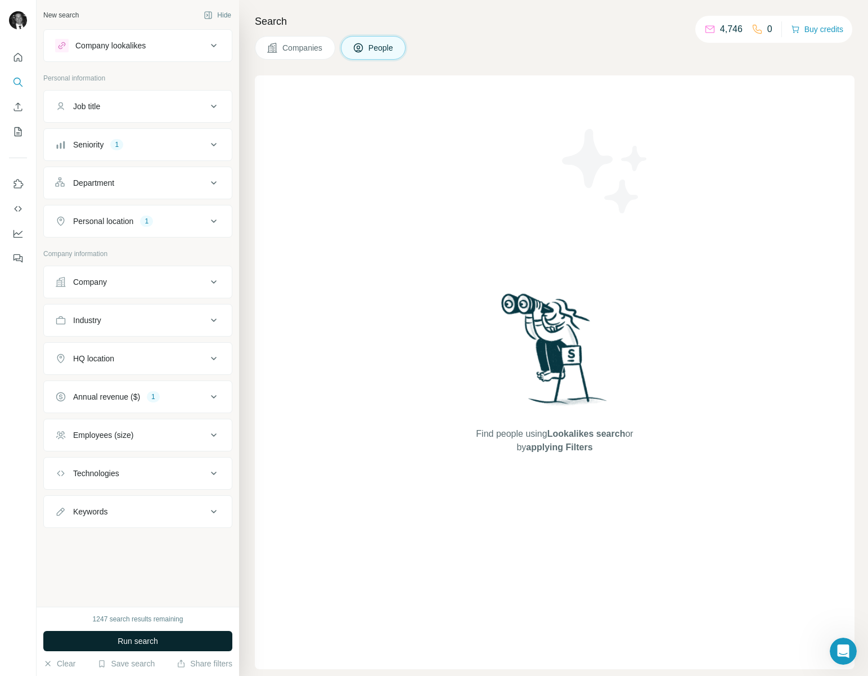
click at [168, 641] on button "Run search" at bounding box center [137, 641] width 189 height 20
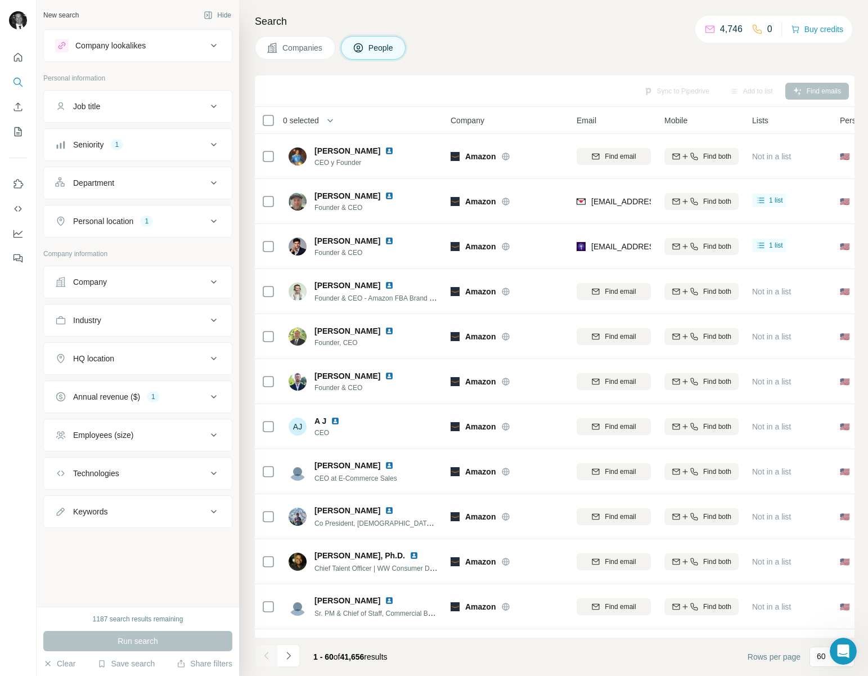
click at [216, 393] on icon at bounding box center [213, 396] width 13 height 13
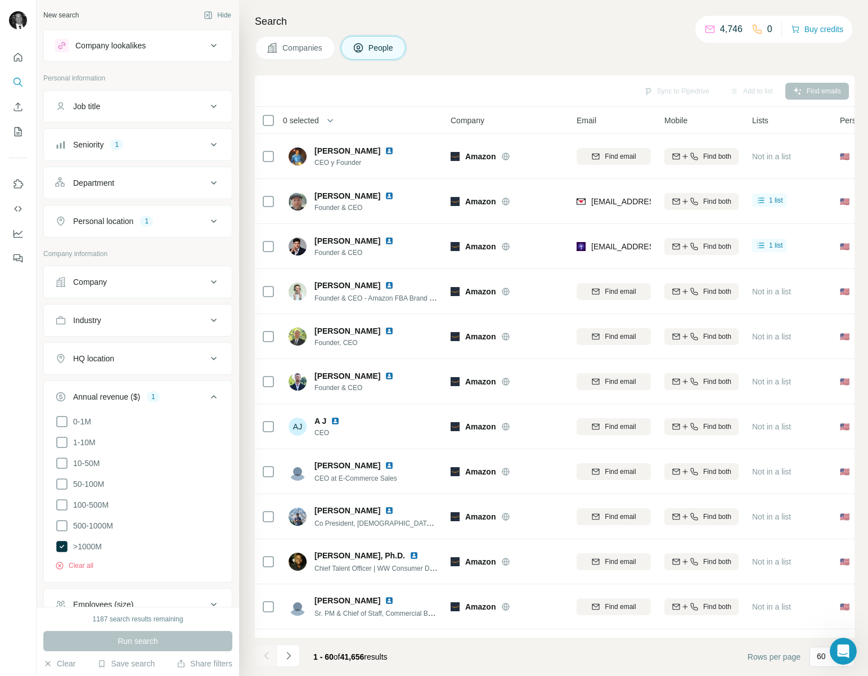
click at [215, 394] on icon at bounding box center [213, 396] width 13 height 13
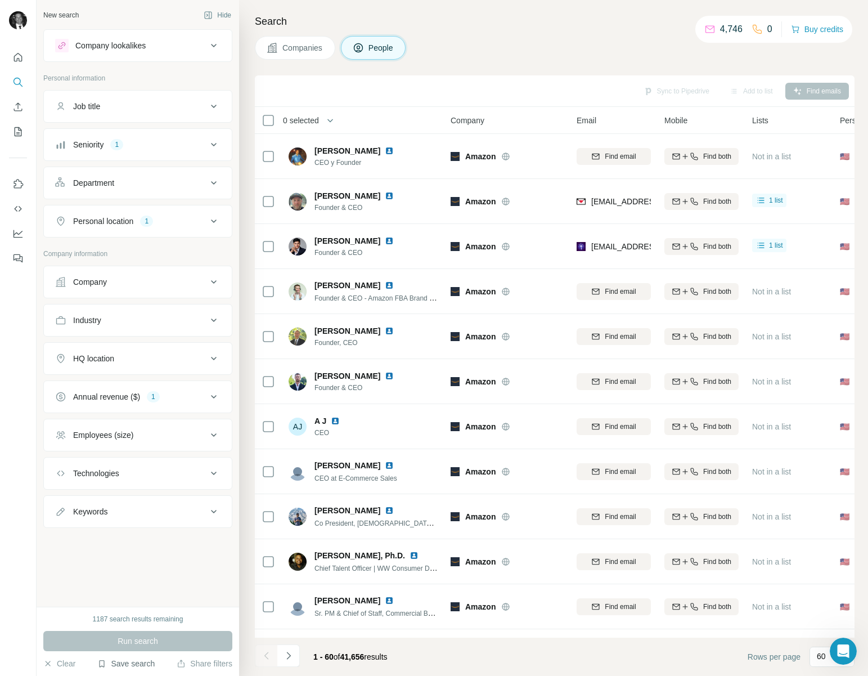
click at [124, 664] on button "Save search" at bounding box center [125, 663] width 57 height 11
click at [120, 639] on div "View my saved searches" at bounding box center [157, 643] width 119 height 22
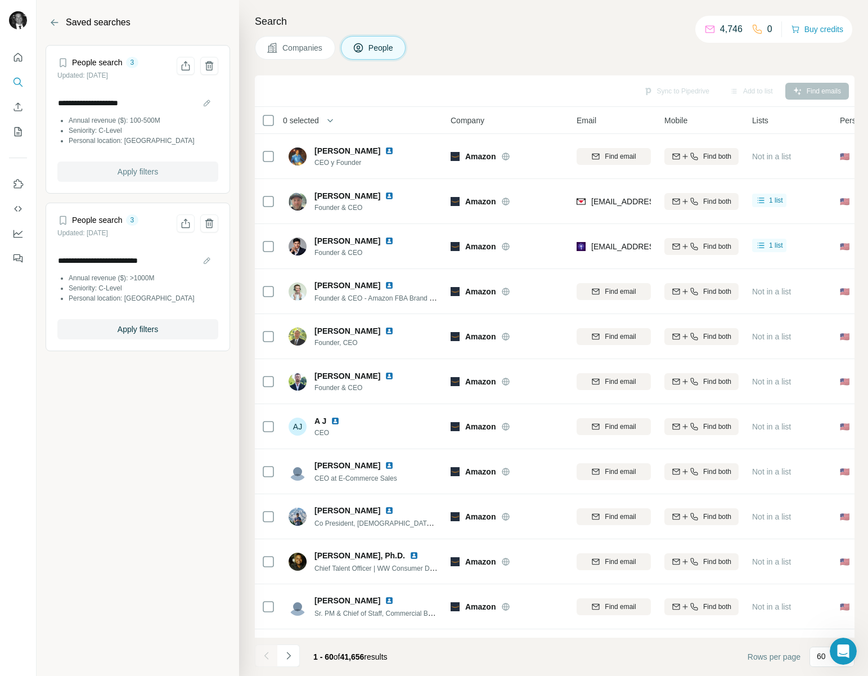
click at [127, 173] on span "Apply filters" at bounding box center [138, 171] width 40 height 11
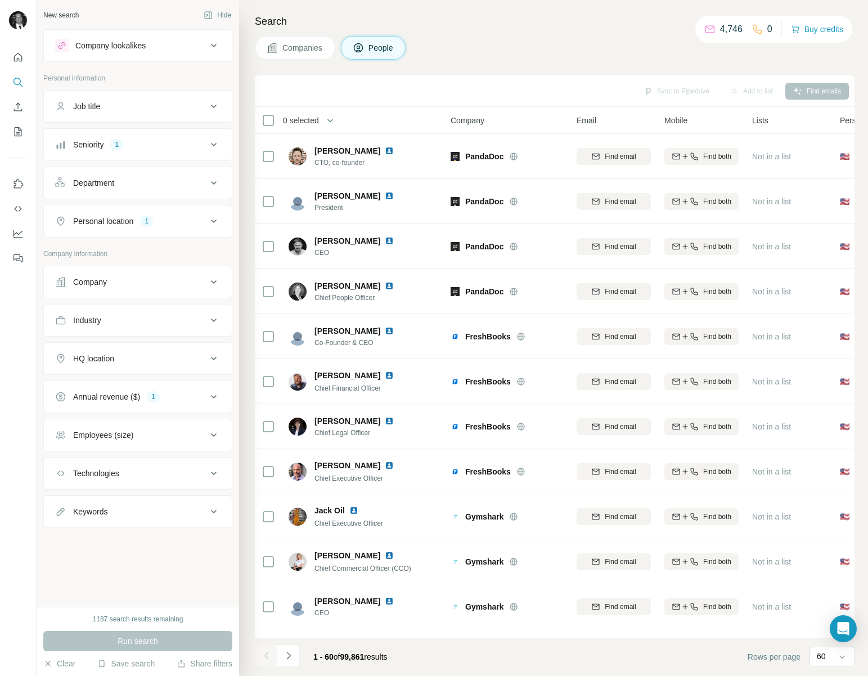
click at [214, 397] on icon at bounding box center [213, 396] width 13 height 13
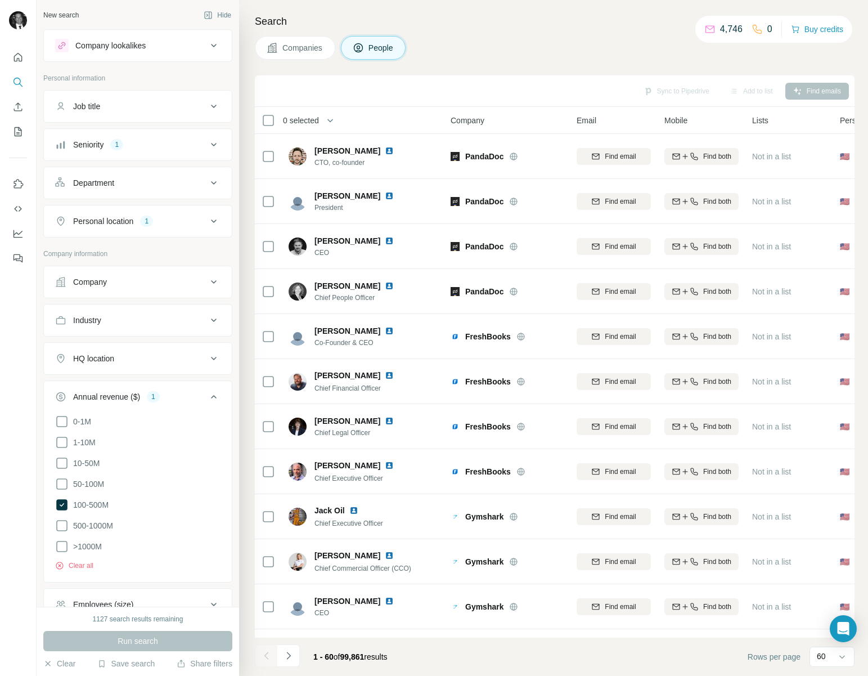
click at [214, 397] on icon at bounding box center [213, 396] width 13 height 13
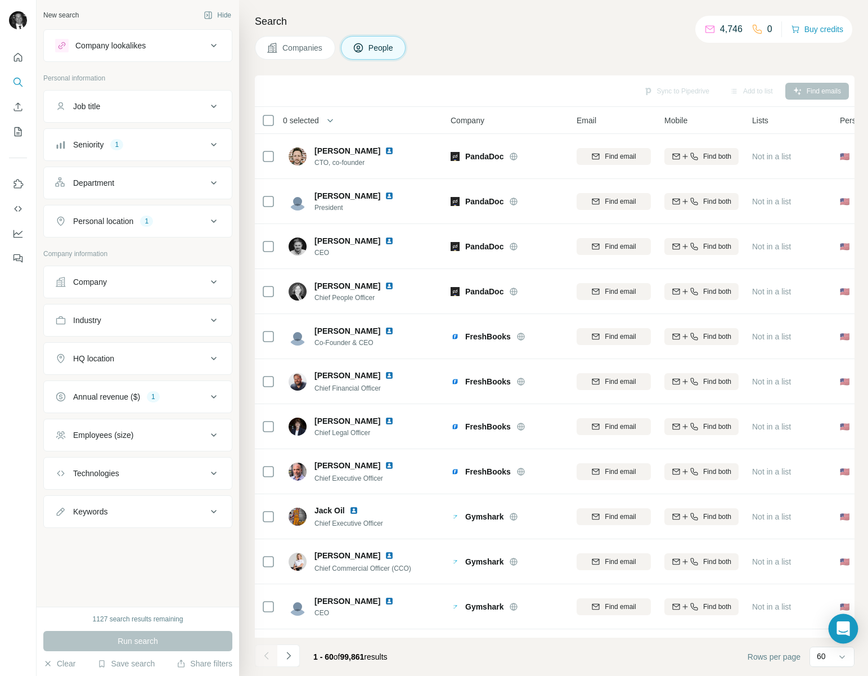
click at [843, 624] on icon "Open Intercom Messenger" at bounding box center [842, 628] width 13 height 15
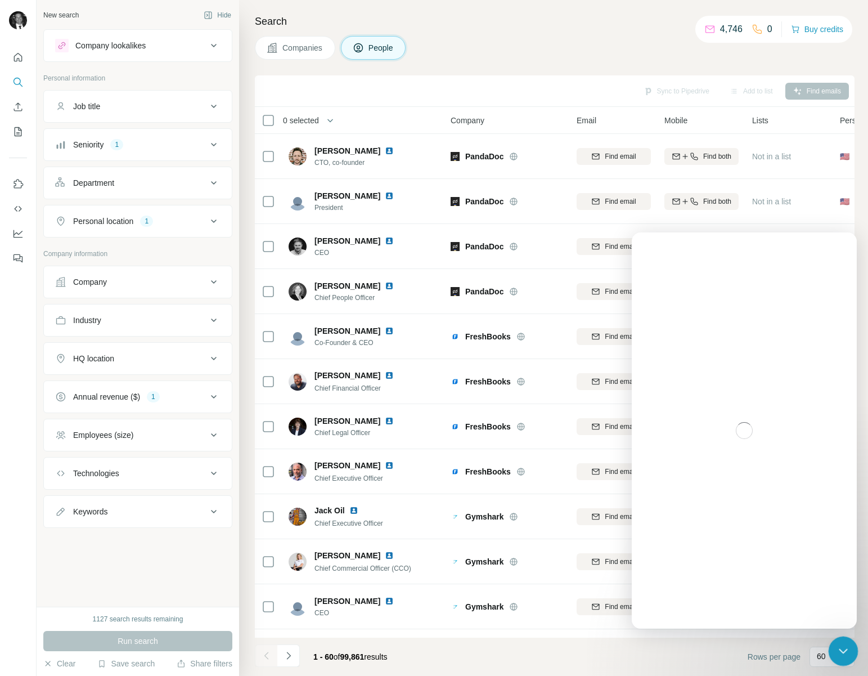
click at [846, 651] on icon "Close Intercom Messenger" at bounding box center [841, 648] width 13 height 13
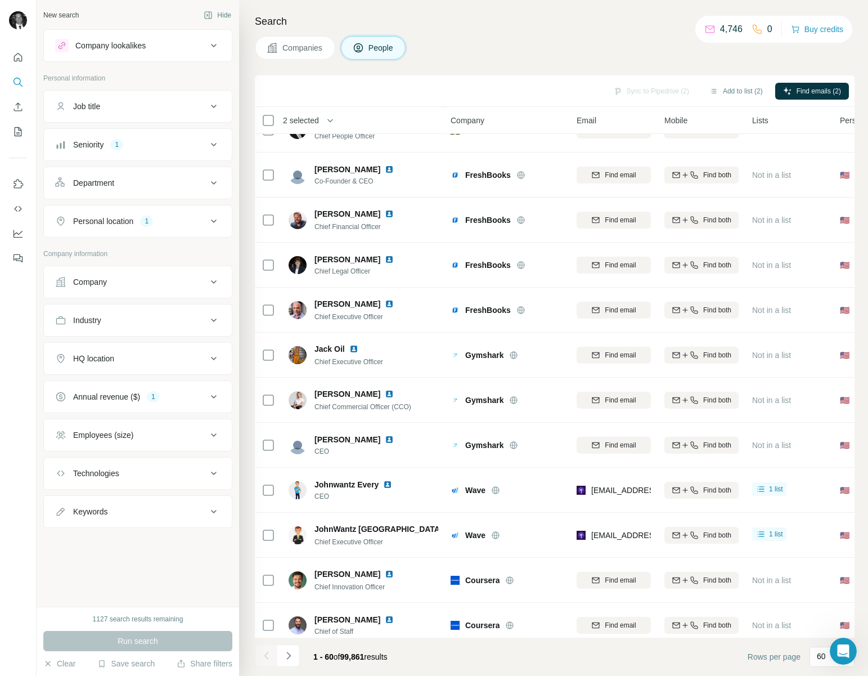
scroll to position [159, 0]
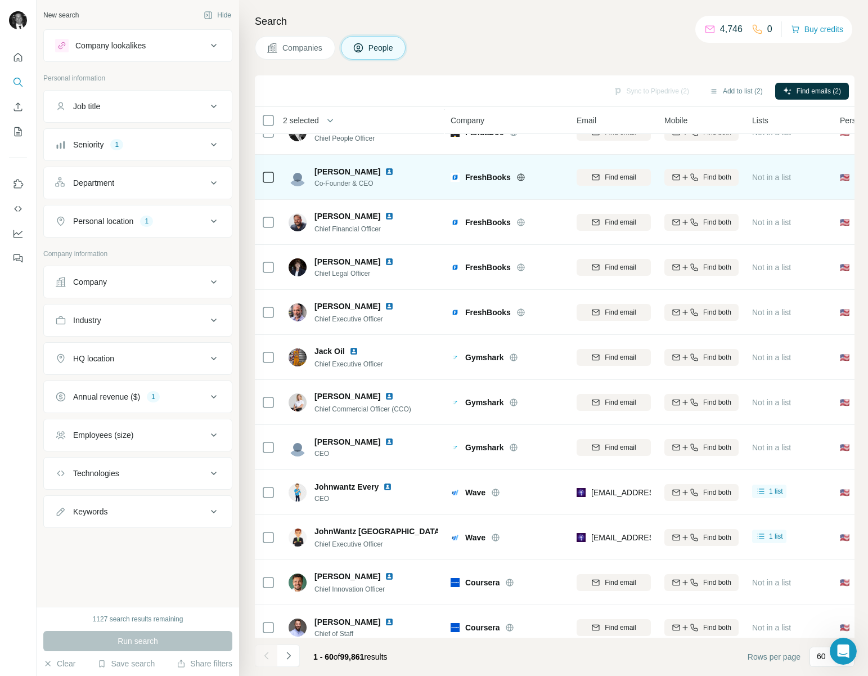
click at [271, 182] on icon at bounding box center [268, 176] width 13 height 13
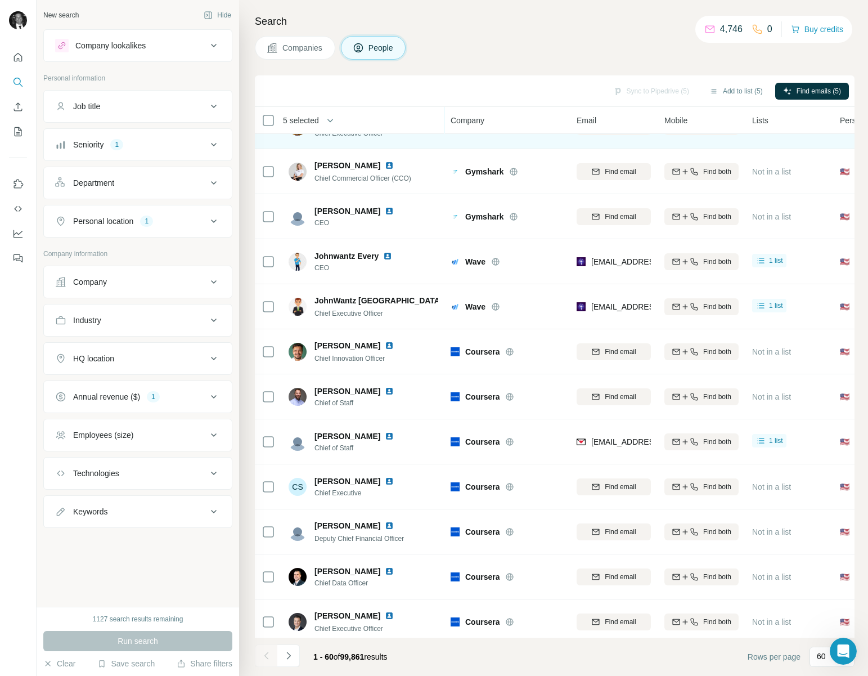
scroll to position [391, 0]
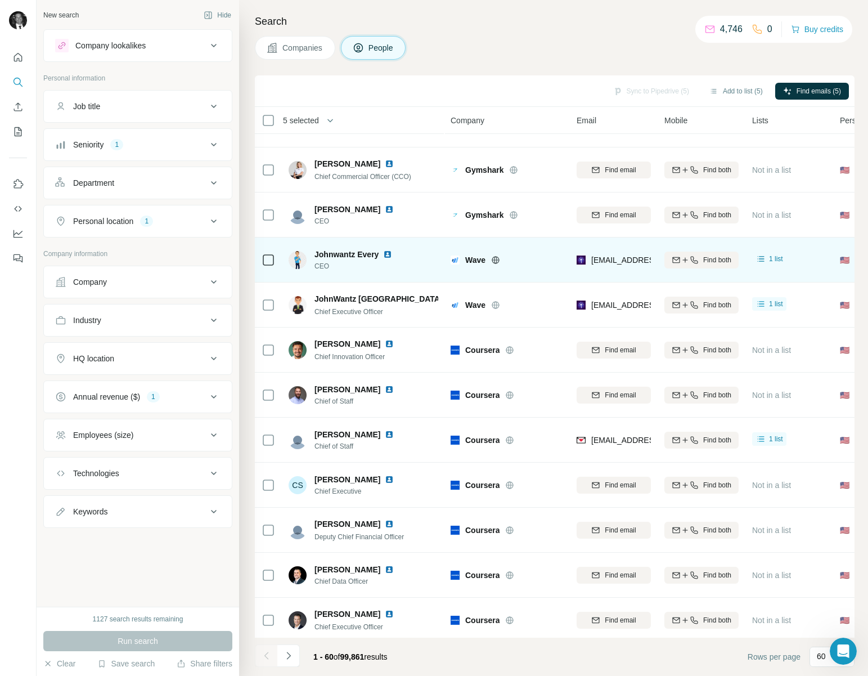
click at [268, 265] on icon at bounding box center [268, 259] width 13 height 13
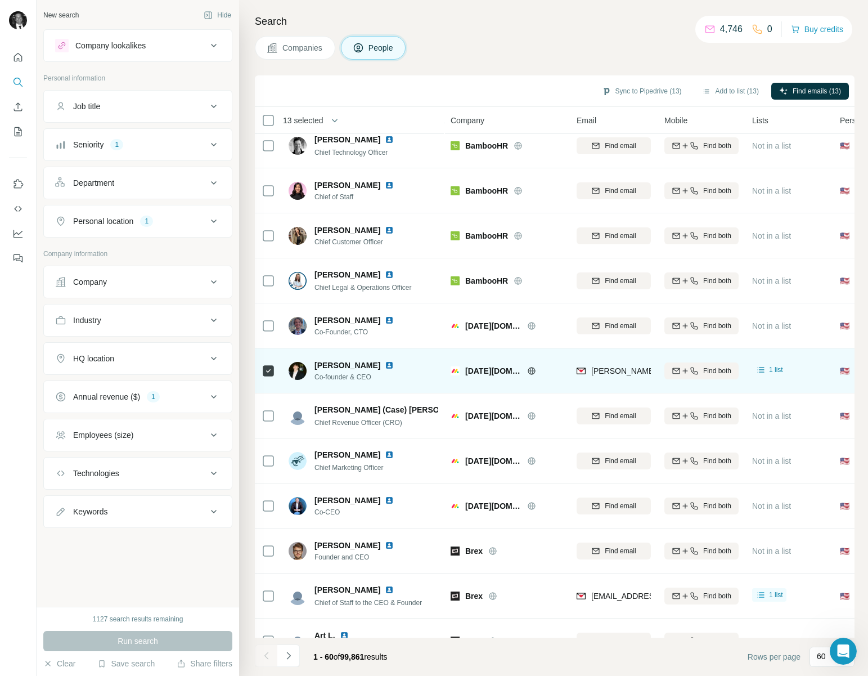
scroll to position [2196, 0]
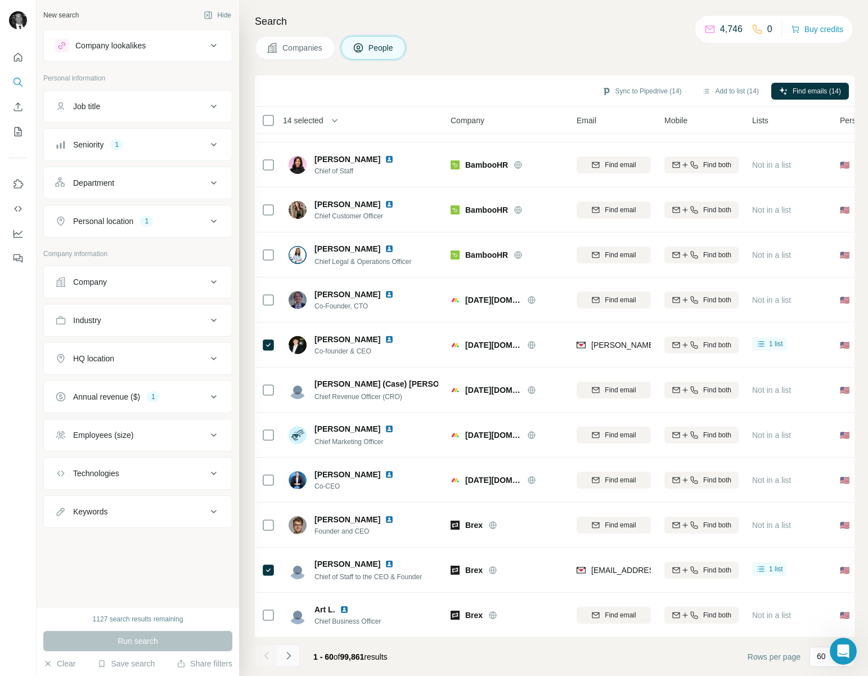
click at [294, 657] on button "Navigate to next page" at bounding box center [288, 655] width 22 height 22
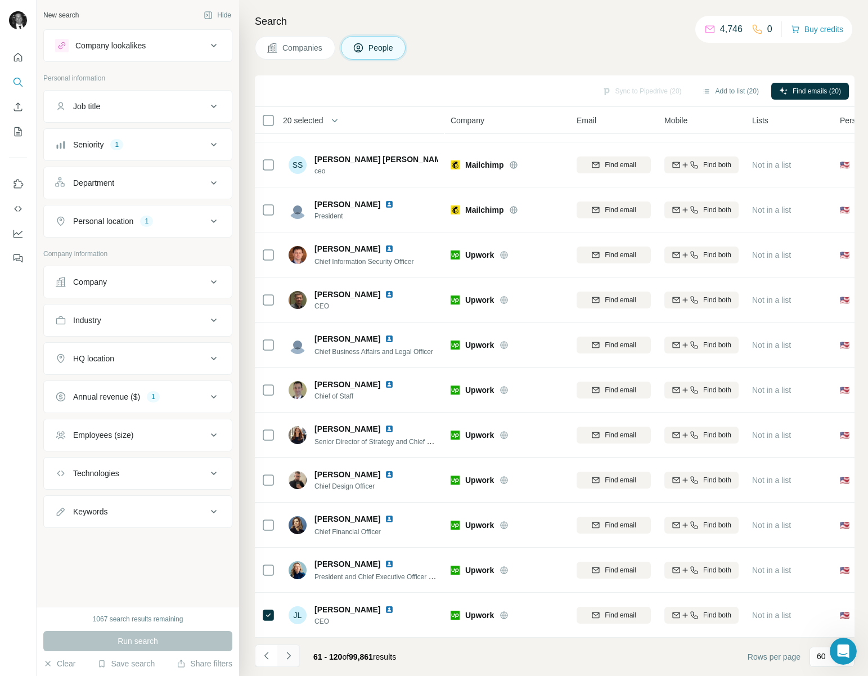
click at [290, 651] on icon "Navigate to next page" at bounding box center [288, 655] width 11 height 11
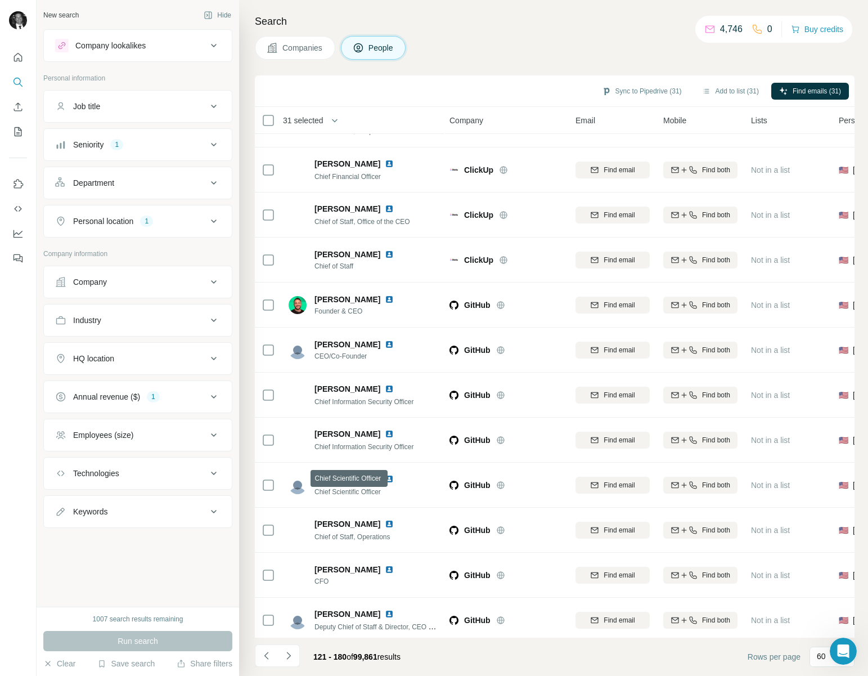
scroll to position [2196, 1]
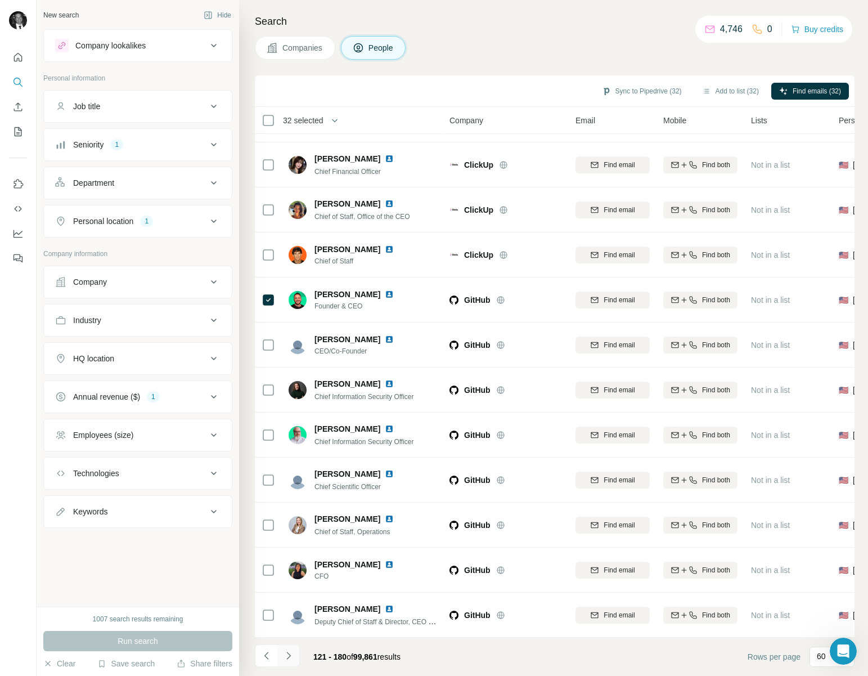
click at [290, 654] on icon "Navigate to next page" at bounding box center [288, 655] width 11 height 11
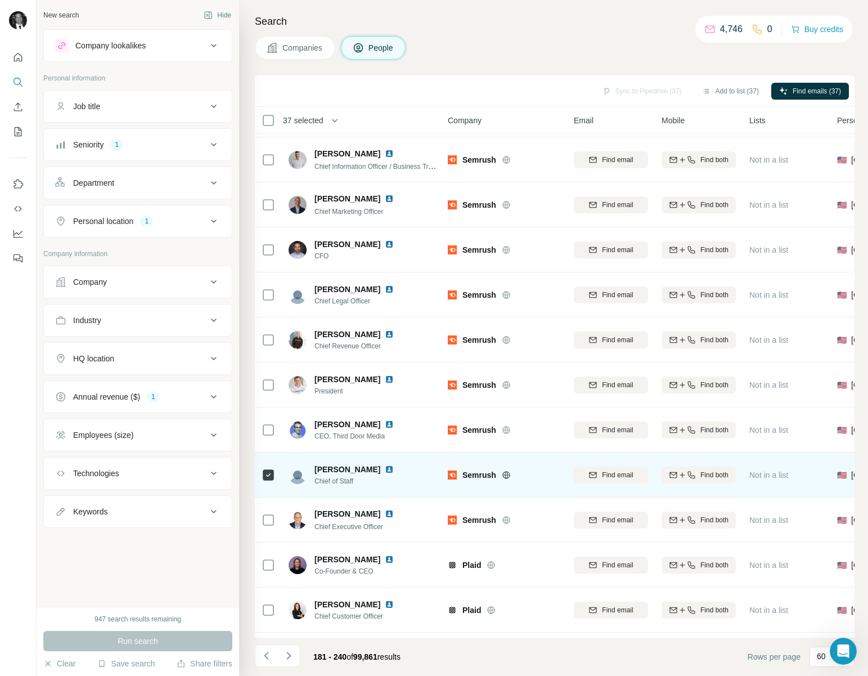
scroll to position [765, 3]
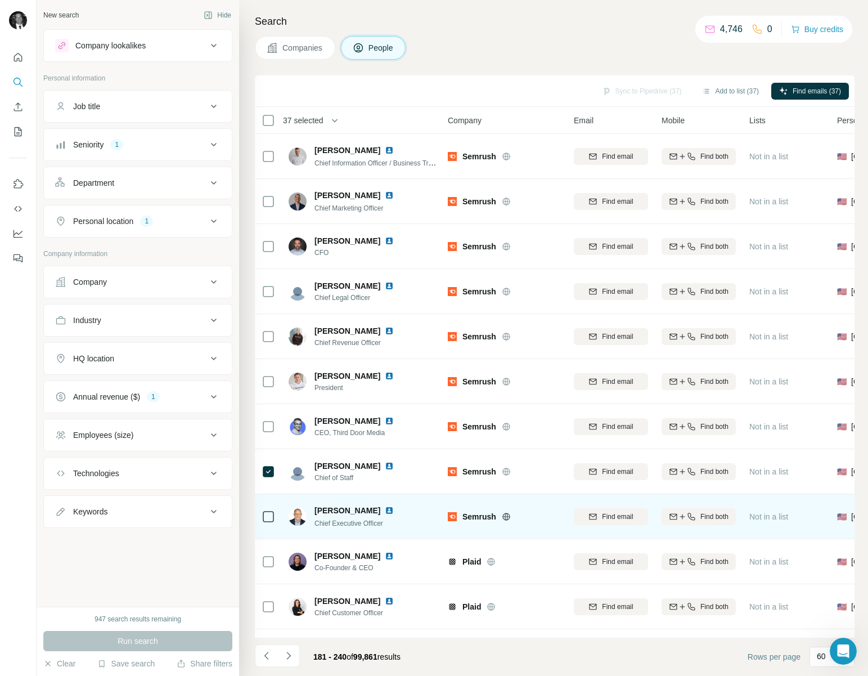
click at [265, 522] on icon at bounding box center [268, 516] width 13 height 13
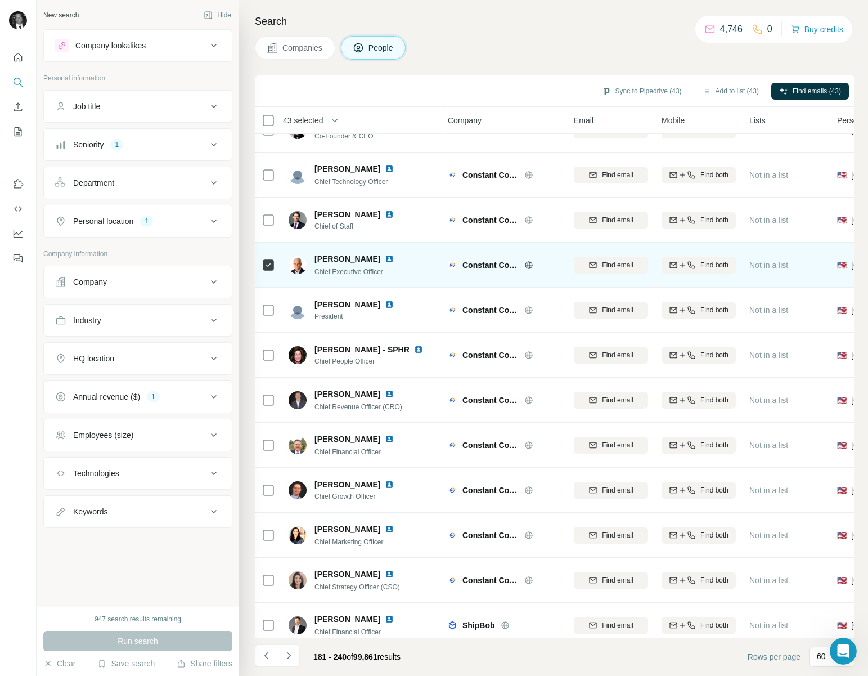
scroll to position [2196, 3]
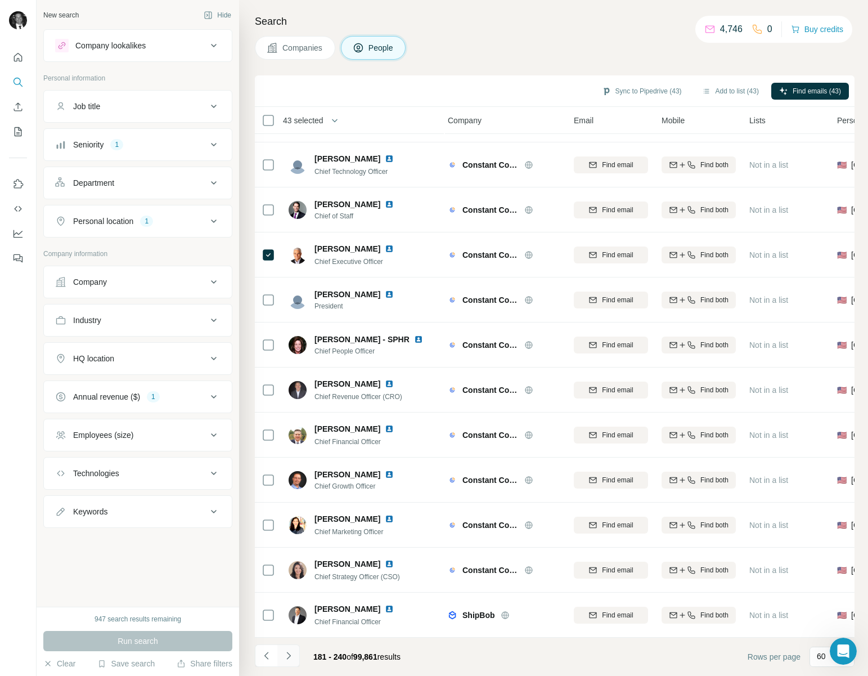
click at [290, 653] on icon "Navigate to next page" at bounding box center [288, 655] width 11 height 11
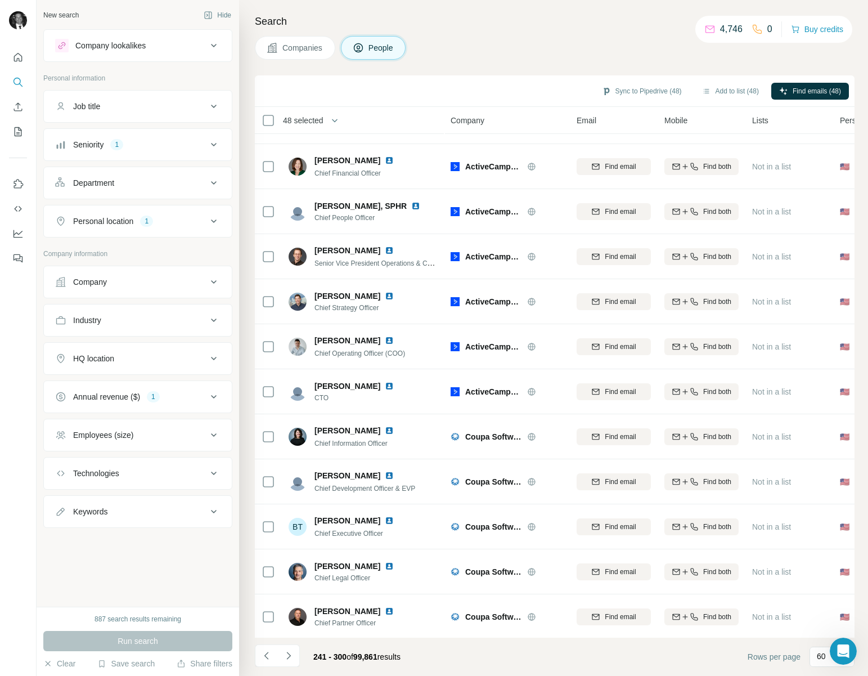
scroll to position [2196, 0]
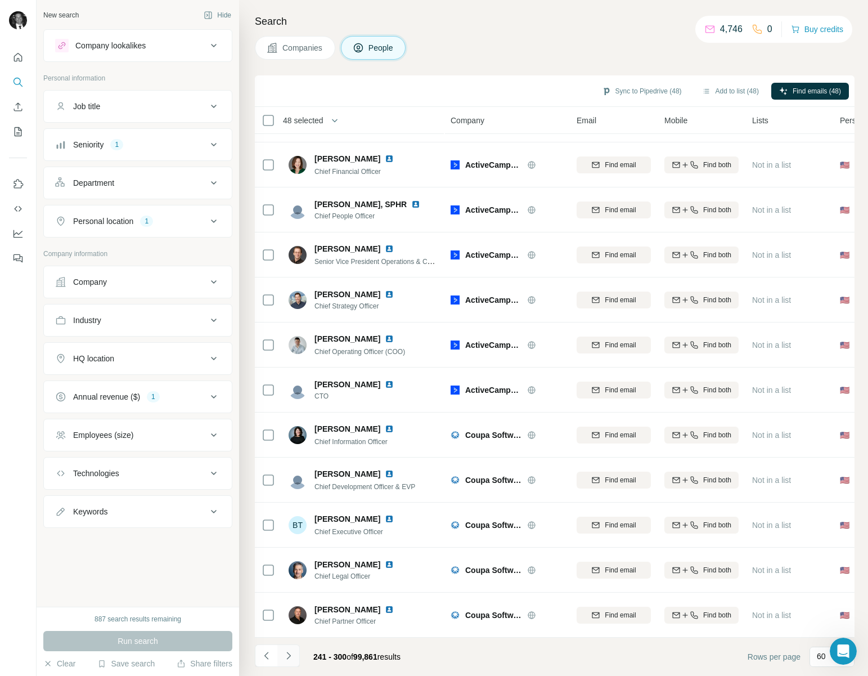
click at [289, 654] on icon "Navigate to next page" at bounding box center [288, 654] width 4 height 7
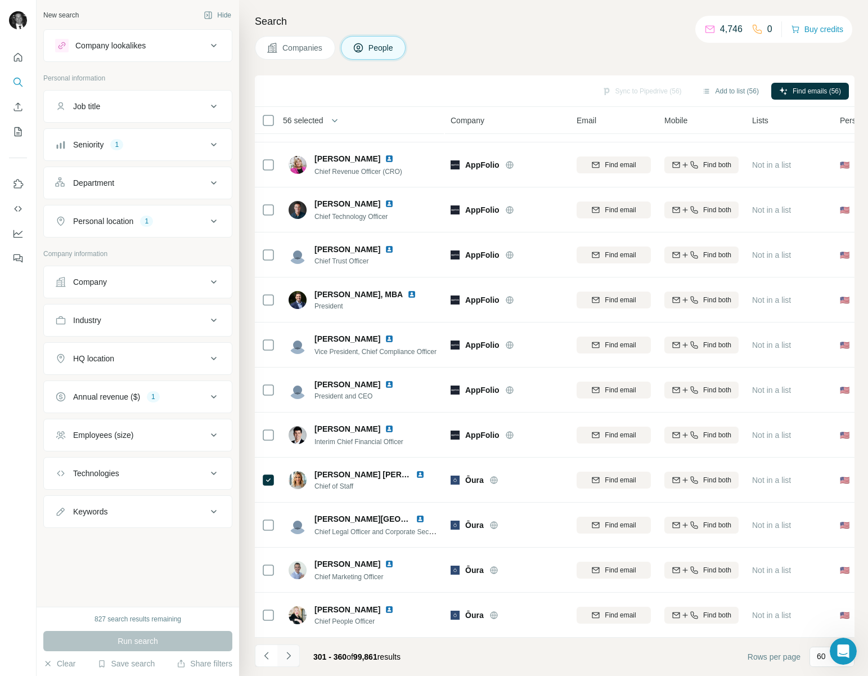
click at [286, 661] on button "Navigate to next page" at bounding box center [288, 655] width 22 height 22
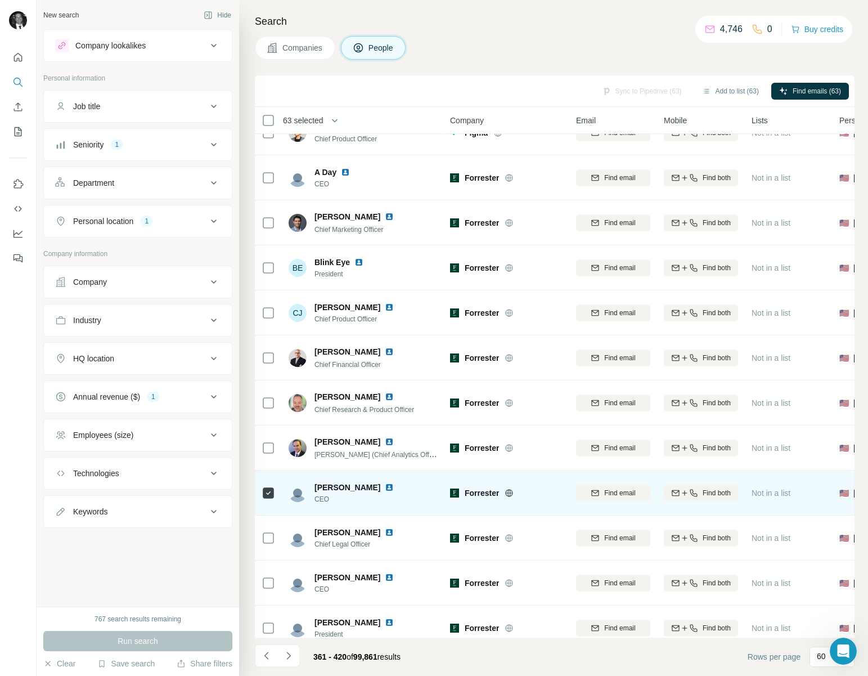
scroll to position [2196, 1]
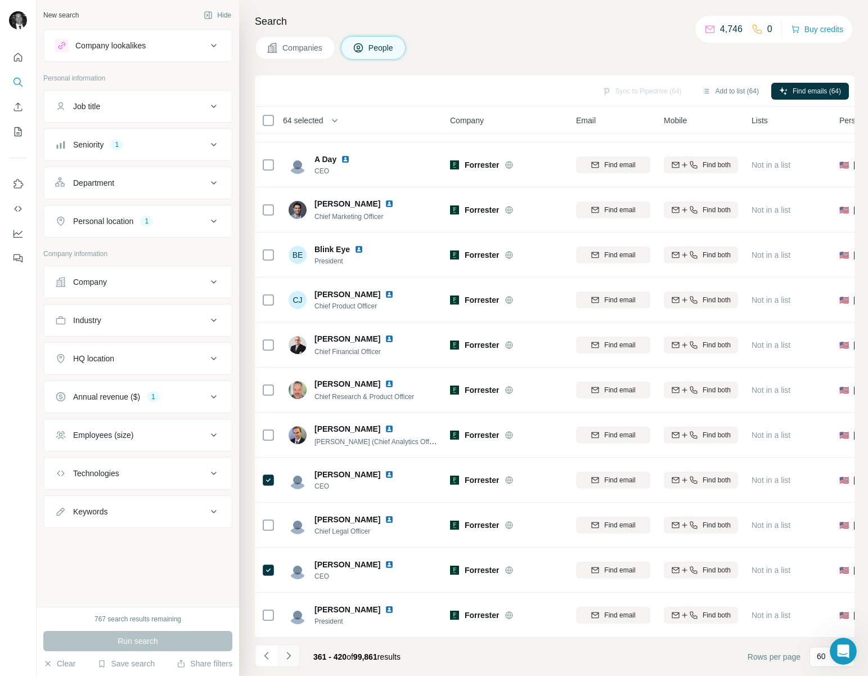
click at [293, 659] on icon "Navigate to next page" at bounding box center [288, 655] width 11 height 11
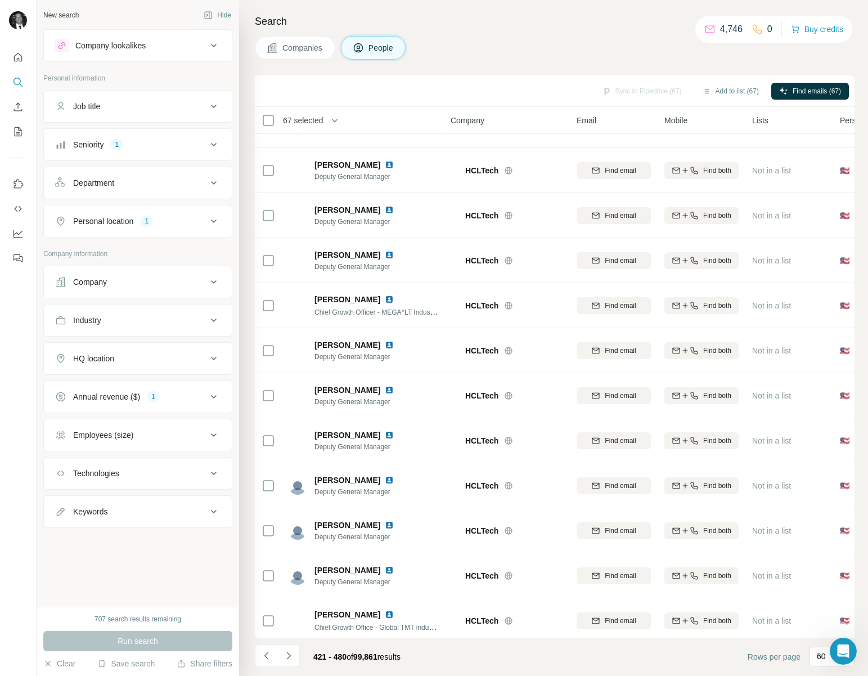
scroll to position [2196, 0]
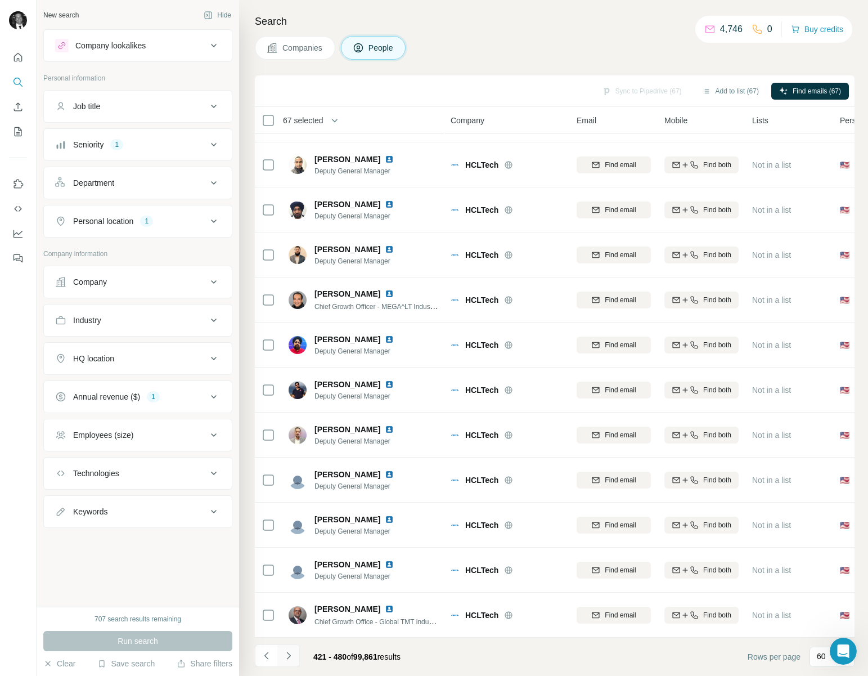
click at [287, 651] on icon "Navigate to next page" at bounding box center [288, 654] width 4 height 7
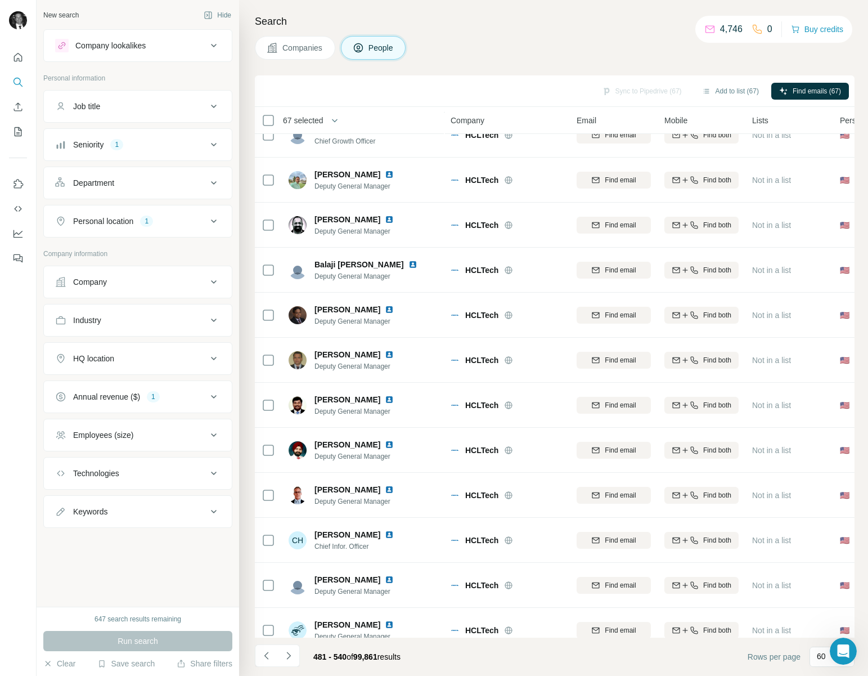
scroll to position [0, 0]
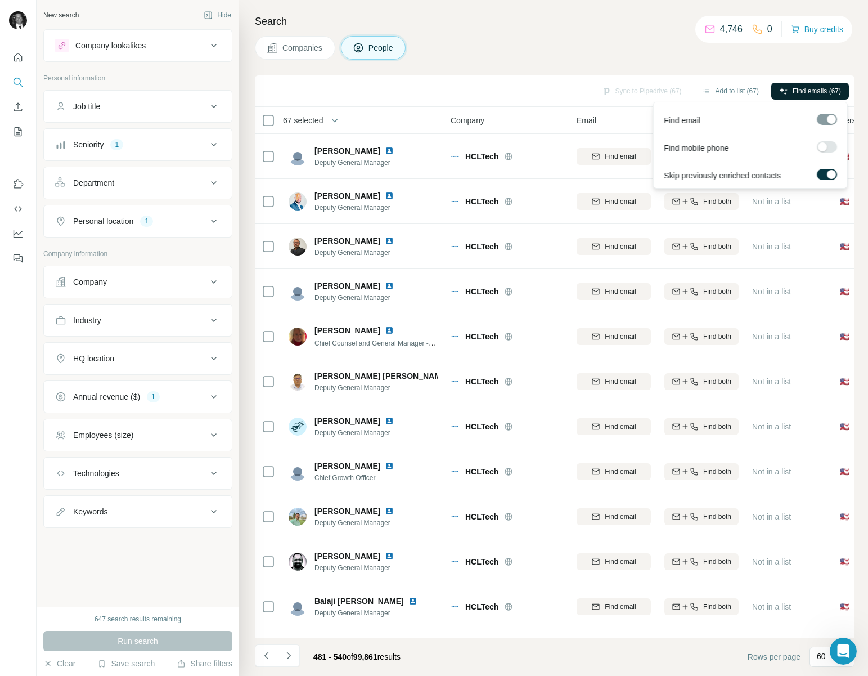
click at [806, 92] on span "Find emails (67)" at bounding box center [817, 91] width 48 height 10
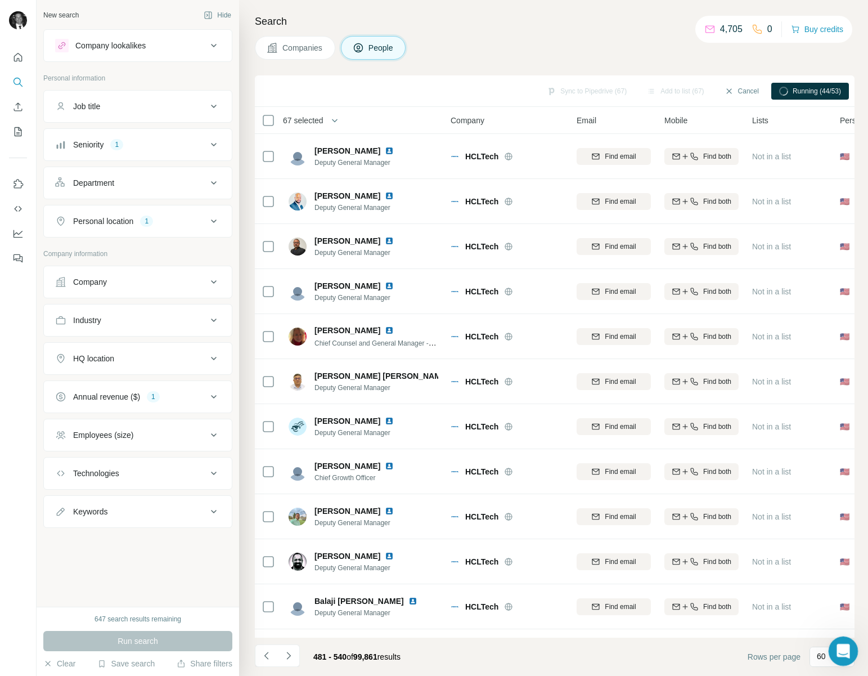
click at [841, 639] on div "Open Intercom Messenger" at bounding box center [841, 649] width 37 height 37
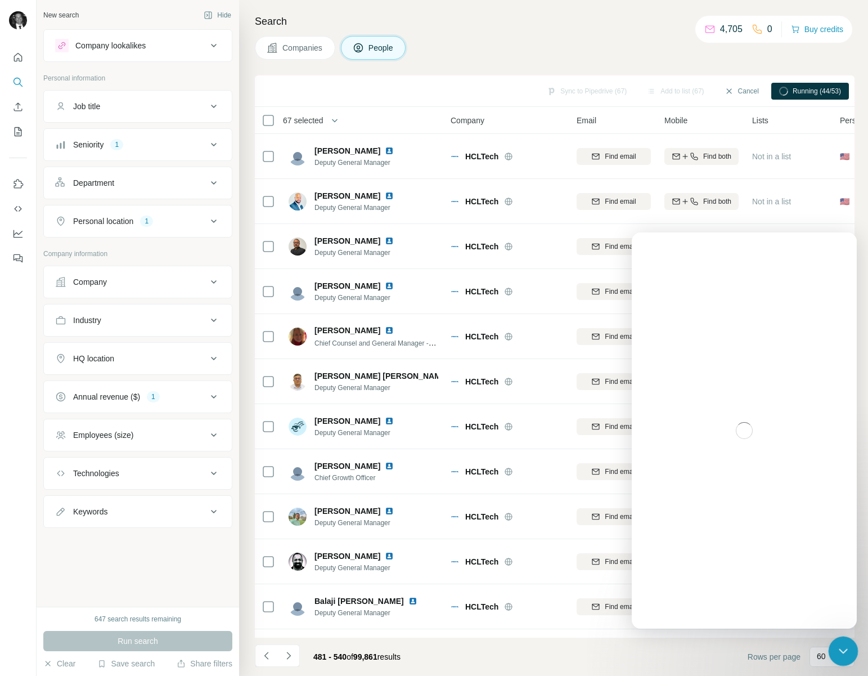
click at [837, 656] on div "Close Intercom Messenger" at bounding box center [841, 649] width 27 height 27
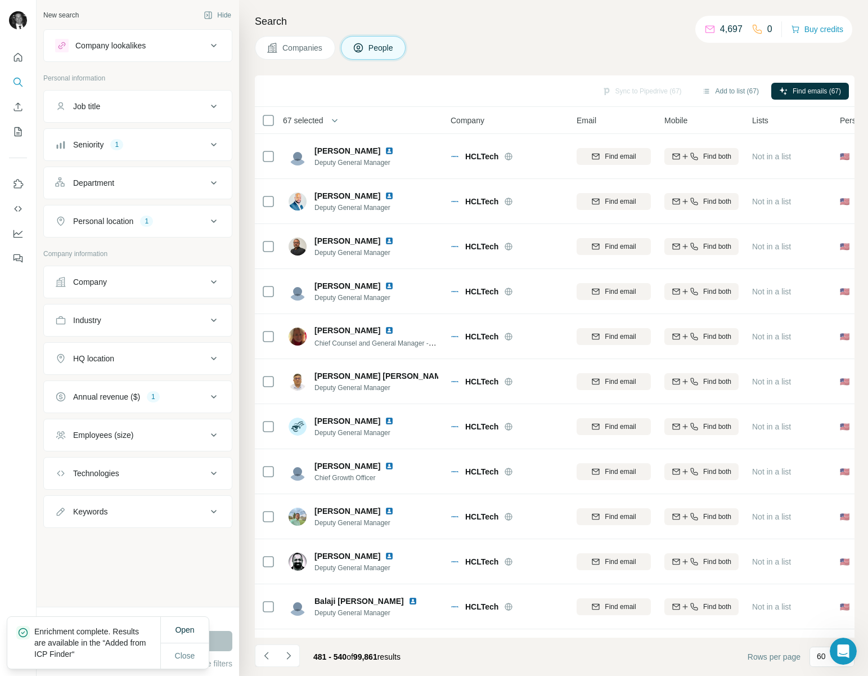
click at [209, 48] on icon at bounding box center [213, 45] width 13 height 13
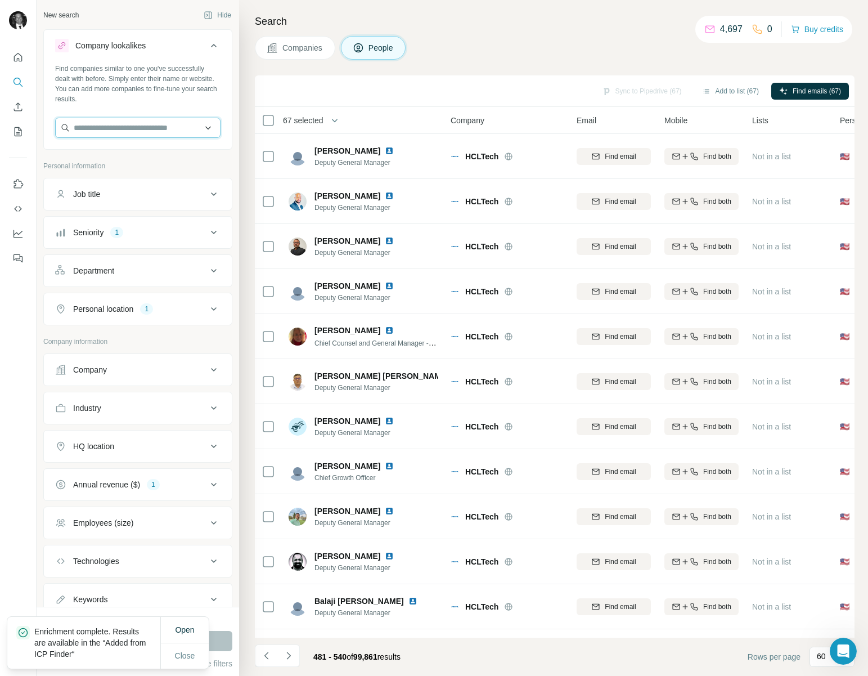
click at [98, 135] on input "text" at bounding box center [137, 128] width 165 height 20
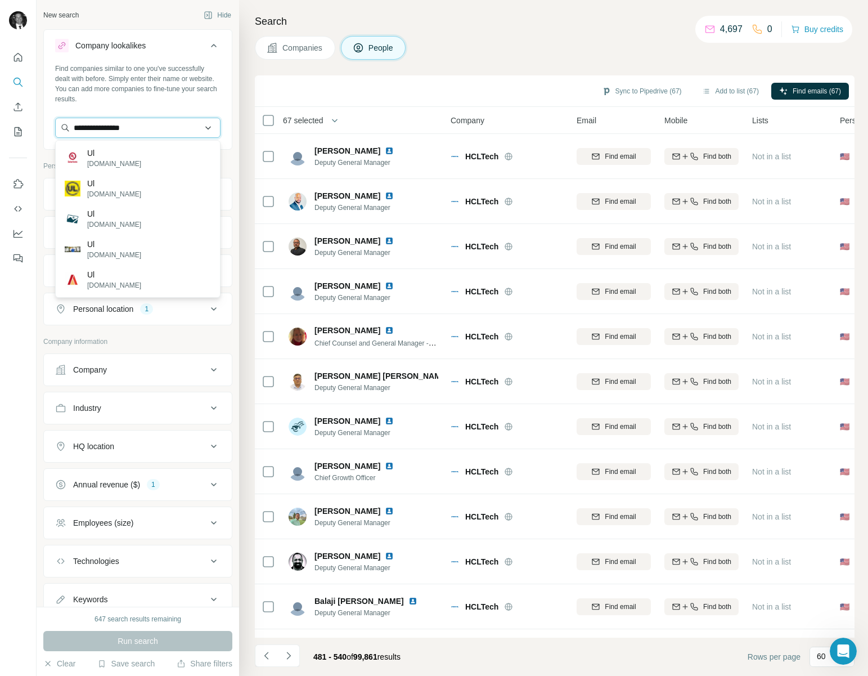
type input "**********"
click at [144, 123] on input "**********" at bounding box center [137, 128] width 165 height 20
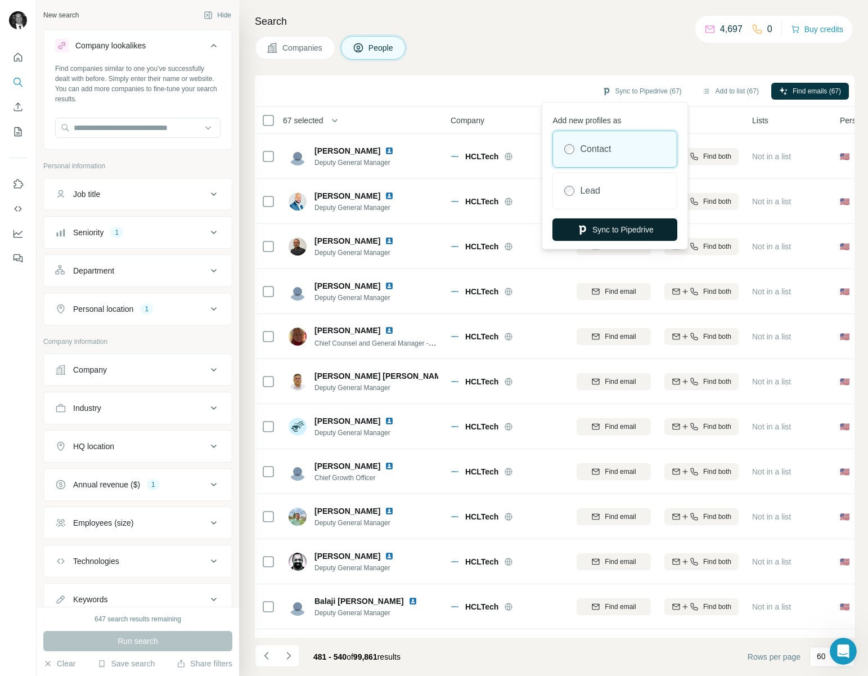
click at [605, 230] on button "Sync to Pipedrive" at bounding box center [614, 229] width 125 height 22
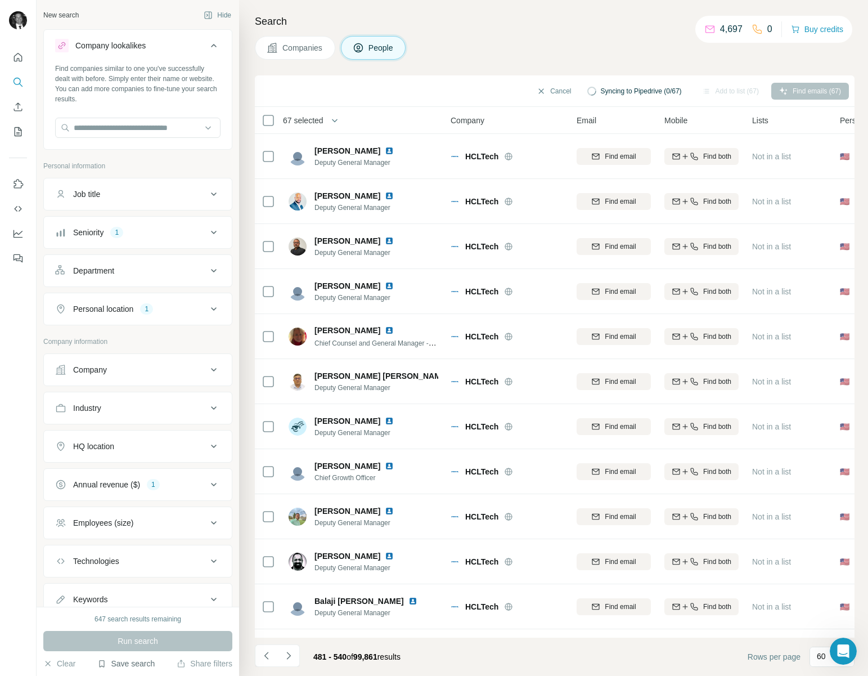
click at [141, 664] on button "Save search" at bounding box center [125, 663] width 57 height 11
click at [143, 645] on div "View my saved searches" at bounding box center [157, 643] width 119 height 22
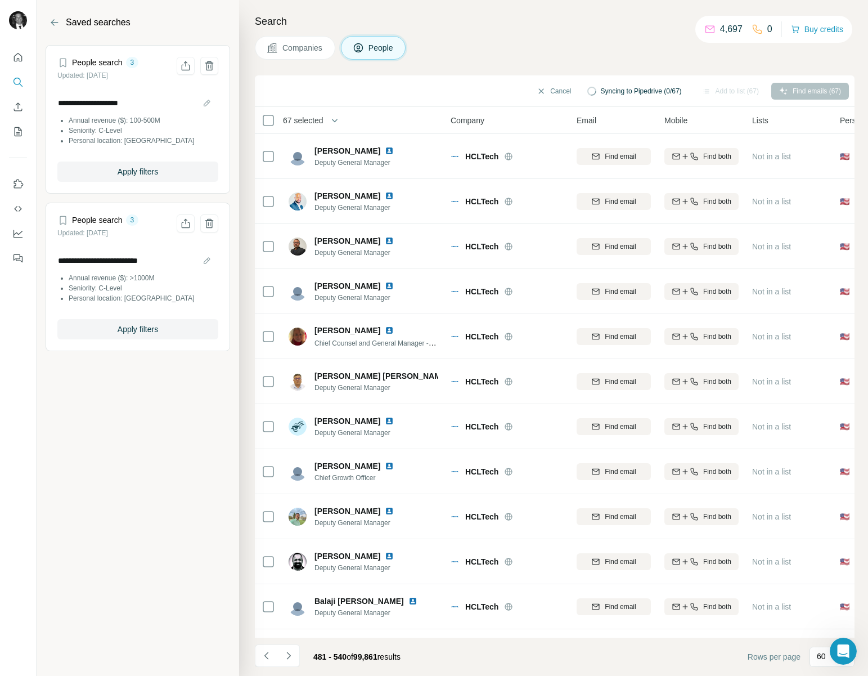
click at [107, 301] on li "Personal location: United States" at bounding box center [144, 298] width 150 height 10
click at [99, 330] on button "Apply filters" at bounding box center [137, 329] width 161 height 20
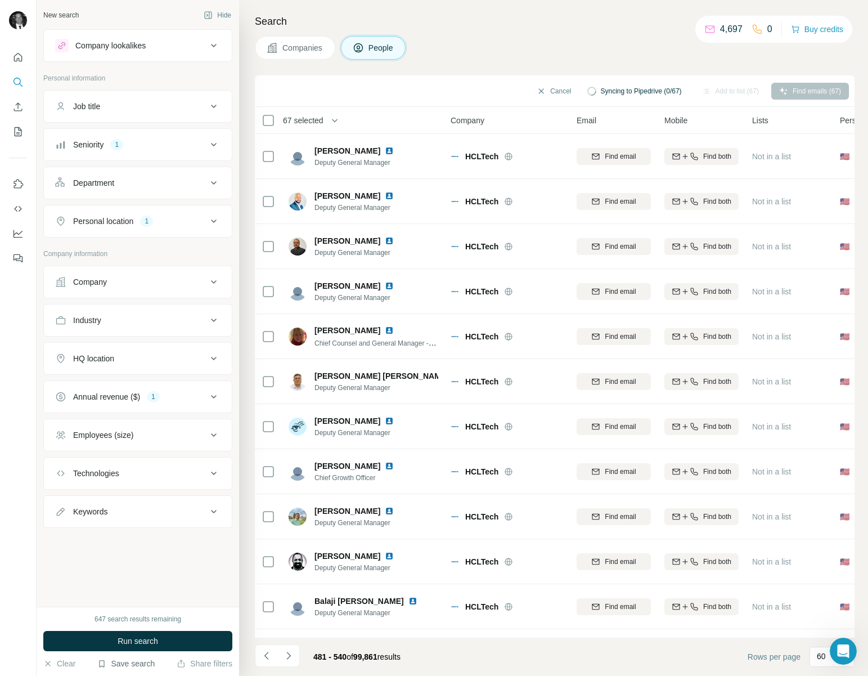
click at [122, 659] on button "Save search" at bounding box center [125, 663] width 57 height 11
click at [202, 663] on button "Share filters" at bounding box center [205, 663] width 56 height 11
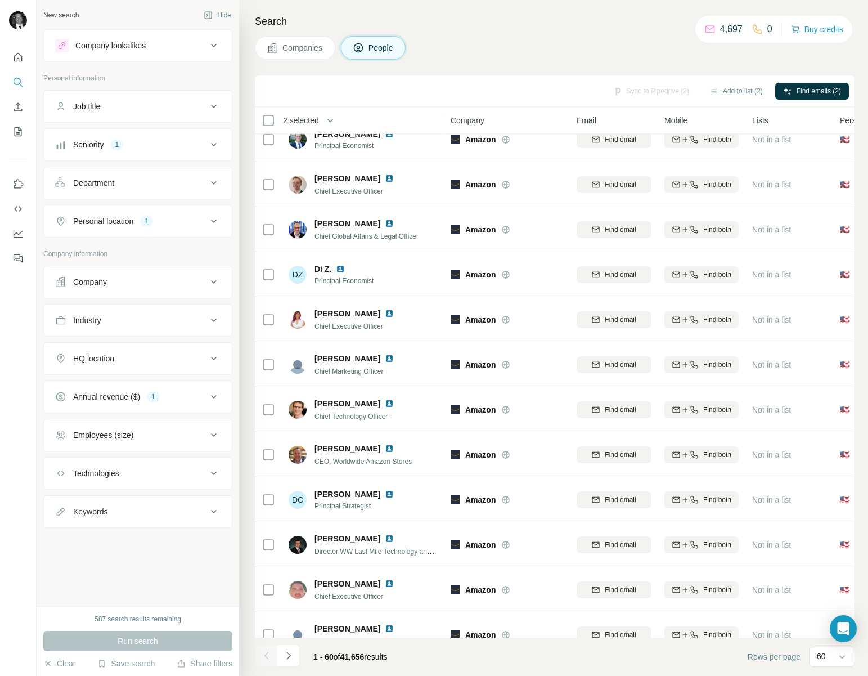
scroll to position [2196, 0]
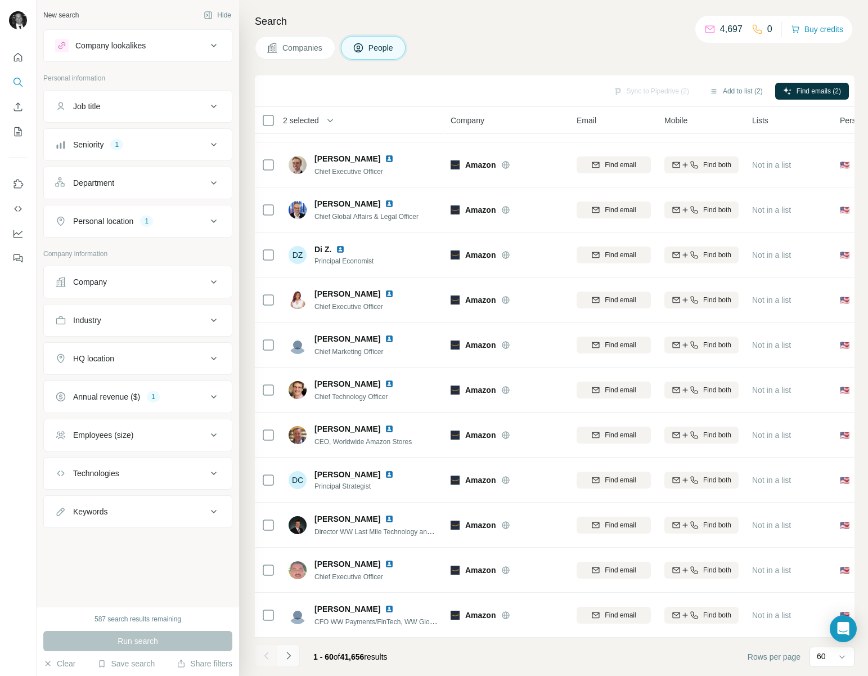
click at [290, 659] on icon "Navigate to next page" at bounding box center [288, 655] width 11 height 11
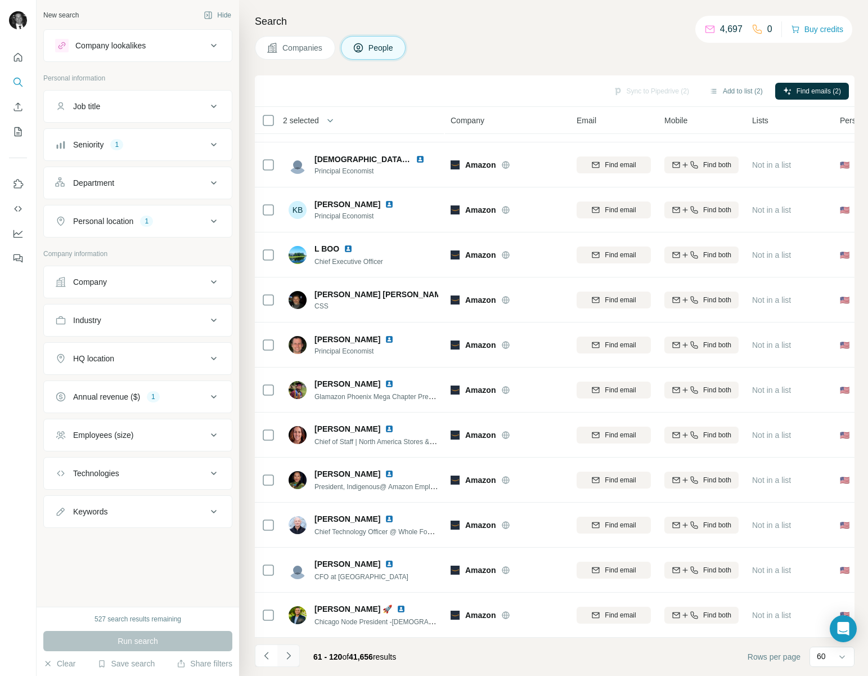
click at [294, 659] on button "Navigate to next page" at bounding box center [288, 655] width 22 height 22
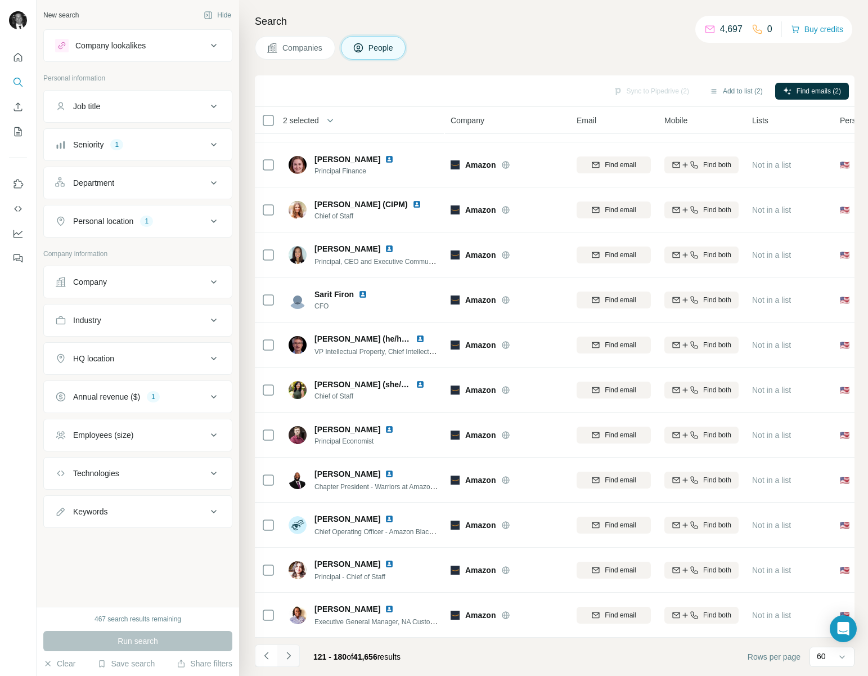
click at [289, 660] on icon "Navigate to next page" at bounding box center [288, 655] width 11 height 11
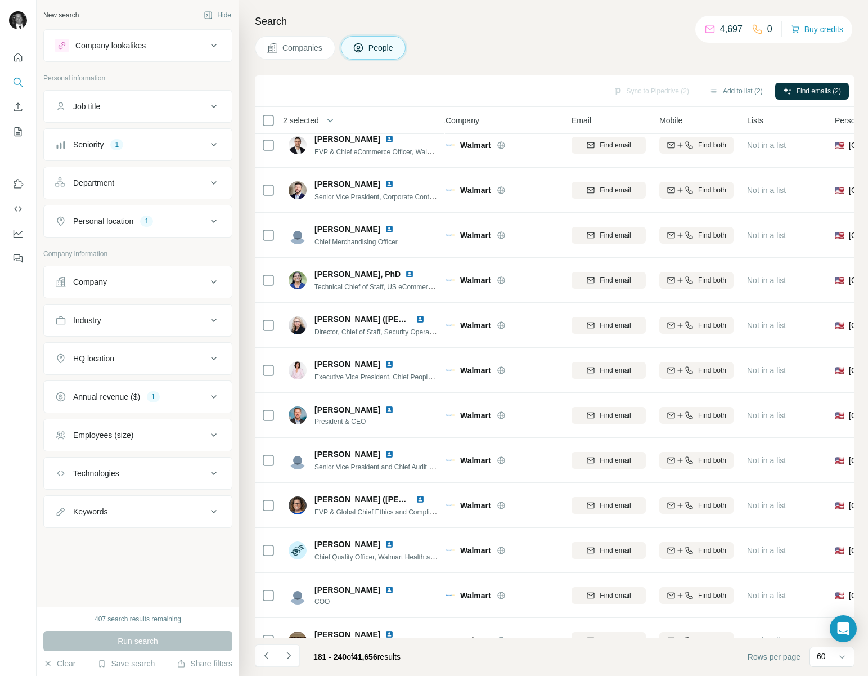
scroll to position [2196, 5]
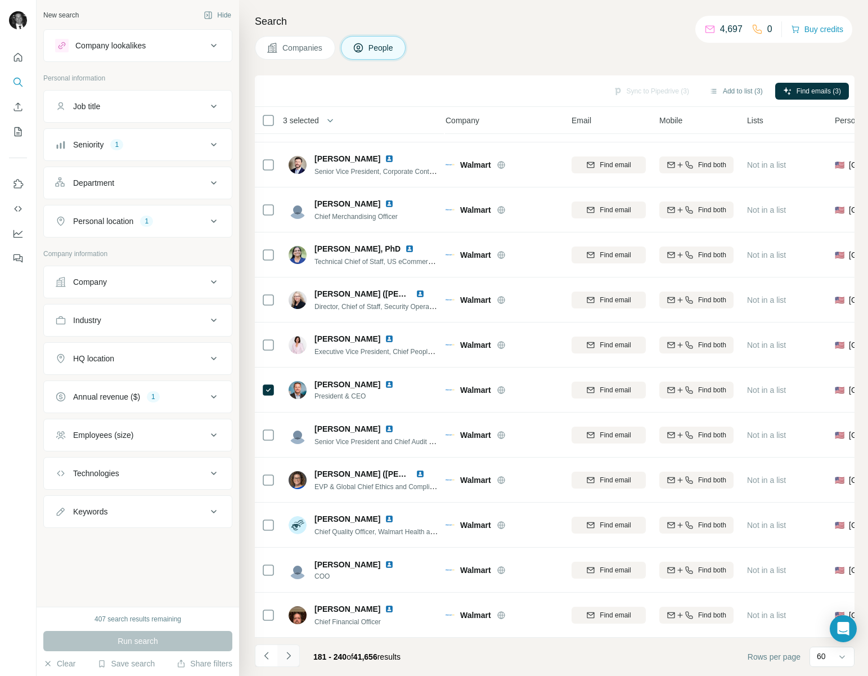
click at [287, 660] on icon "Navigate to next page" at bounding box center [288, 655] width 11 height 11
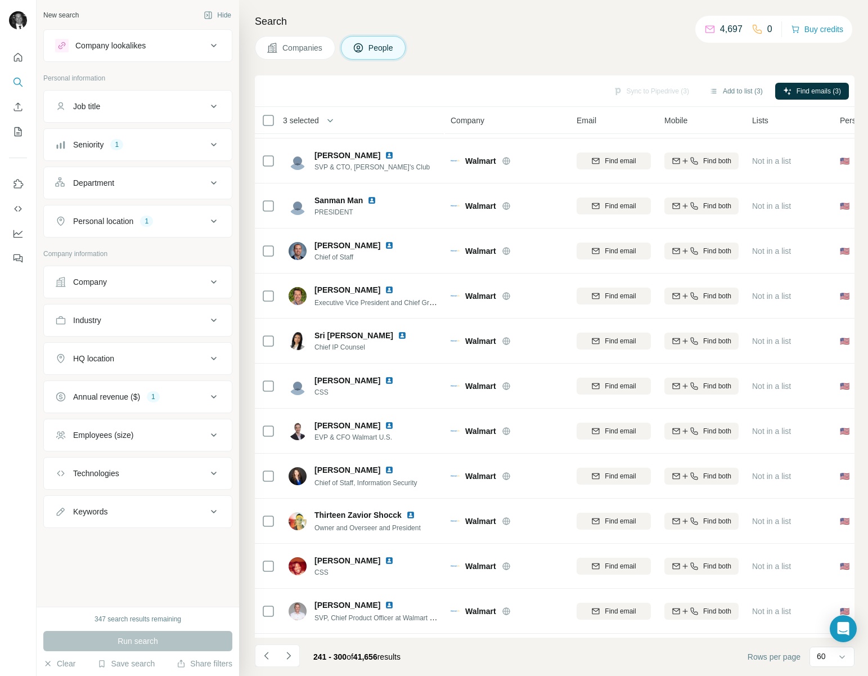
scroll to position [2196, 0]
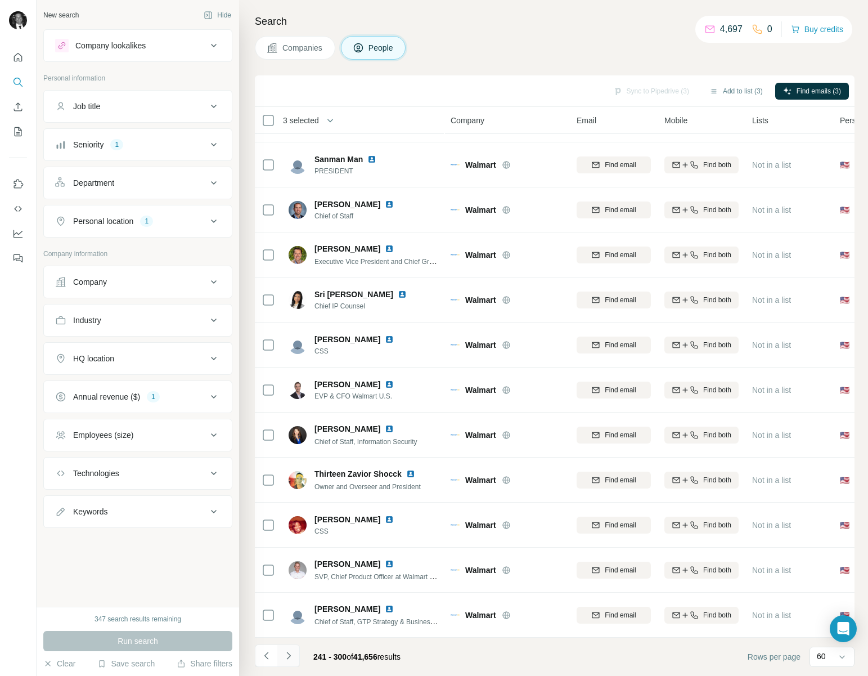
click at [293, 655] on icon "Navigate to next page" at bounding box center [288, 655] width 11 height 11
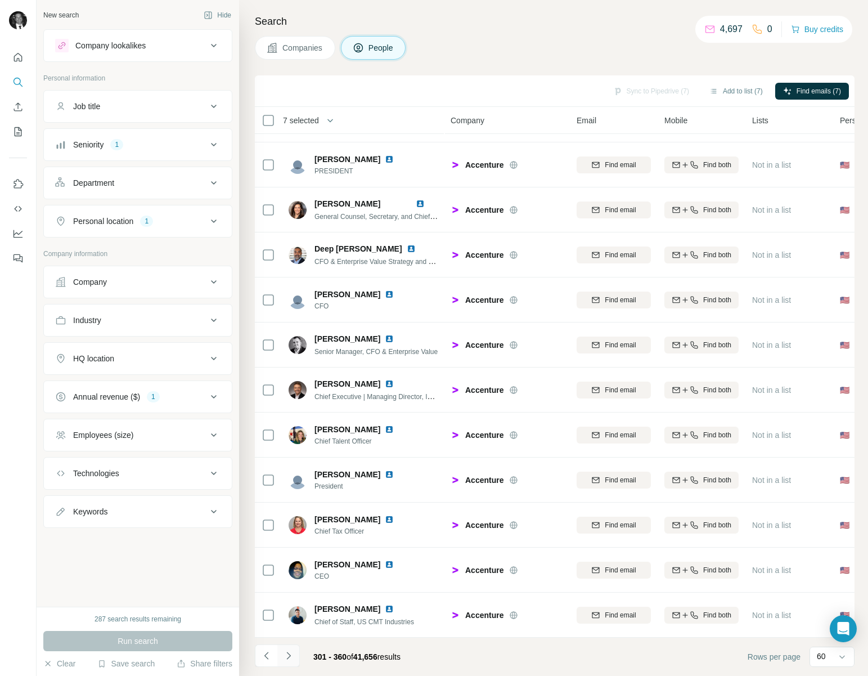
click at [294, 653] on button "Navigate to next page" at bounding box center [288, 655] width 22 height 22
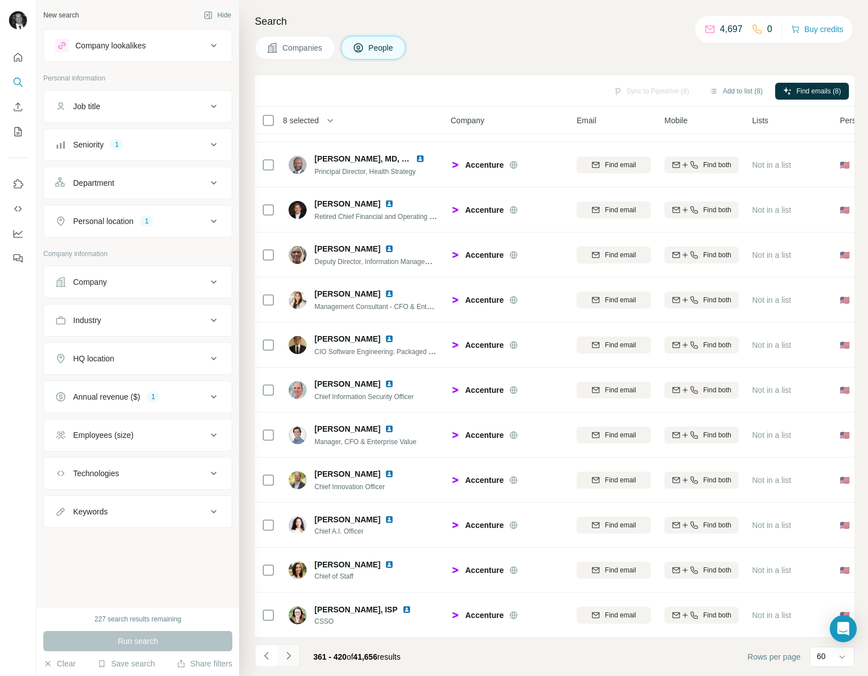
click at [290, 659] on icon "Navigate to next page" at bounding box center [288, 655] width 11 height 11
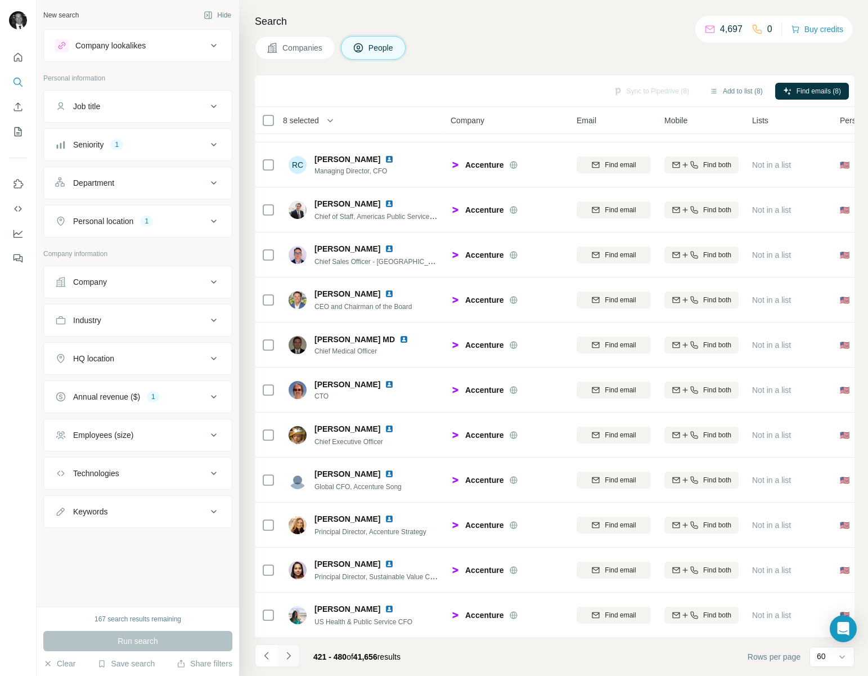
click at [290, 656] on icon "Navigate to next page" at bounding box center [288, 655] width 11 height 11
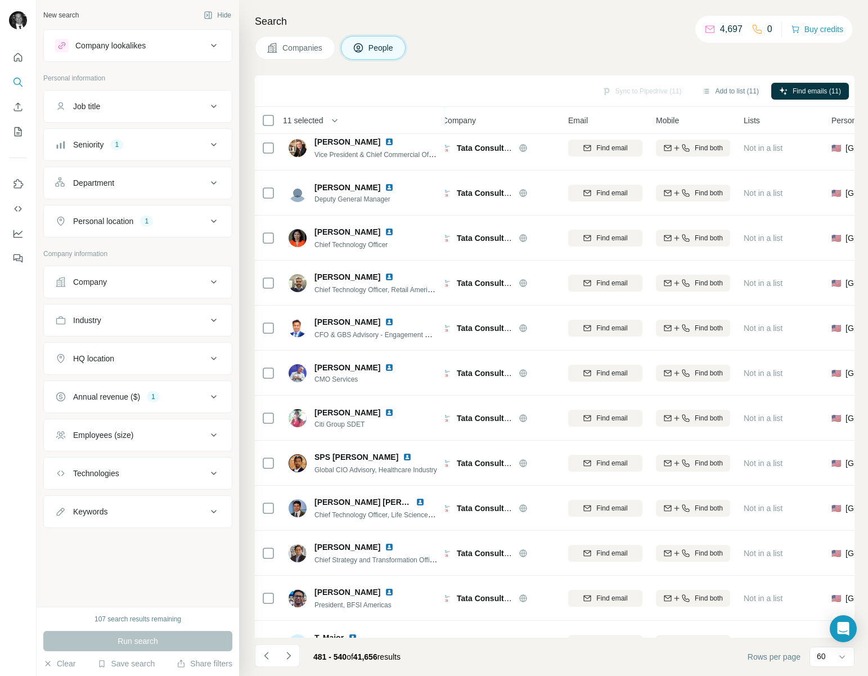
scroll to position [2196, 8]
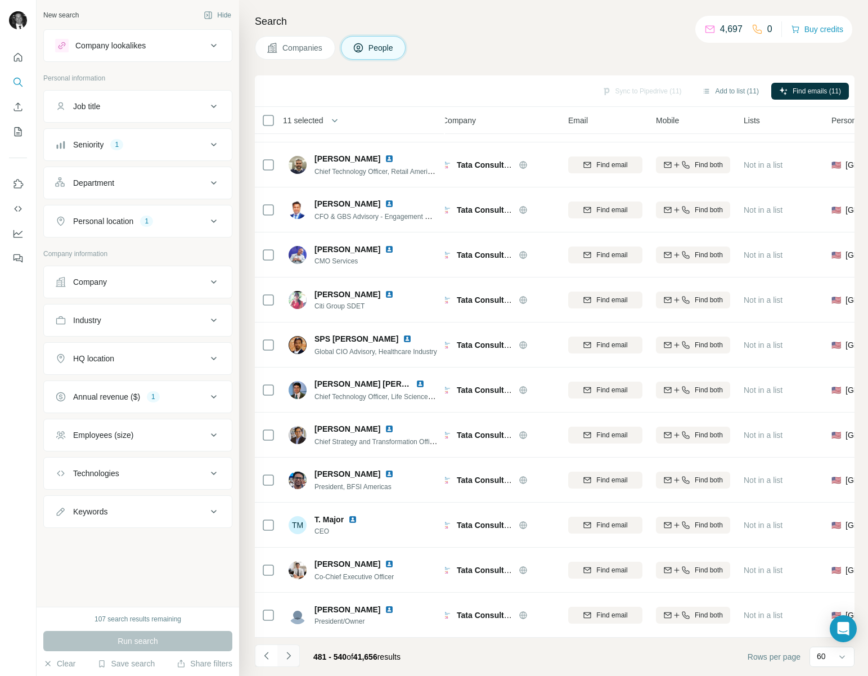
click at [293, 655] on icon "Navigate to next page" at bounding box center [288, 655] width 11 height 11
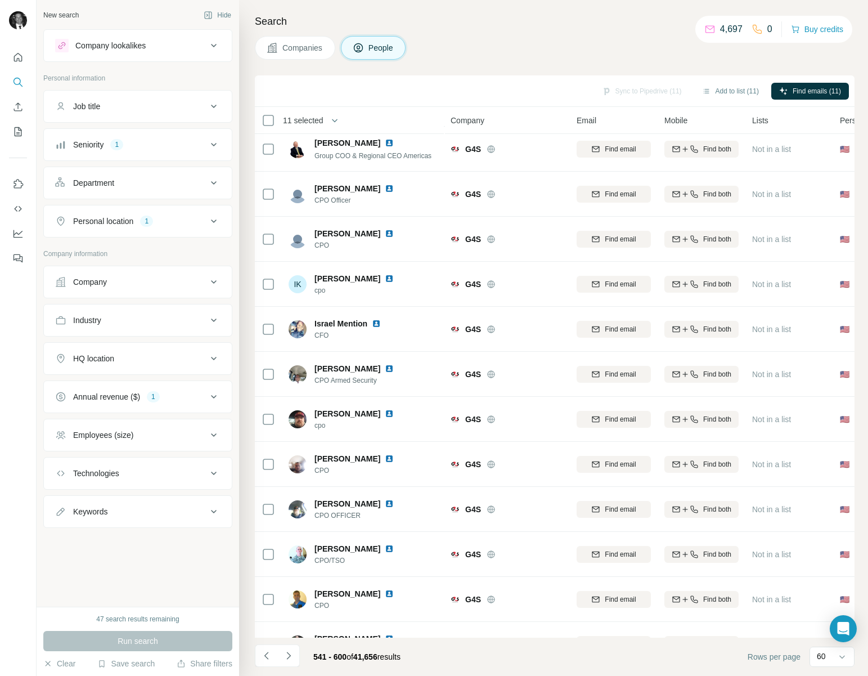
scroll to position [2196, 0]
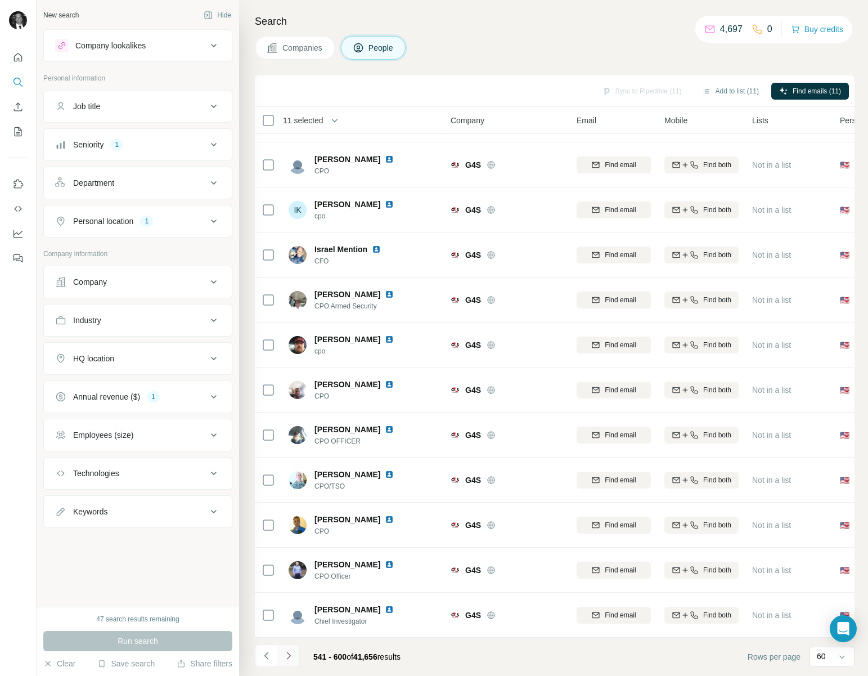
click at [294, 655] on button "Navigate to next page" at bounding box center [288, 655] width 22 height 22
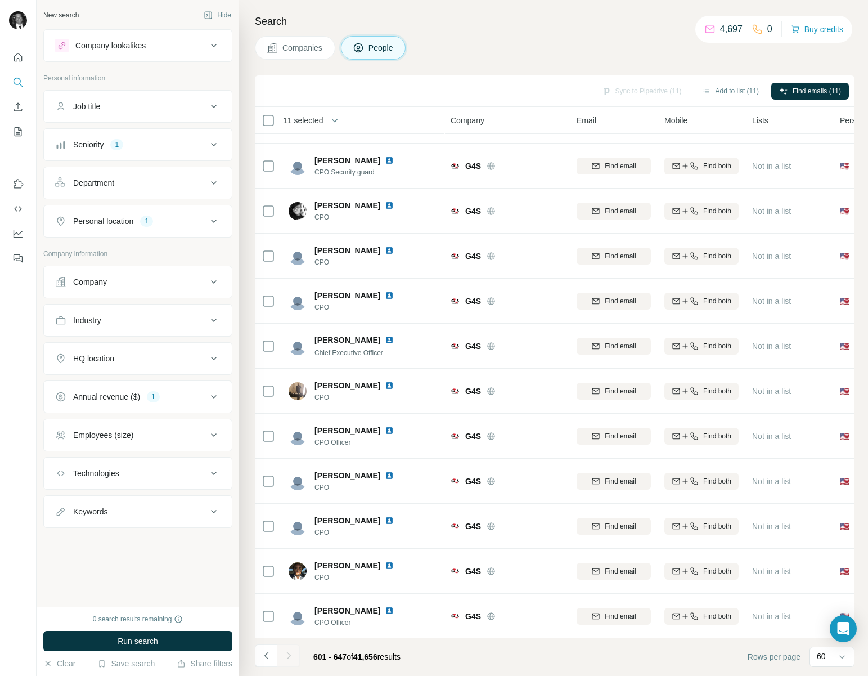
scroll to position [1611, 0]
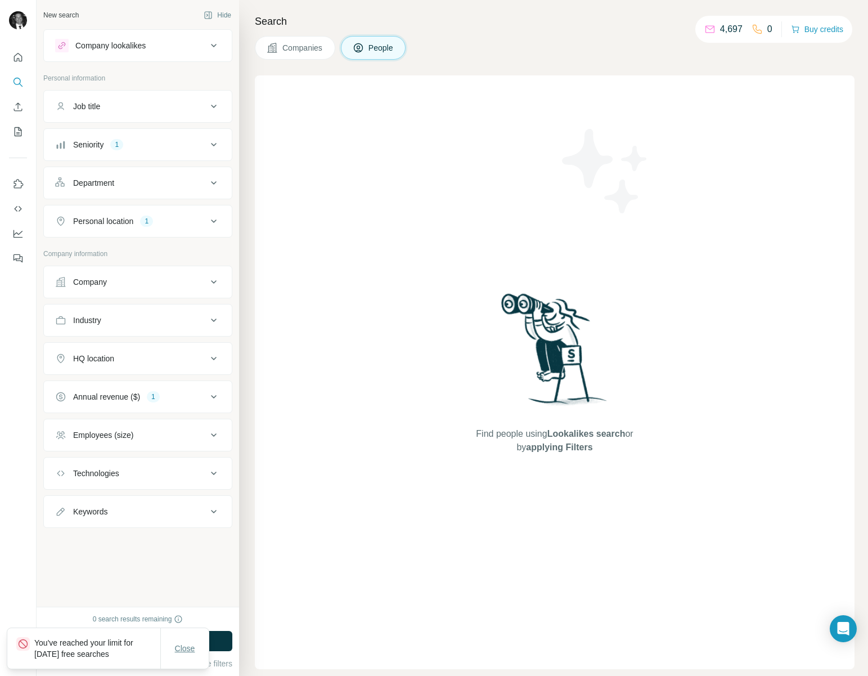
click at [186, 646] on span "Close" at bounding box center [185, 647] width 20 height 11
click at [119, 662] on button "Save search" at bounding box center [125, 663] width 57 height 11
click at [151, 643] on div "View my saved searches" at bounding box center [157, 643] width 119 height 22
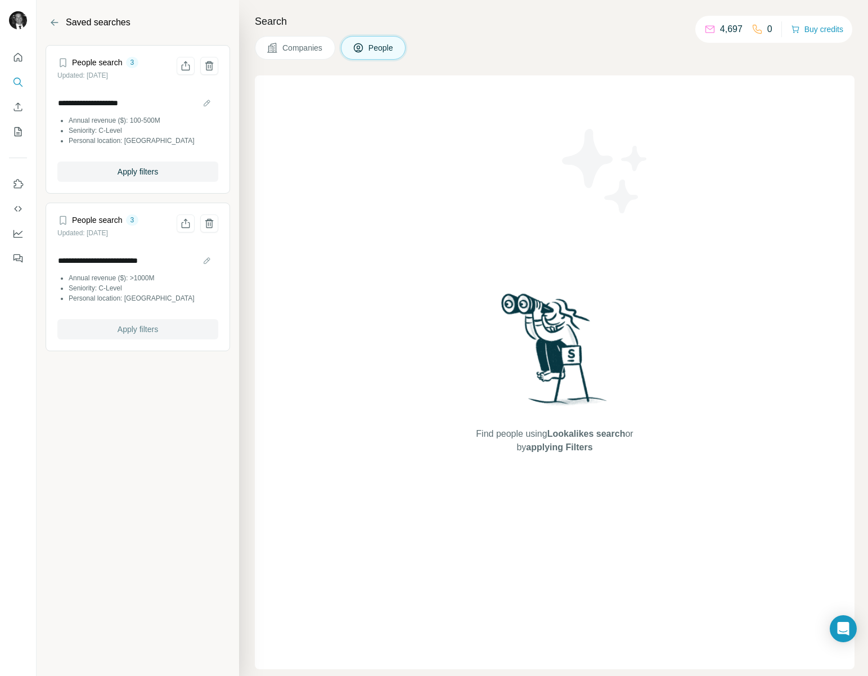
click at [123, 325] on span "Apply filters" at bounding box center [138, 328] width 40 height 11
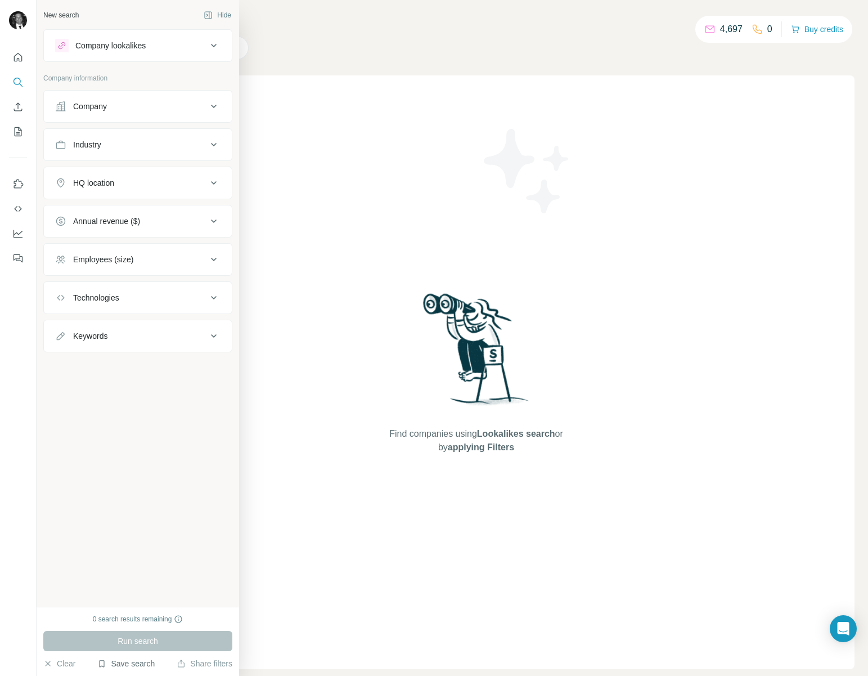
click at [123, 660] on button "Save search" at bounding box center [125, 663] width 57 height 11
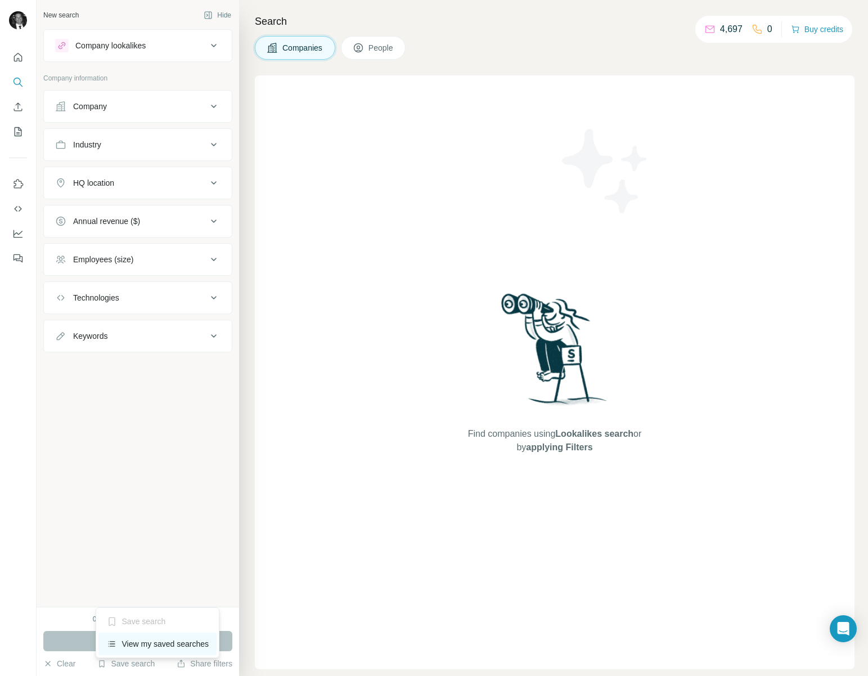
click at [130, 648] on div "View my saved searches" at bounding box center [157, 643] width 119 height 22
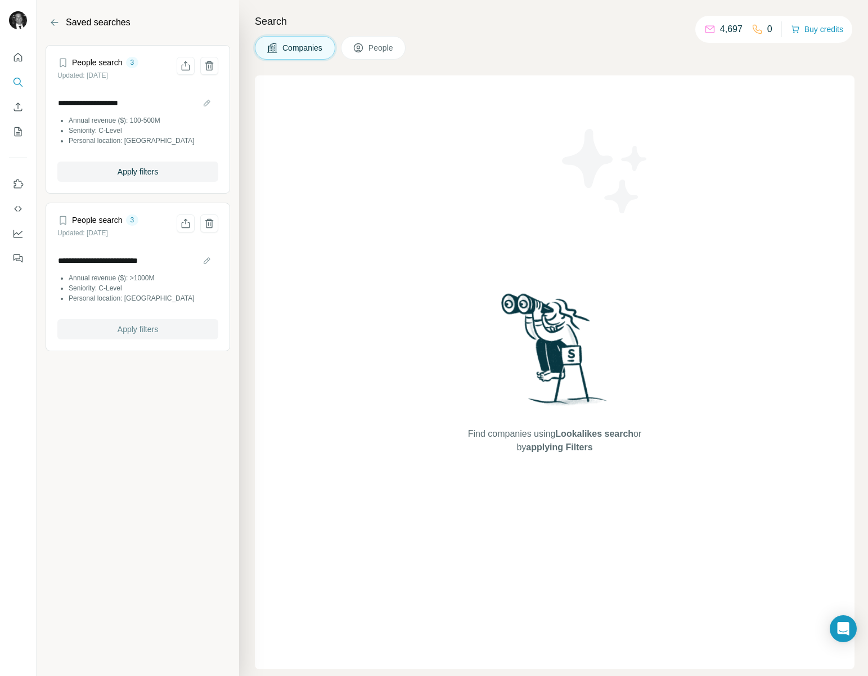
click at [110, 330] on button "Apply filters" at bounding box center [137, 329] width 161 height 20
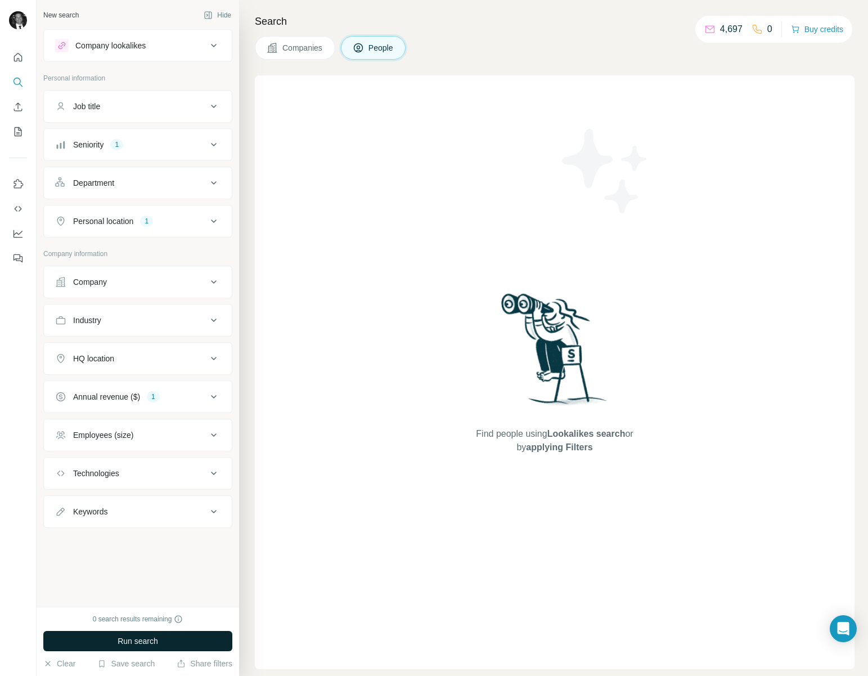
click at [145, 636] on span "Run search" at bounding box center [138, 640] width 40 height 11
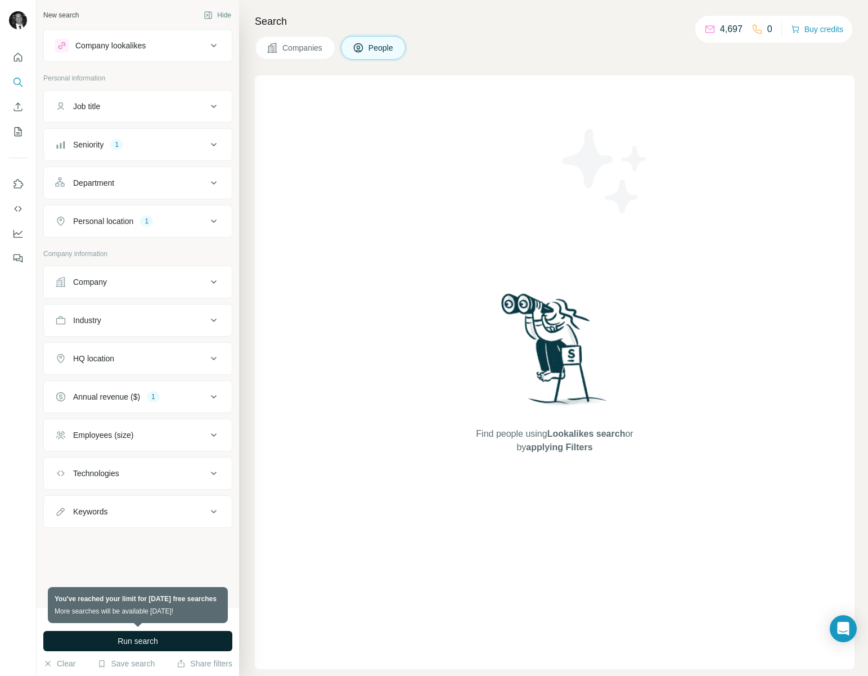
click at [145, 636] on span "Run search" at bounding box center [138, 640] width 40 height 11
click at [172, 566] on div "New search Hide Company lookalikes Personal information Job title Seniority 1 D…" at bounding box center [138, 303] width 202 height 606
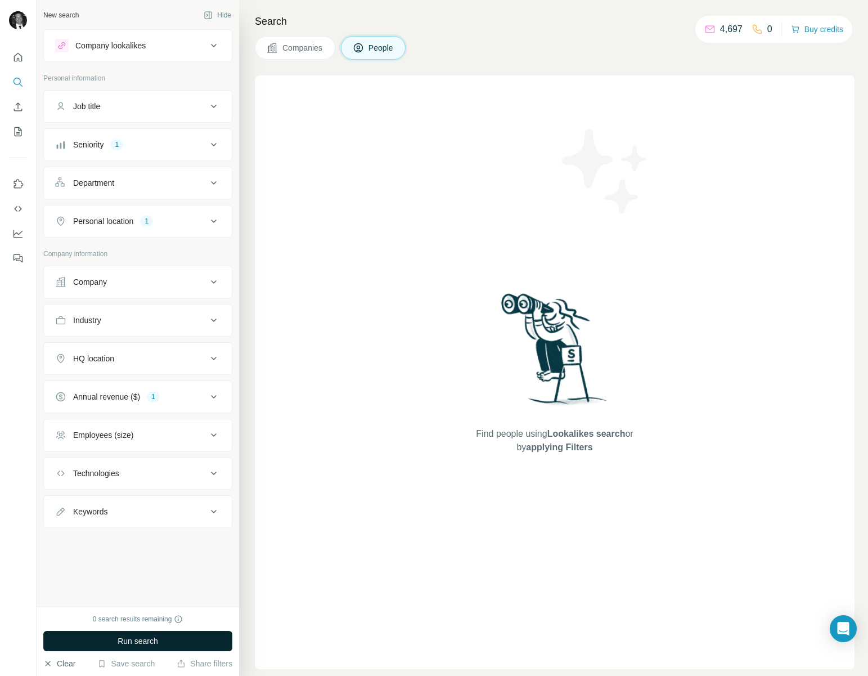
click at [52, 661] on button "Clear" at bounding box center [59, 663] width 32 height 11
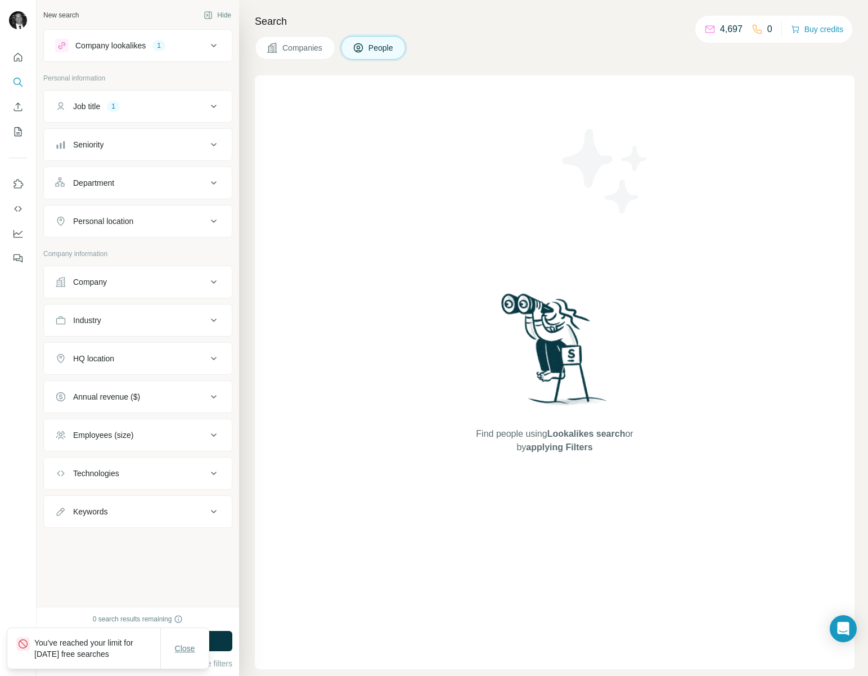
click at [180, 645] on span "Close" at bounding box center [185, 647] width 20 height 11
